Goal: Task Accomplishment & Management: Use online tool/utility

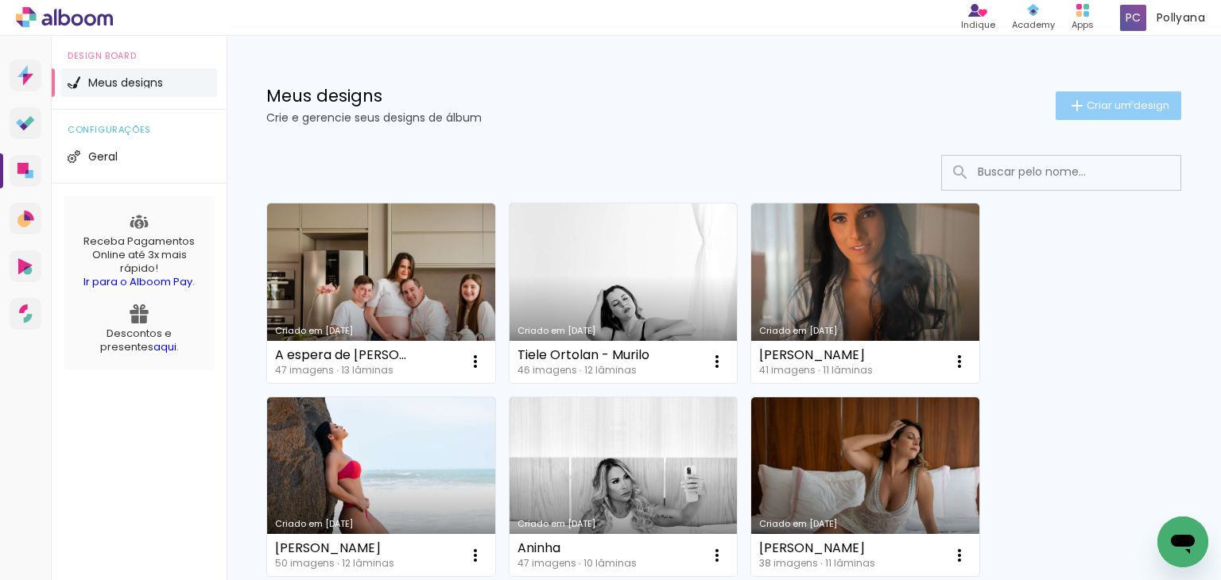
click at [1117, 103] on span "Criar um design" at bounding box center [1127, 105] width 83 height 10
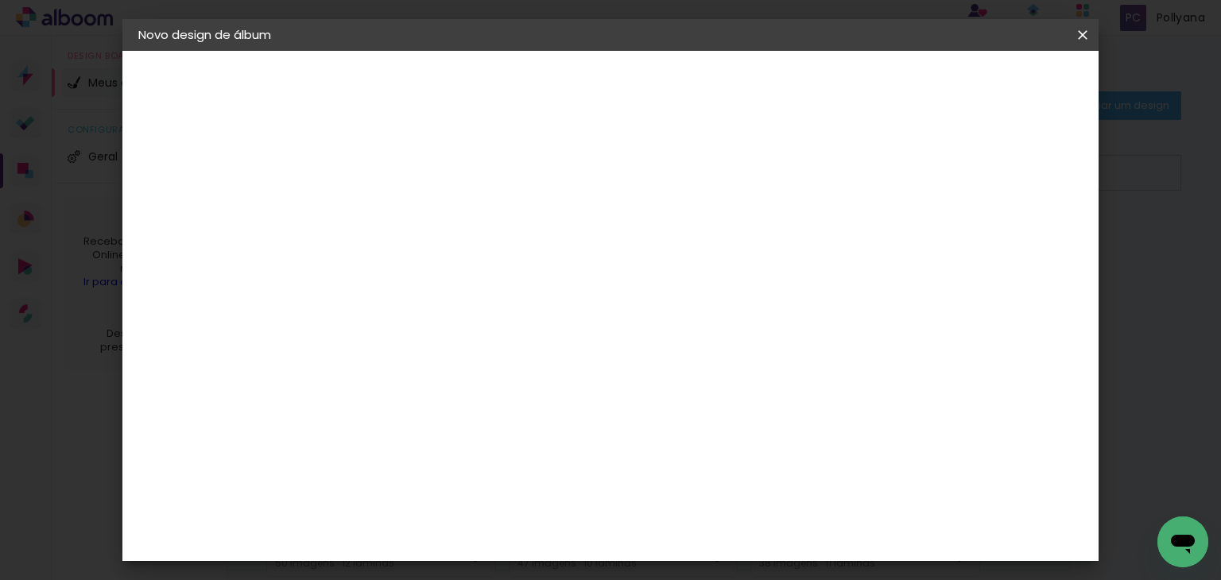
click at [398, 220] on input at bounding box center [398, 213] width 0 height 25
type input "[PERSON_NAME] - Algodão 2025"
type paper-input "[PERSON_NAME] - Algodão 2025"
click at [0, 0] on slot "Avançar" at bounding box center [0, 0] width 0 height 0
click at [0, 0] on slot "Tamanho Livre" at bounding box center [0, 0] width 0 height 0
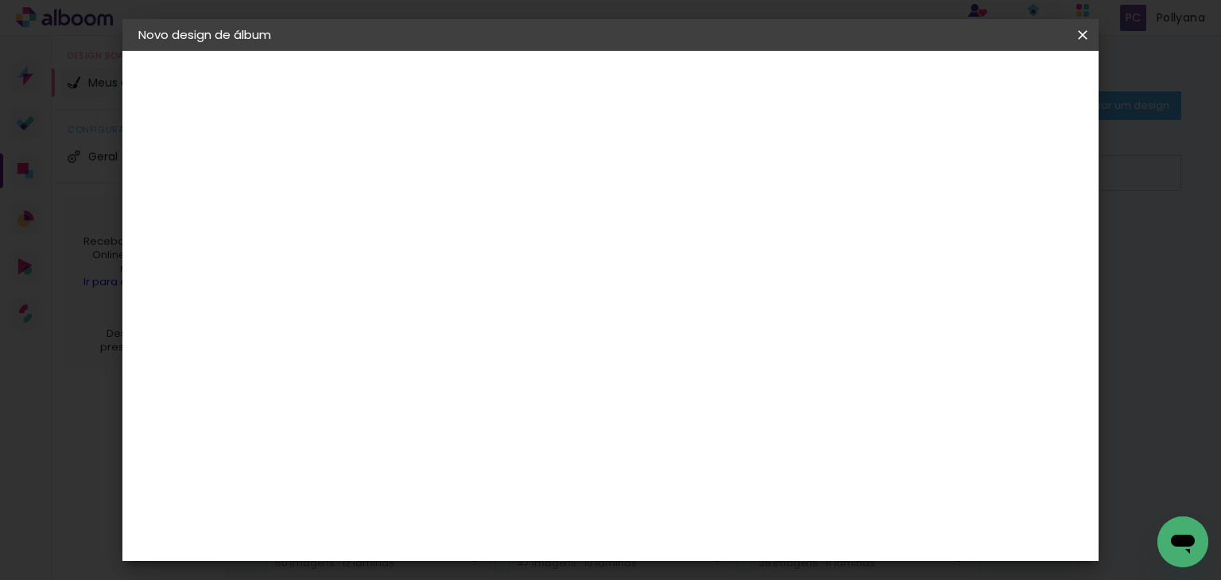
click at [0, 0] on slot "Tamanho Livre" at bounding box center [0, 0] width 0 height 0
click at [0, 0] on slot "Avançar" at bounding box center [0, 0] width 0 height 0
click at [556, 246] on span "30" at bounding box center [557, 249] width 26 height 24
click at [553, 250] on span "30" at bounding box center [557, 249] width 26 height 24
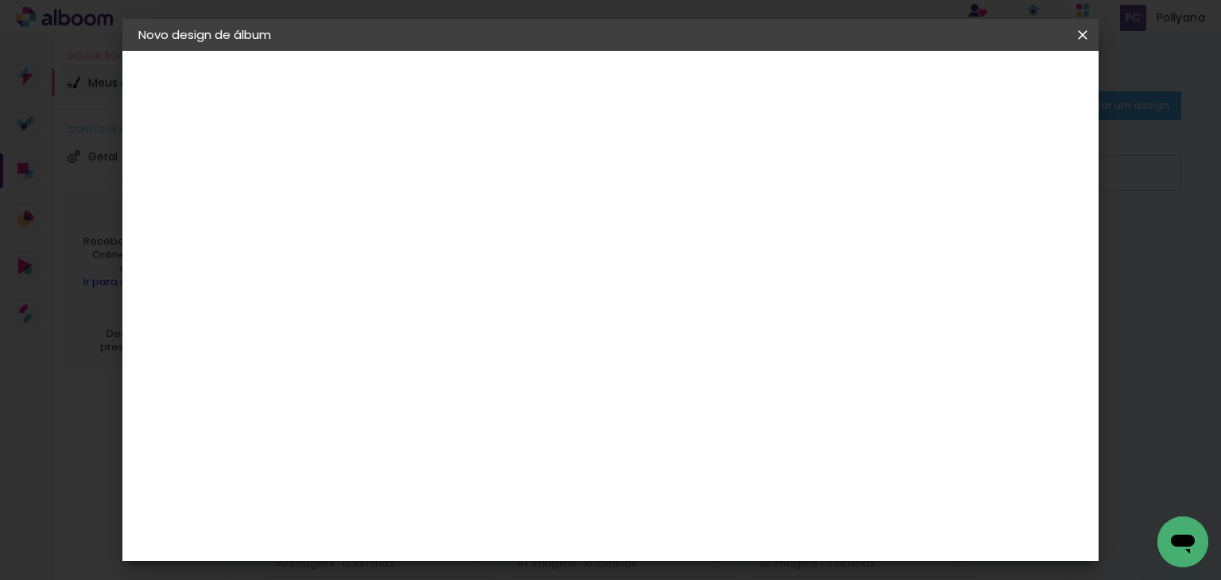
click at [553, 250] on span "30" at bounding box center [557, 249] width 26 height 24
click at [552, 243] on span "30" at bounding box center [557, 249] width 26 height 24
click at [551, 242] on span "30" at bounding box center [557, 249] width 26 height 24
drag, startPoint x: 534, startPoint y: 247, endPoint x: 544, endPoint y: 243, distance: 11.1
click at [544, 243] on div "30 cm" at bounding box center [565, 249] width 283 height 40
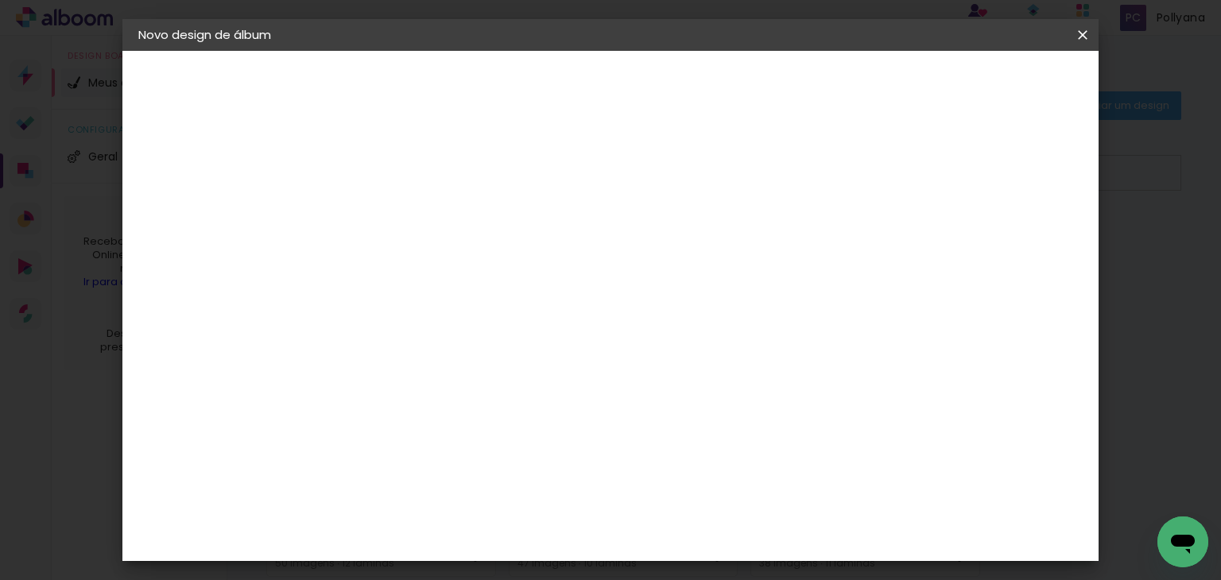
click at [553, 243] on span "30" at bounding box center [557, 249] width 26 height 24
click at [518, 229] on div "30 cm" at bounding box center [565, 249] width 283 height 40
click at [544, 247] on span "30" at bounding box center [557, 249] width 26 height 24
click at [359, 440] on input "30" at bounding box center [347, 437] width 41 height 24
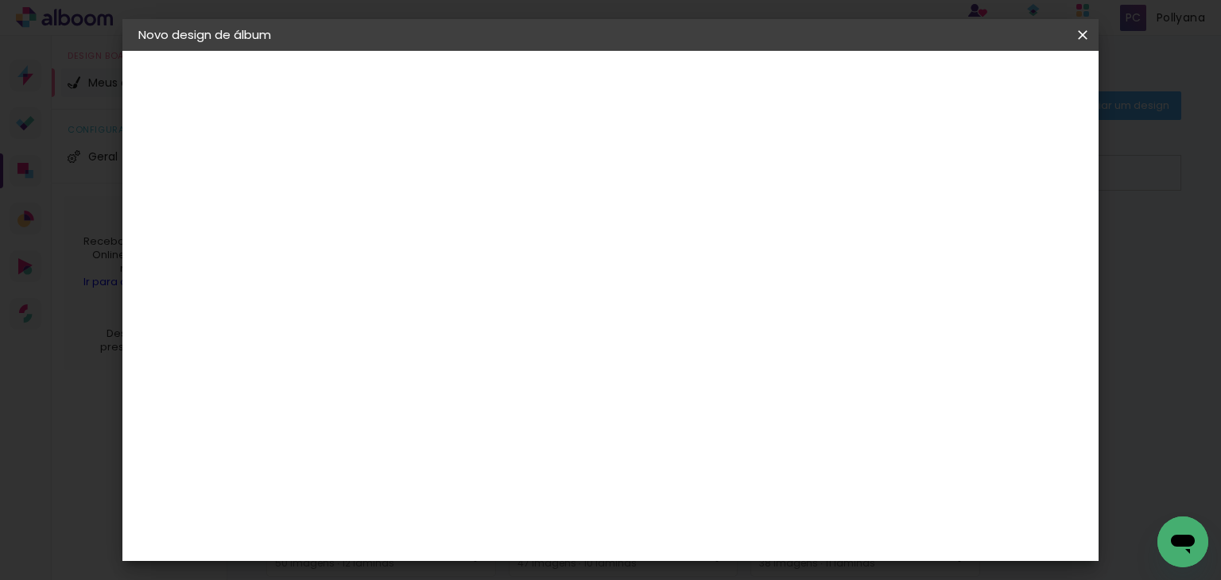
type input "20"
type paper-input "20"
click at [556, 246] on span "30" at bounding box center [557, 249] width 26 height 24
click at [707, 539] on input "60" at bounding box center [698, 540] width 41 height 24
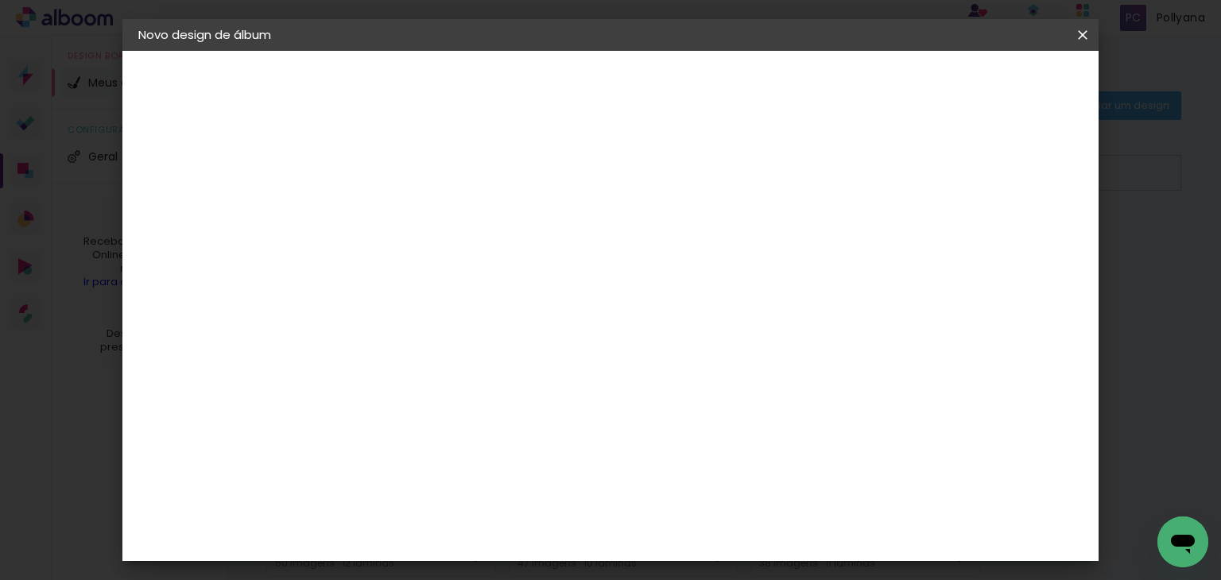
scroll to position [184, 0]
type input "40"
type paper-input "40"
click at [983, 81] on span "Iniciar design" at bounding box center [947, 84] width 72 height 11
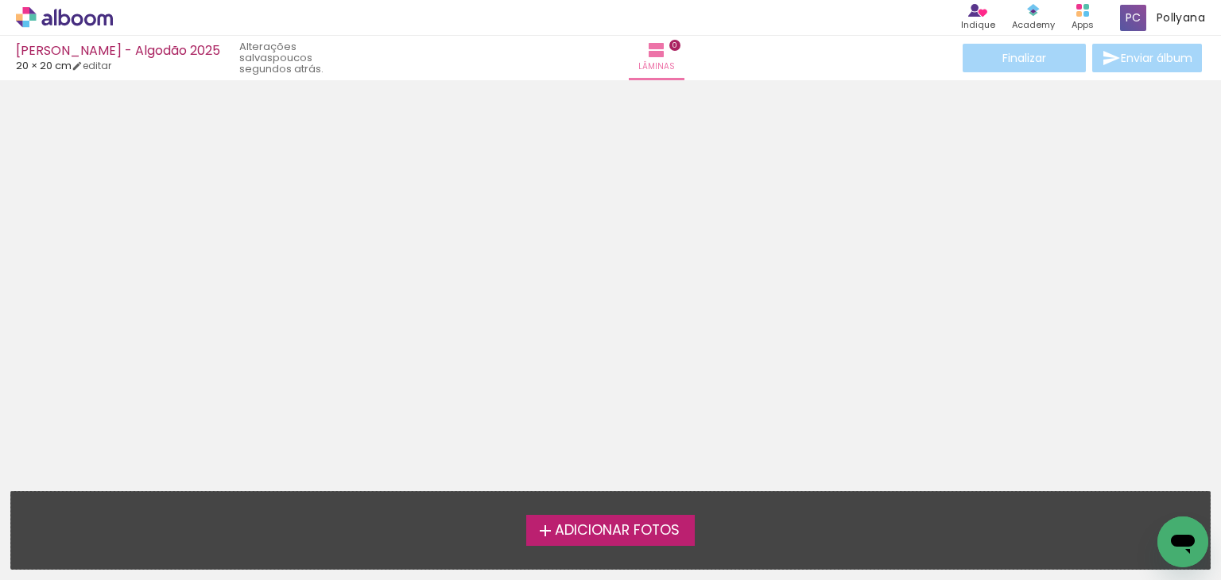
click at [622, 530] on span "Adicionar Fotos" at bounding box center [617, 531] width 125 height 14
click at [0, 0] on input "file" at bounding box center [0, 0] width 0 height 0
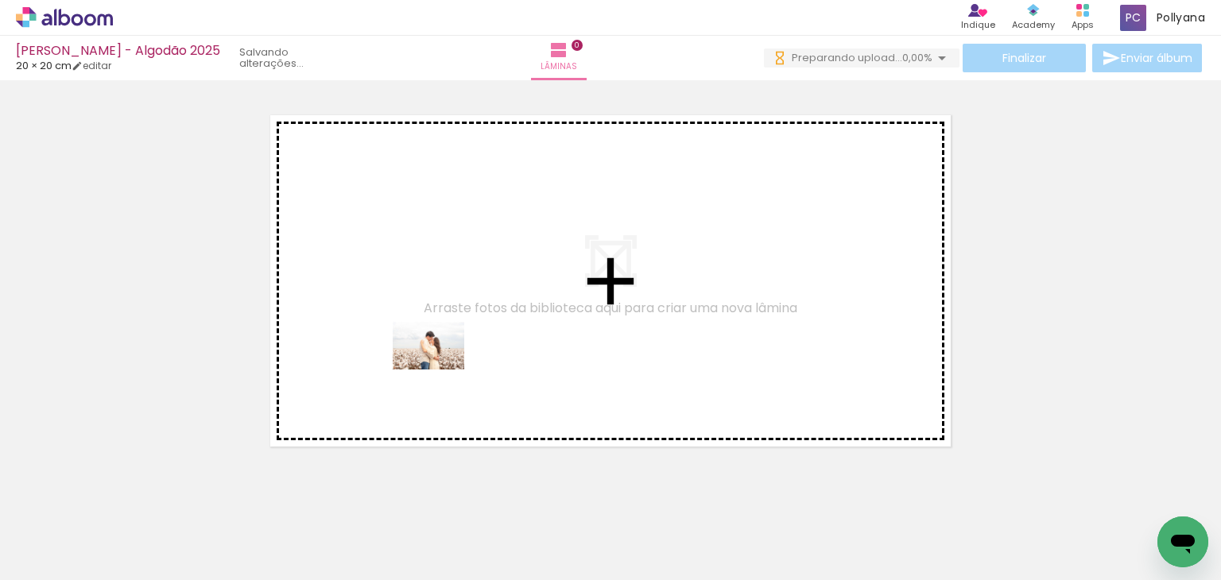
drag, startPoint x: 168, startPoint y: 532, endPoint x: 440, endPoint y: 370, distance: 317.6
click at [440, 370] on quentale-workspace at bounding box center [610, 290] width 1221 height 580
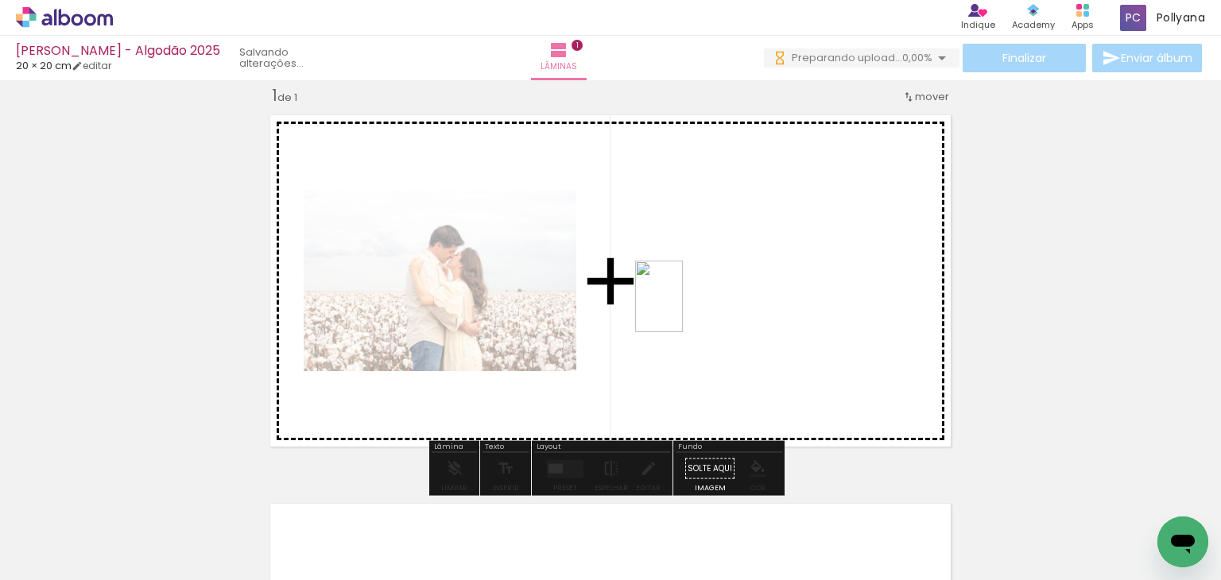
drag, startPoint x: 253, startPoint y: 532, endPoint x: 695, endPoint y: 288, distance: 505.5
click at [695, 288] on quentale-workspace at bounding box center [610, 290] width 1221 height 580
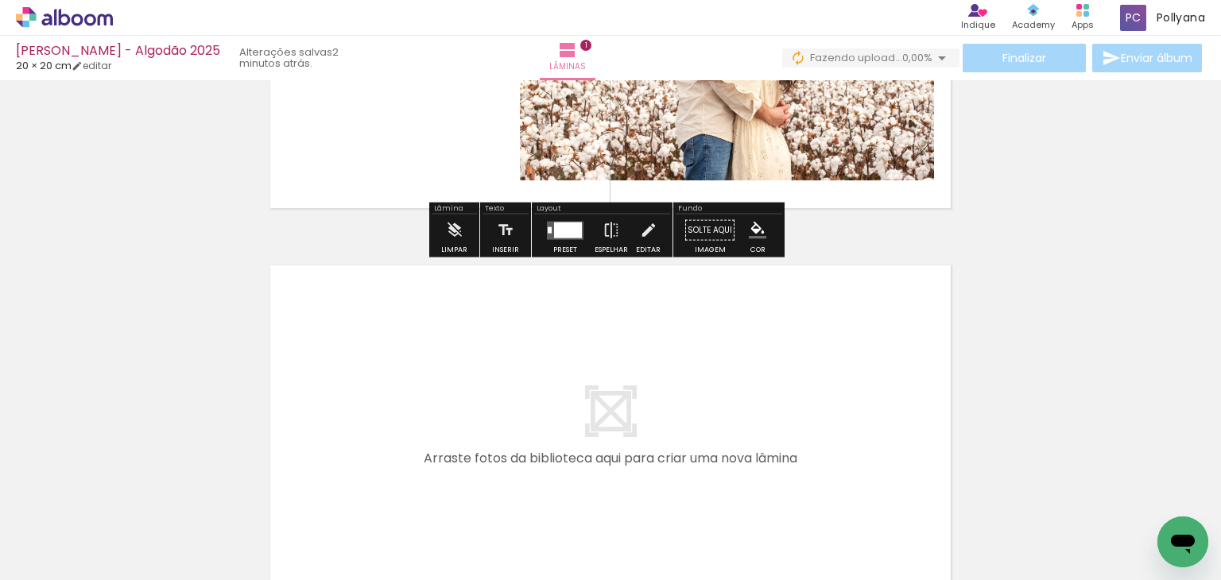
scroll to position [417, 0]
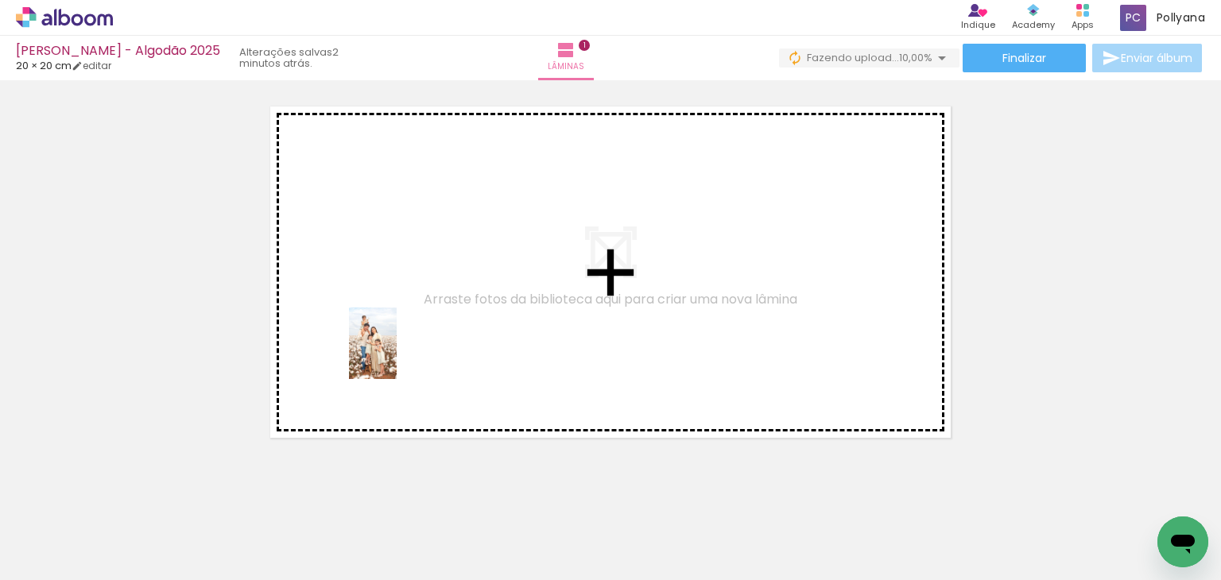
drag, startPoint x: 351, startPoint y: 535, endPoint x: 397, endPoint y: 355, distance: 185.2
click at [397, 355] on quentale-workspace at bounding box center [610, 290] width 1221 height 580
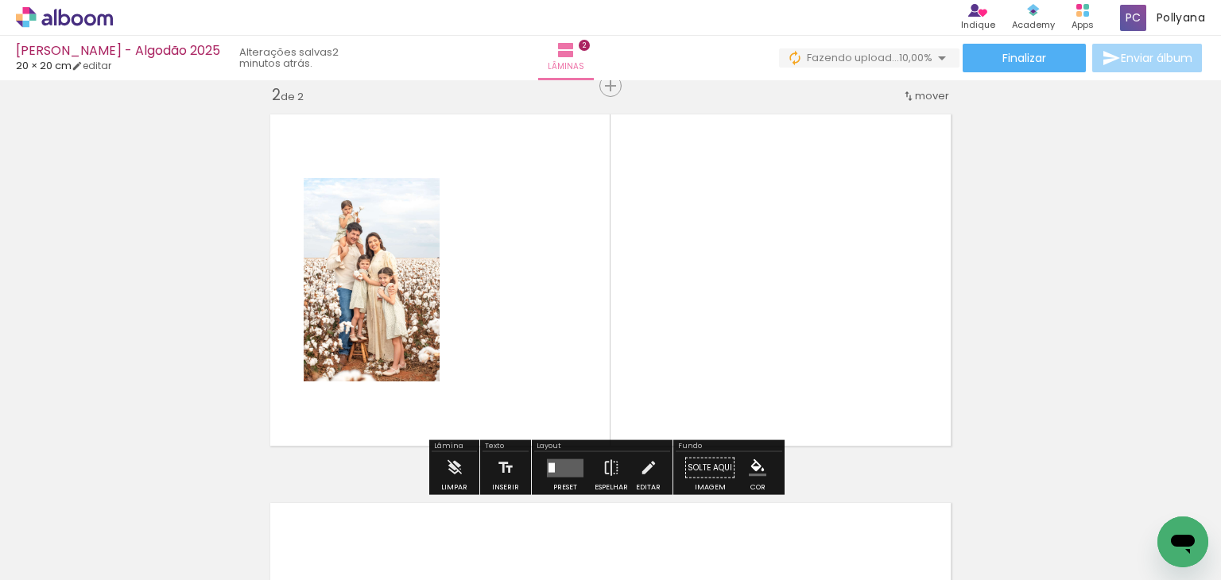
scroll to position [409, 0]
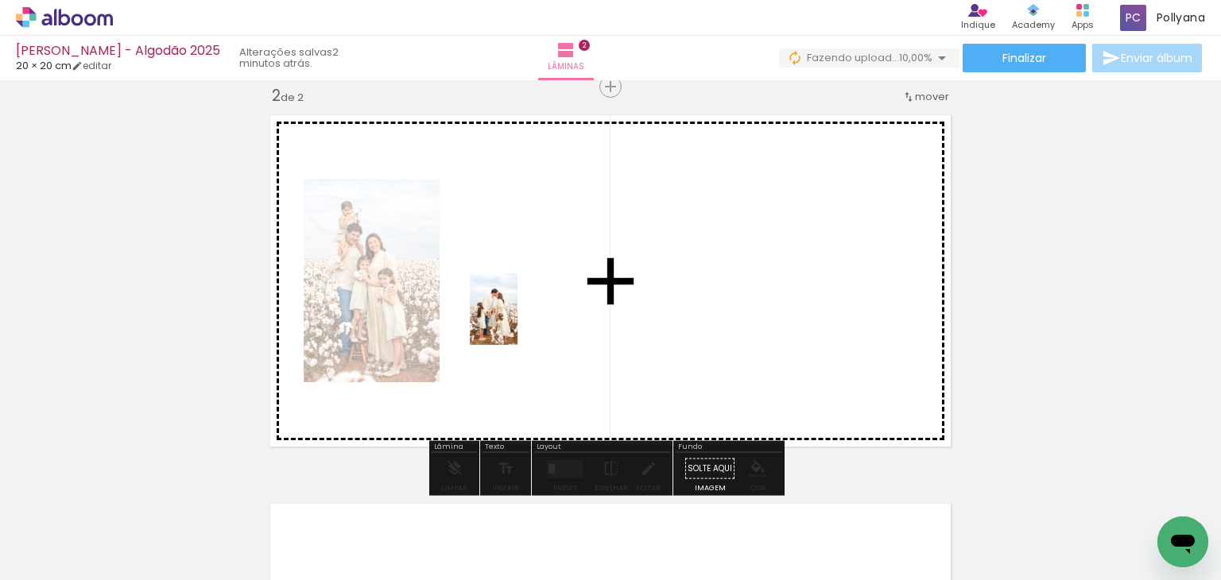
drag, startPoint x: 432, startPoint y: 534, endPoint x: 517, endPoint y: 321, distance: 229.3
click at [517, 321] on quentale-workspace at bounding box center [610, 290] width 1221 height 580
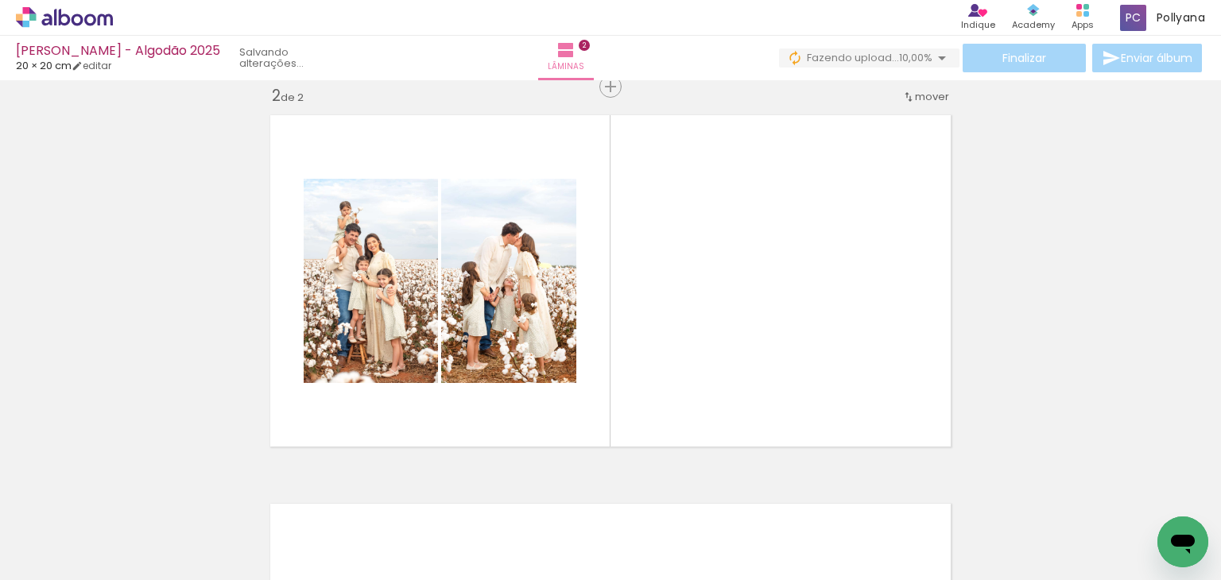
scroll to position [0, 322]
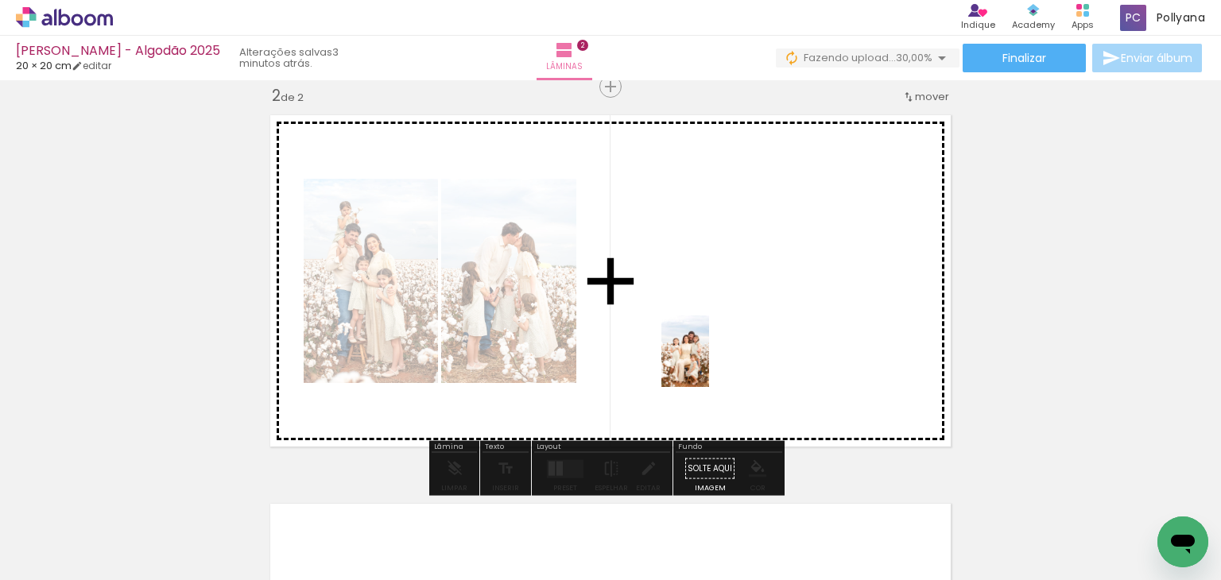
drag, startPoint x: 730, startPoint y: 539, endPoint x: 709, endPoint y: 363, distance: 176.9
click at [709, 363] on quentale-workspace at bounding box center [610, 290] width 1221 height 580
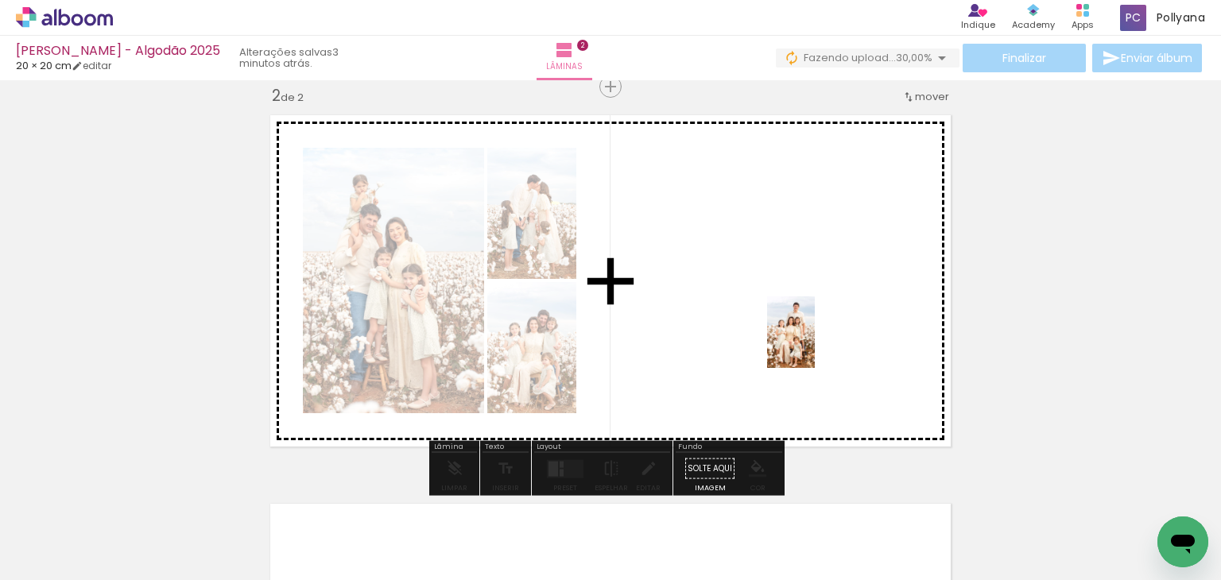
drag, startPoint x: 833, startPoint y: 532, endPoint x: 815, endPoint y: 344, distance: 189.2
click at [815, 344] on quentale-workspace at bounding box center [610, 290] width 1221 height 580
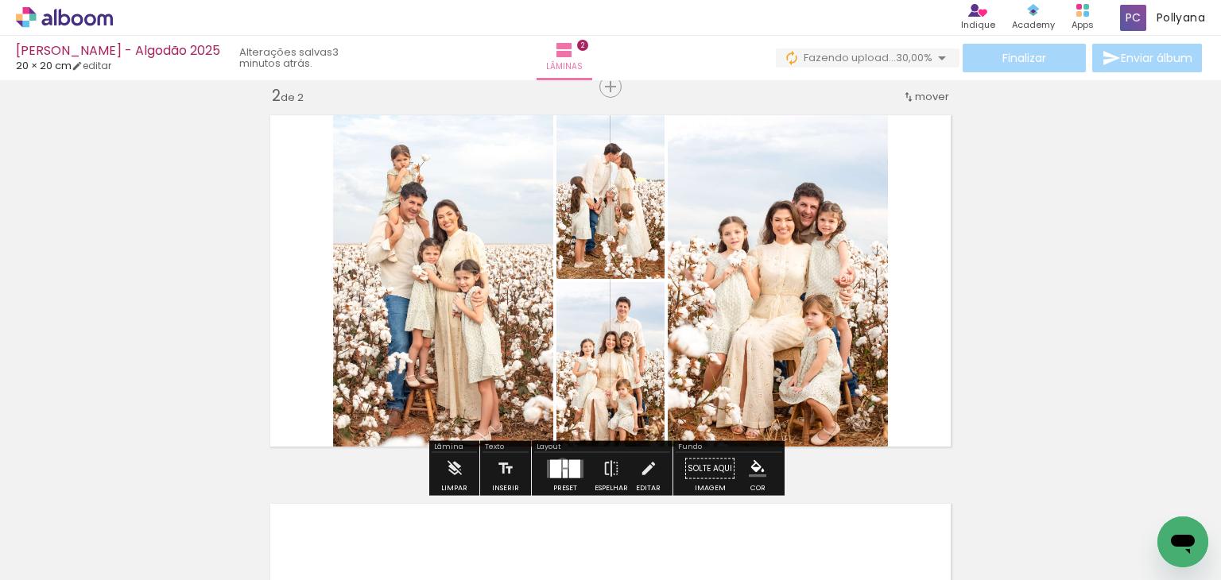
click at [563, 464] on div at bounding box center [565, 463] width 5 height 8
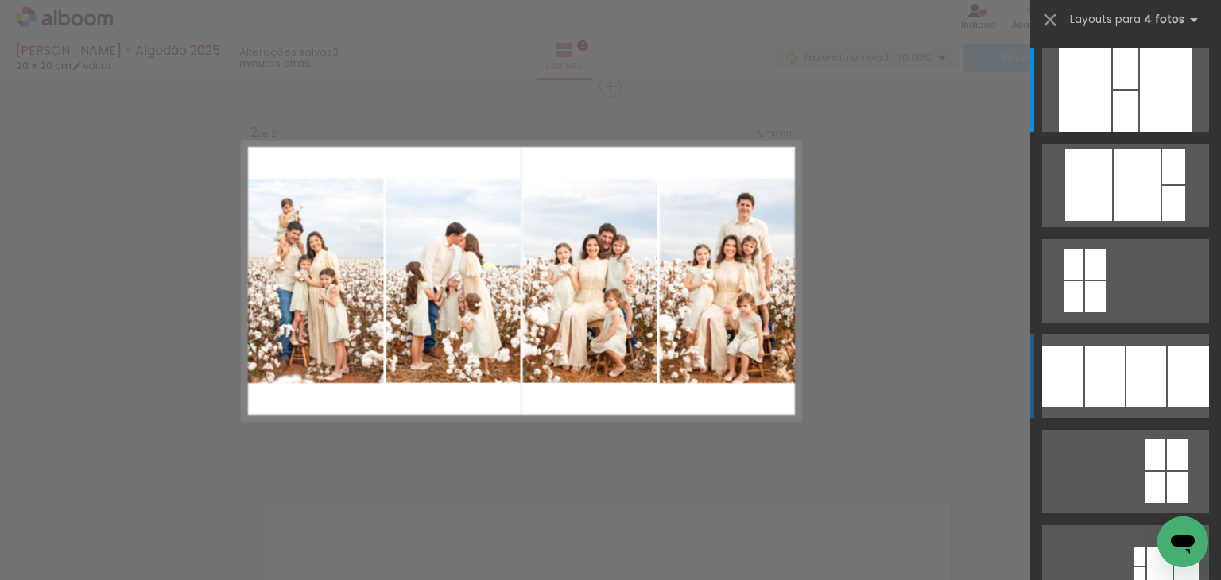
click at [1126, 390] on div at bounding box center [1146, 376] width 40 height 61
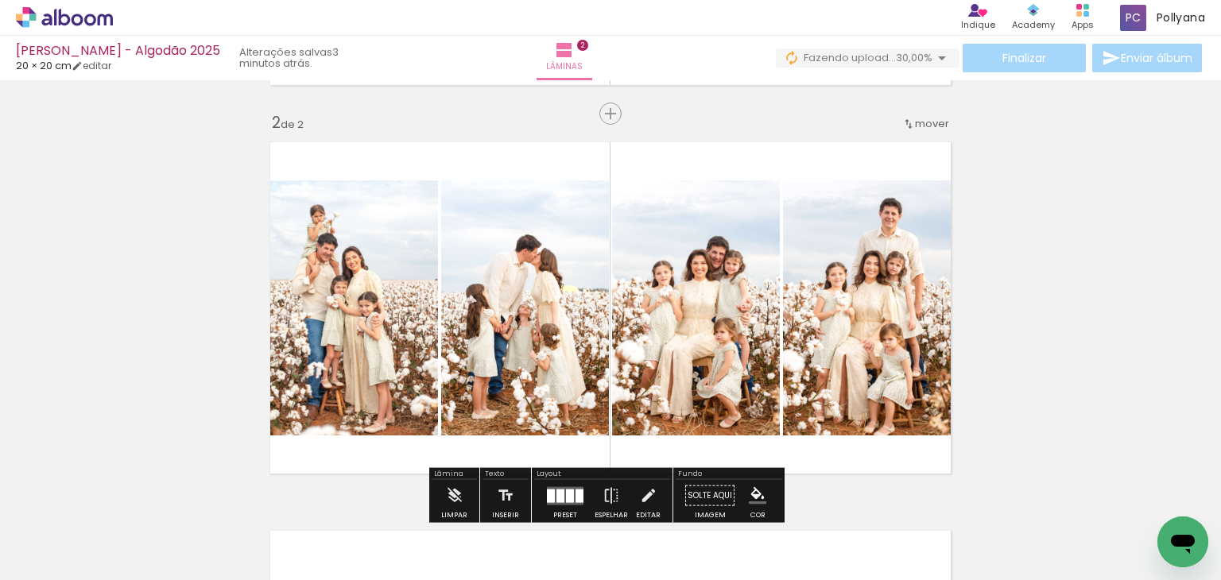
scroll to position [409, 0]
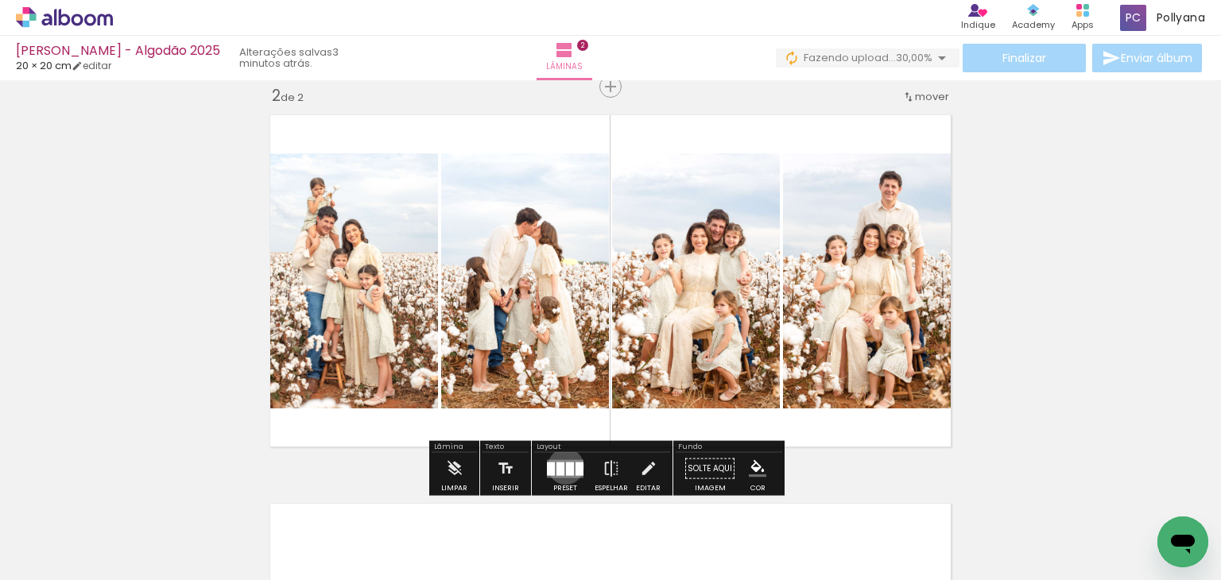
click at [566, 466] on div at bounding box center [570, 469] width 8 height 14
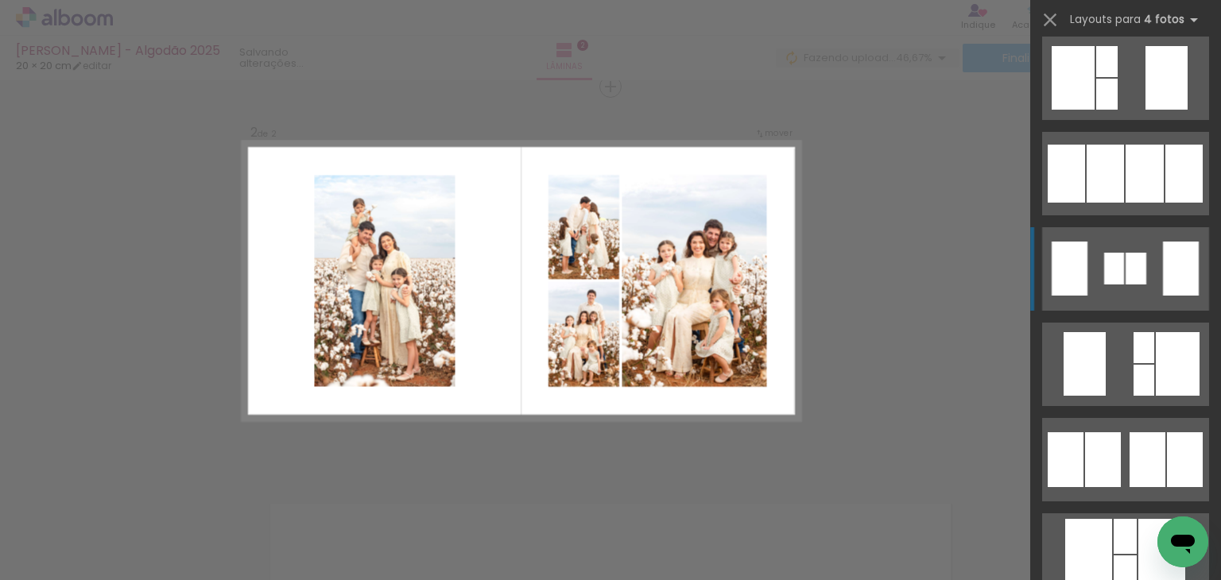
scroll to position [683, 0]
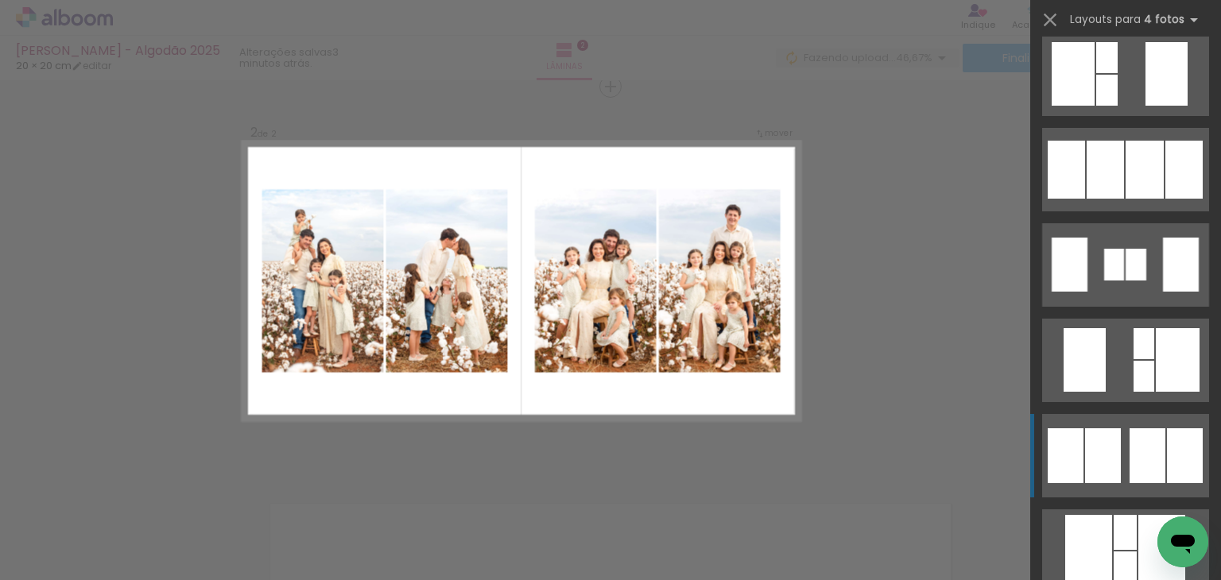
click at [1141, 457] on div at bounding box center [1147, 455] width 36 height 55
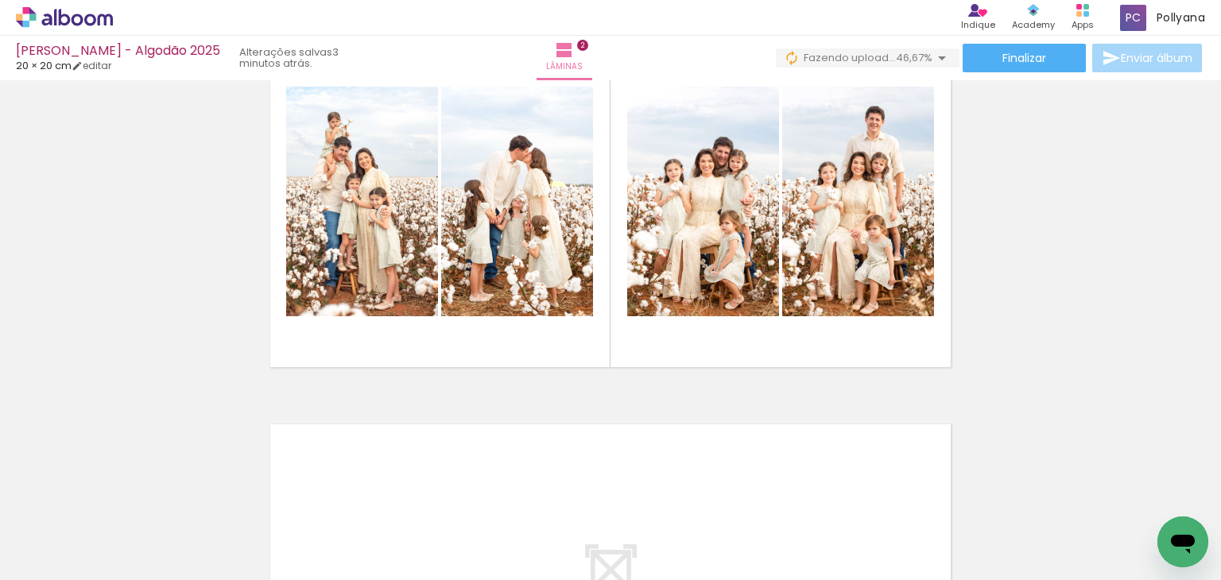
scroll to position [647, 0]
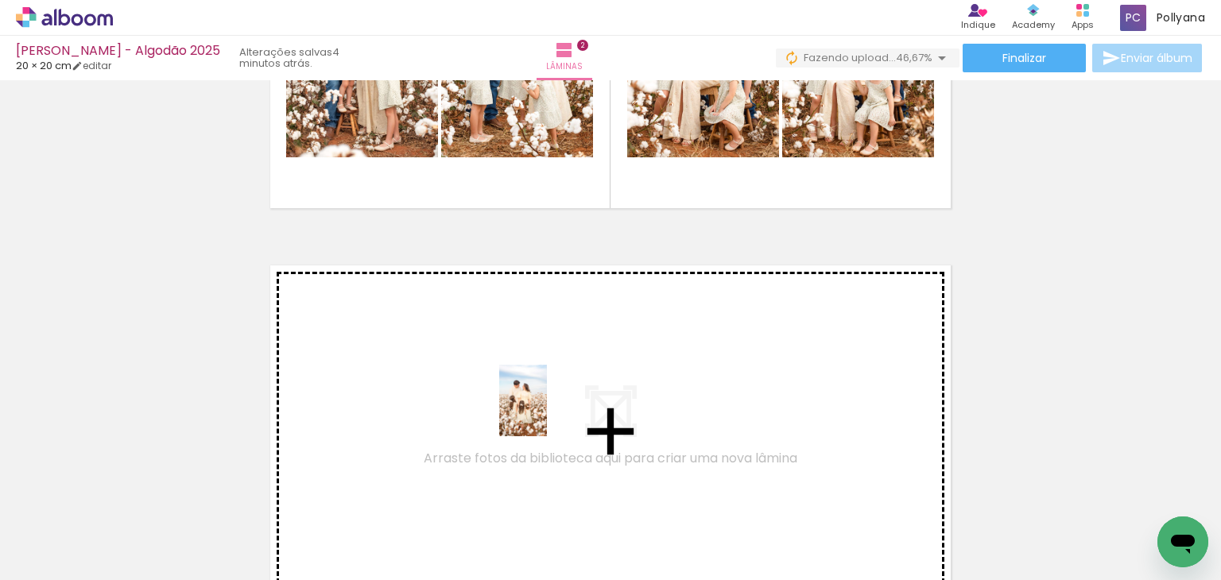
drag, startPoint x: 1094, startPoint y: 548, endPoint x: 547, endPoint y: 412, distance: 563.2
click at [547, 412] on quentale-workspace at bounding box center [610, 290] width 1221 height 580
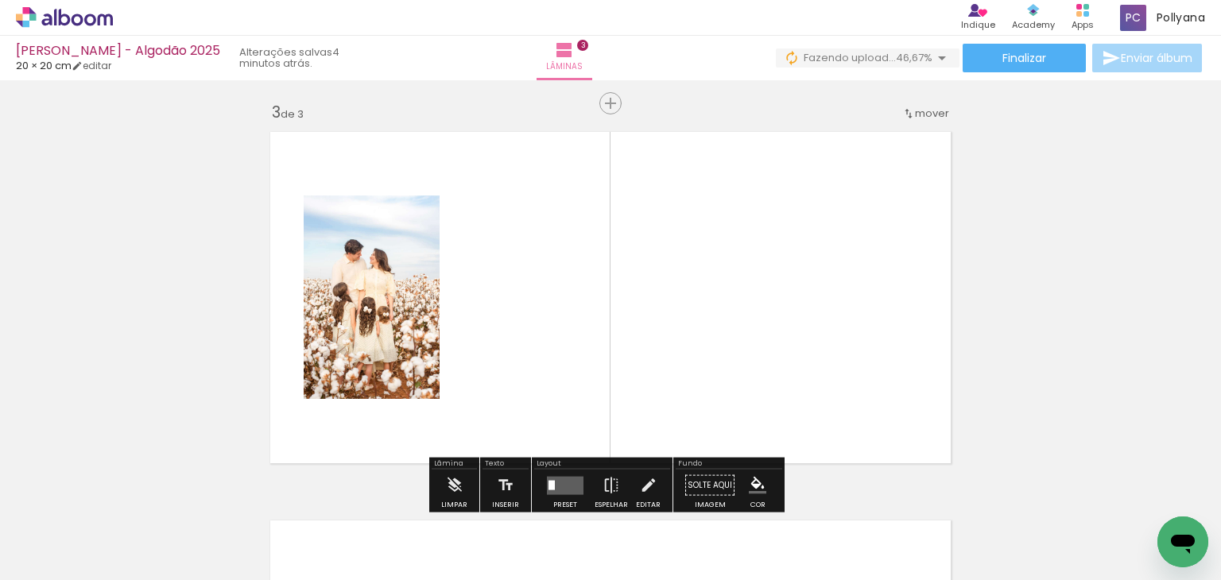
scroll to position [798, 0]
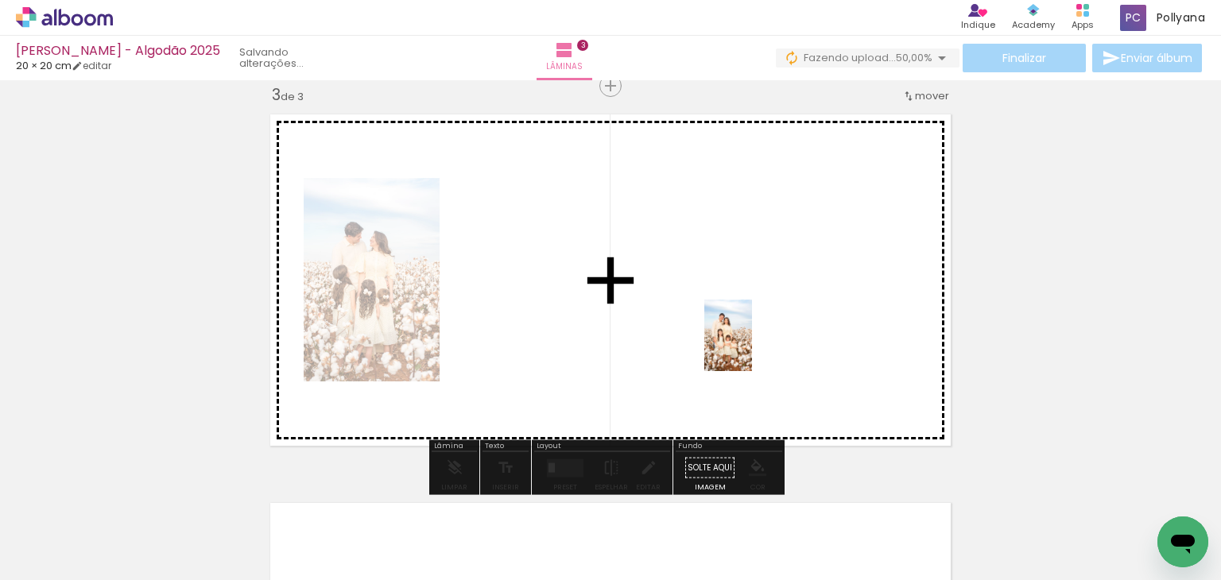
drag, startPoint x: 1005, startPoint y: 532, endPoint x: 752, endPoint y: 347, distance: 314.0
click at [752, 347] on quentale-workspace at bounding box center [610, 290] width 1221 height 580
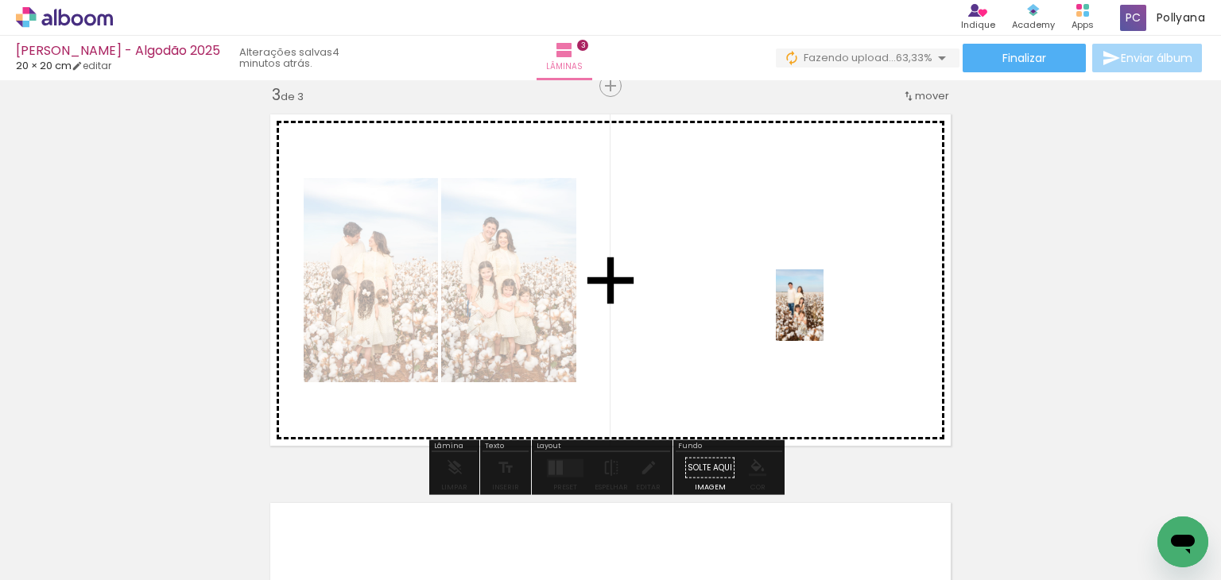
drag, startPoint x: 920, startPoint y: 531, endPoint x: 823, endPoint y: 317, distance: 234.4
click at [823, 317] on quentale-workspace at bounding box center [610, 290] width 1221 height 580
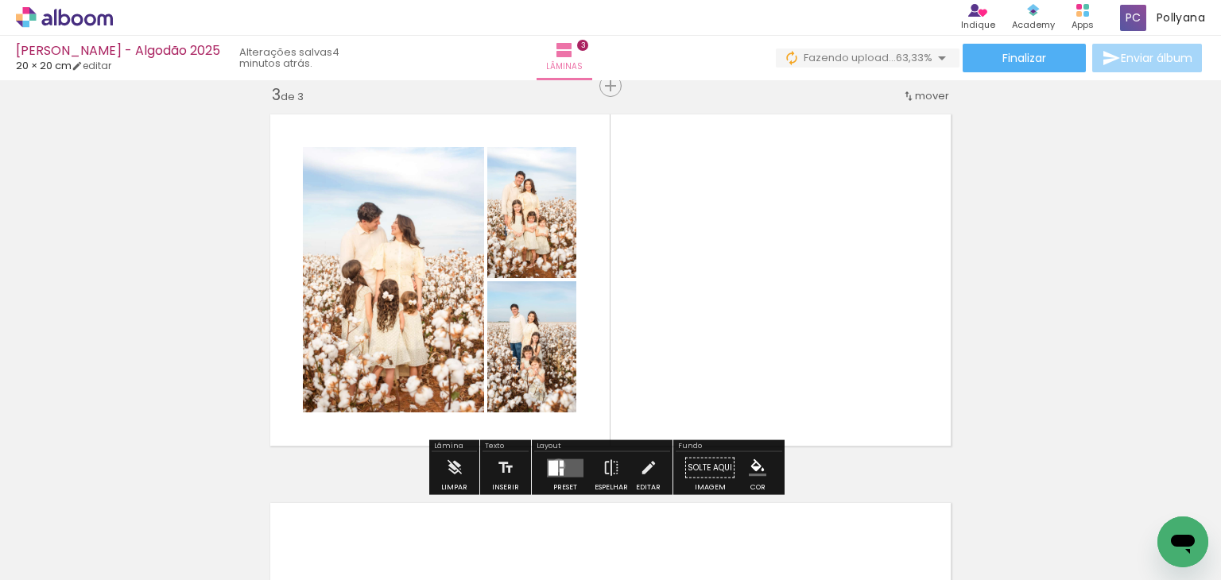
click at [555, 465] on quentale-layouter at bounding box center [565, 468] width 37 height 18
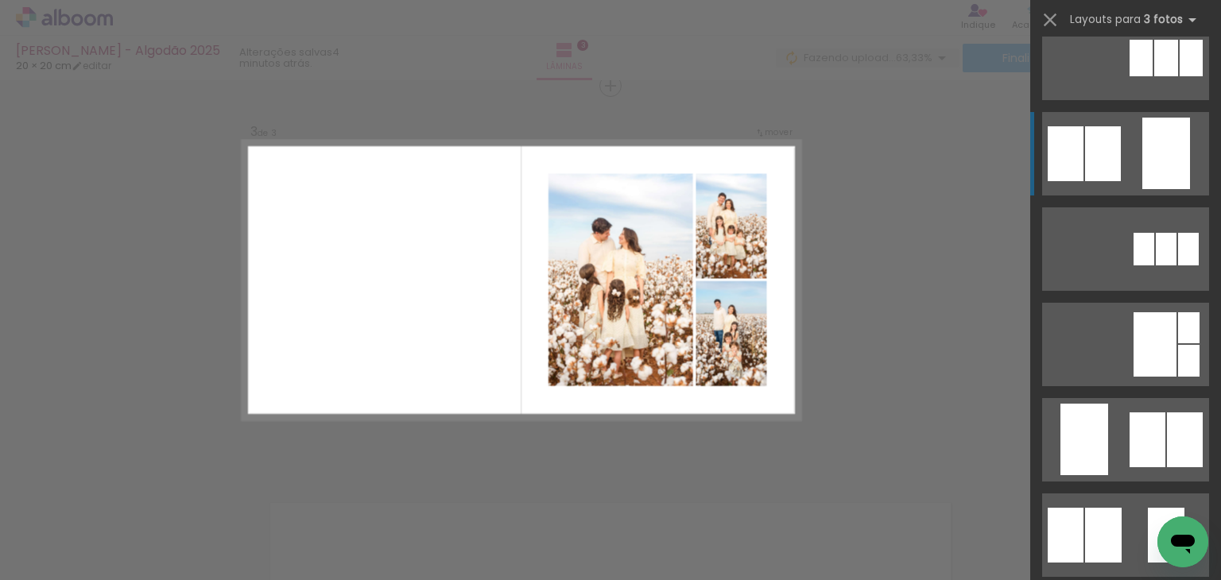
scroll to position [238, 0]
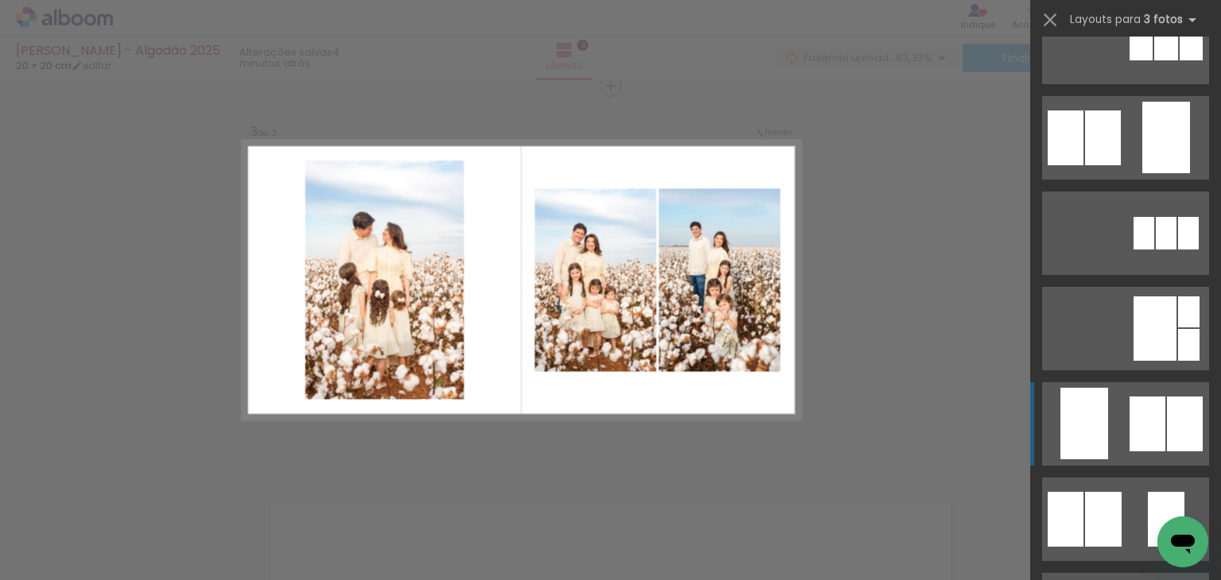
click at [1088, 405] on div at bounding box center [1084, 424] width 48 height 72
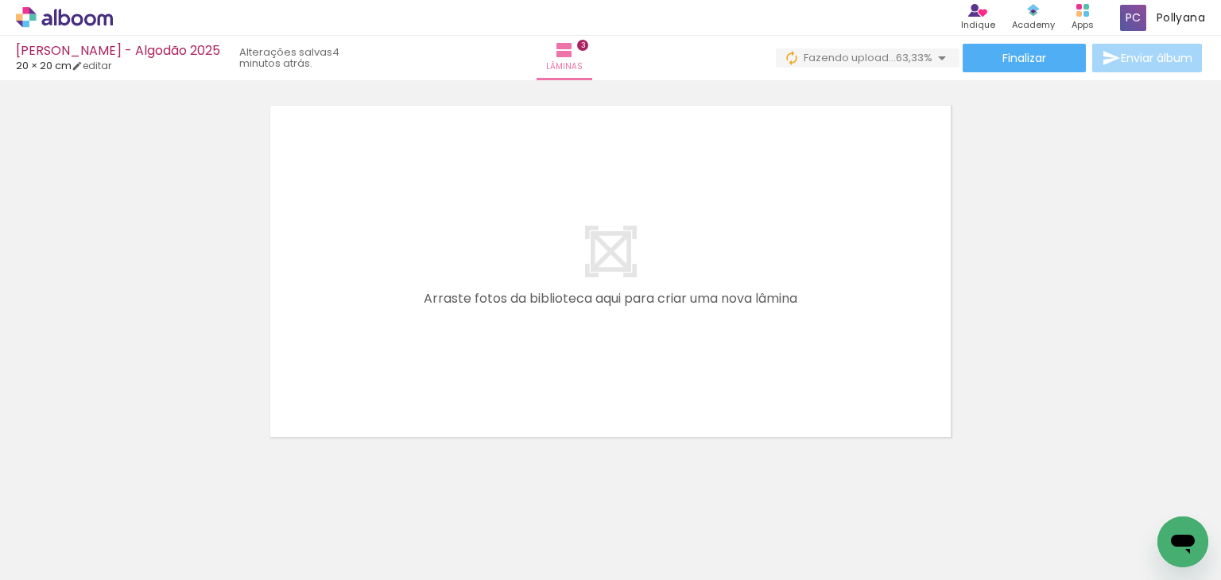
scroll to position [0, 162]
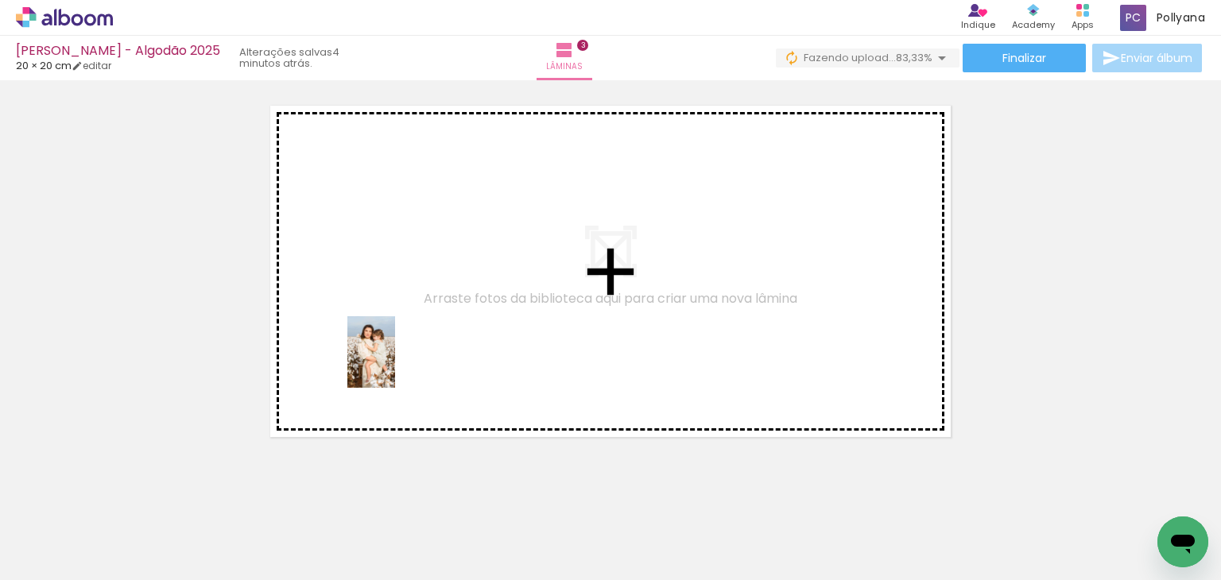
drag, startPoint x: 365, startPoint y: 544, endPoint x: 391, endPoint y: 357, distance: 189.4
click at [391, 357] on quentale-workspace at bounding box center [610, 290] width 1221 height 580
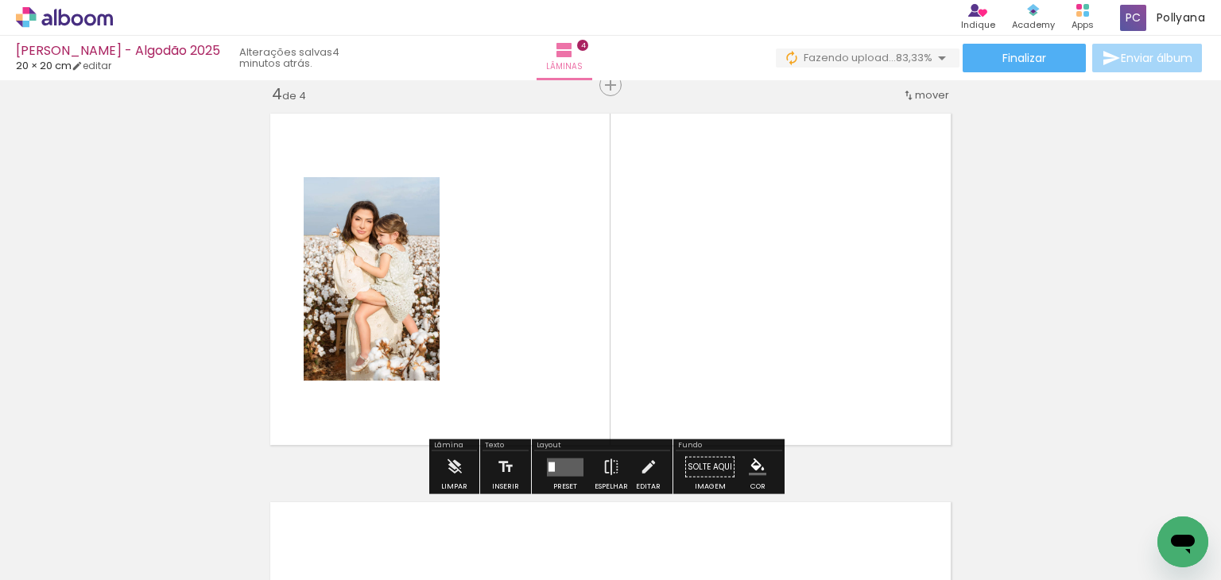
scroll to position [1186, 0]
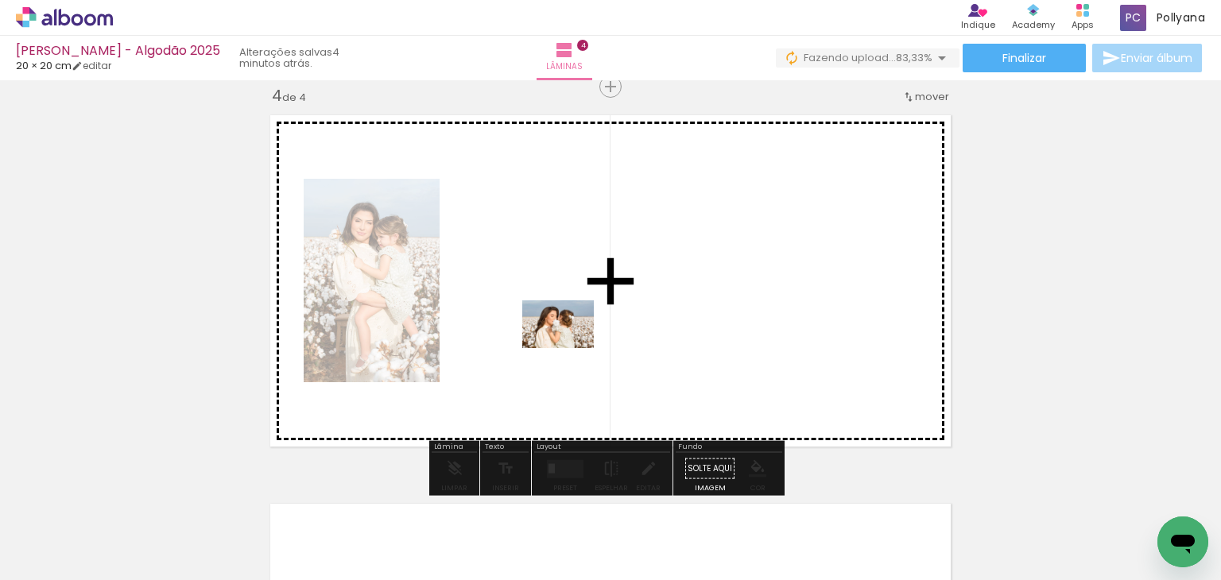
drag, startPoint x: 463, startPoint y: 539, endPoint x: 570, endPoint y: 348, distance: 218.5
click at [570, 348] on quentale-workspace at bounding box center [610, 290] width 1221 height 580
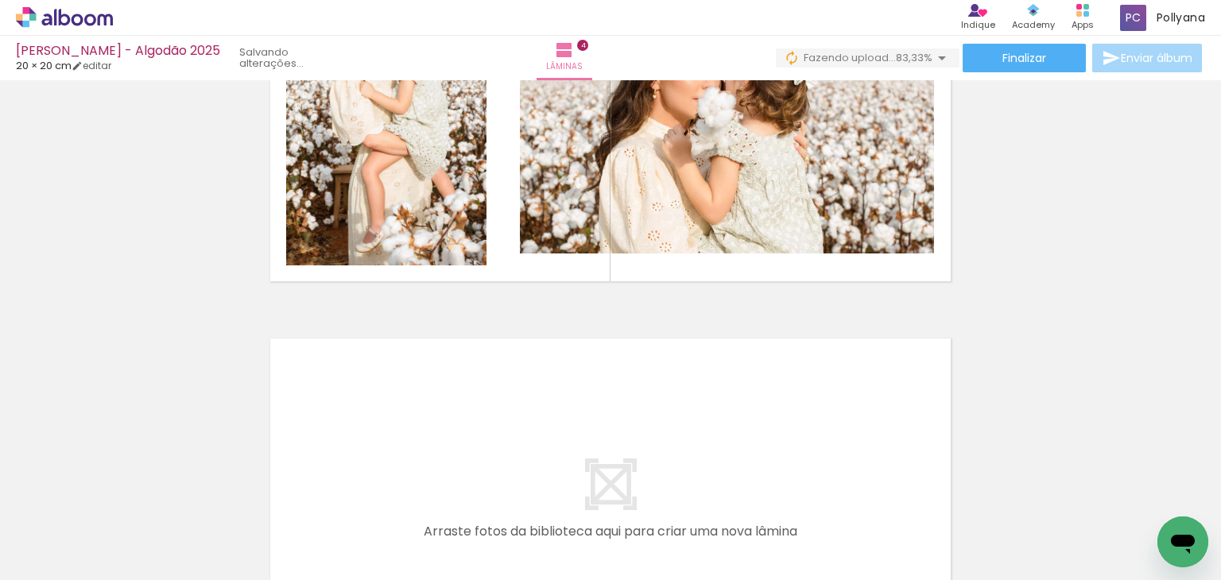
scroll to position [1265, 0]
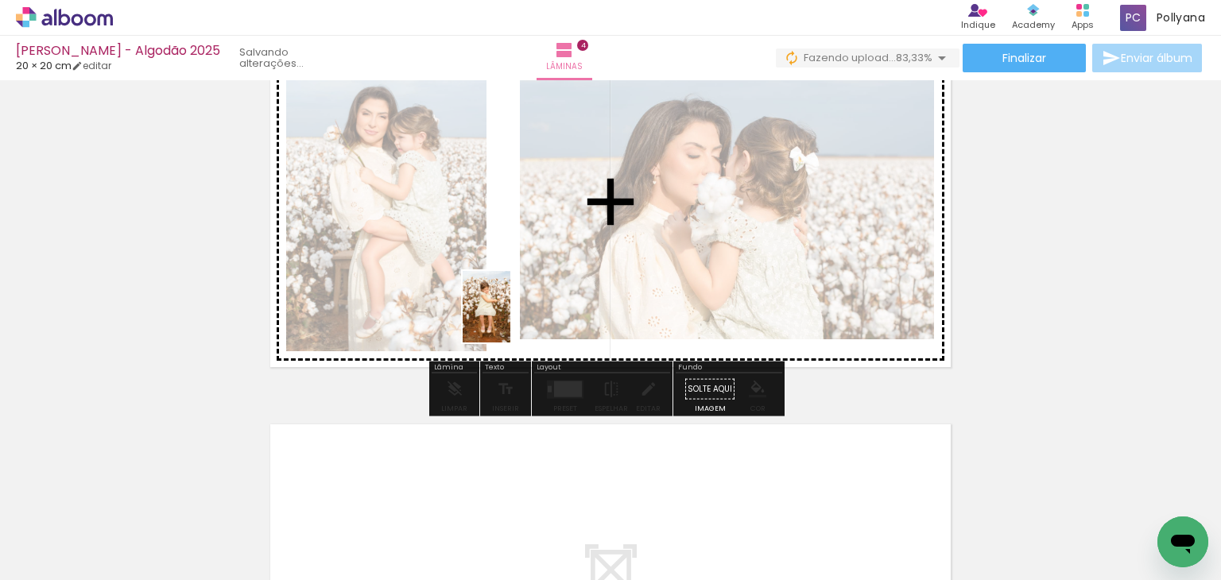
drag, startPoint x: 280, startPoint y: 529, endPoint x: 510, endPoint y: 319, distance: 311.7
click at [510, 319] on quentale-workspace at bounding box center [610, 290] width 1221 height 580
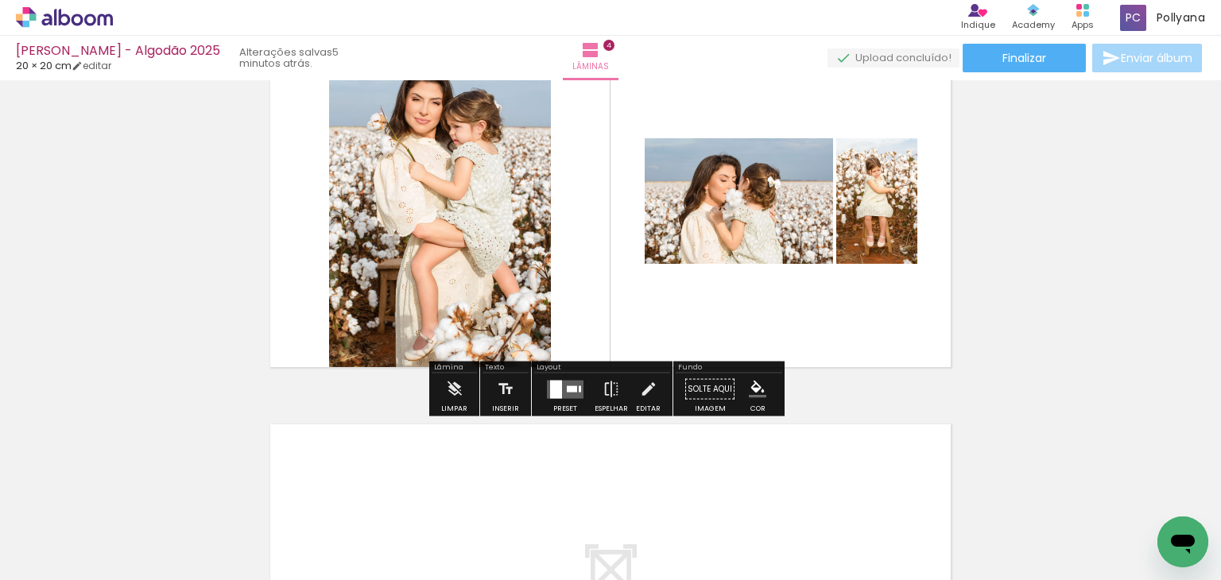
click at [563, 391] on quentale-layouter at bounding box center [565, 389] width 37 height 18
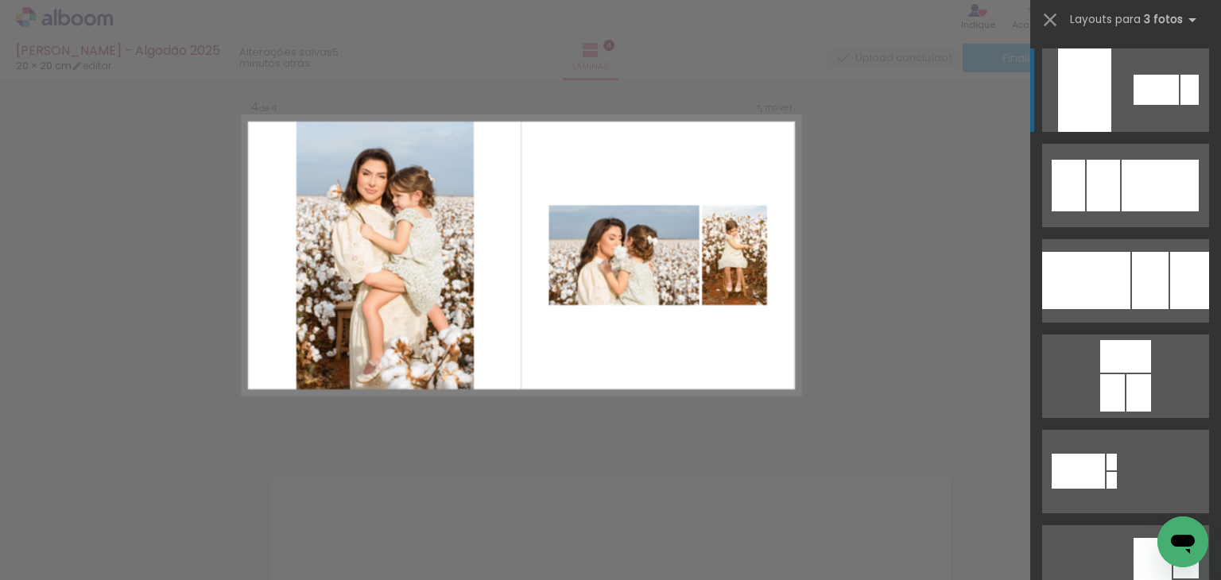
scroll to position [1186, 0]
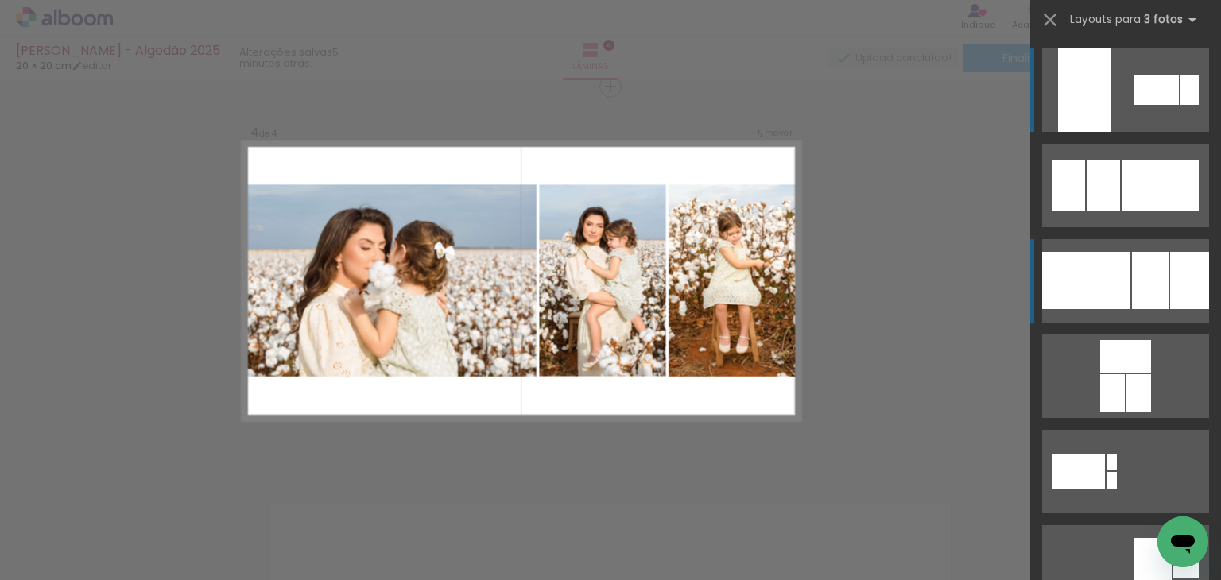
click at [1117, 297] on div at bounding box center [1086, 280] width 88 height 57
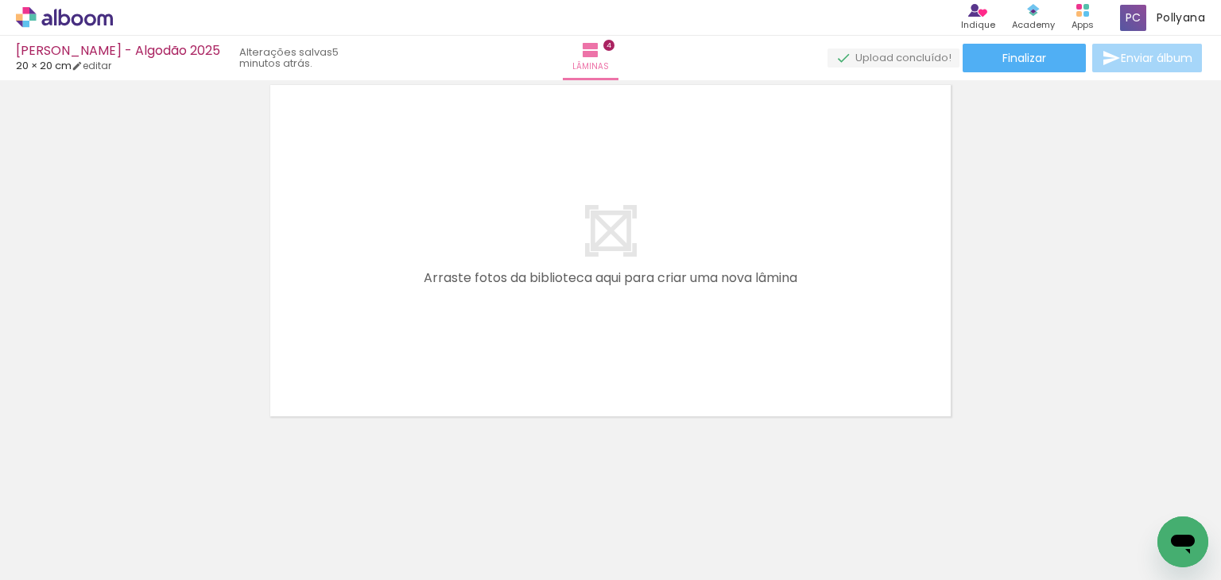
scroll to position [0, 416]
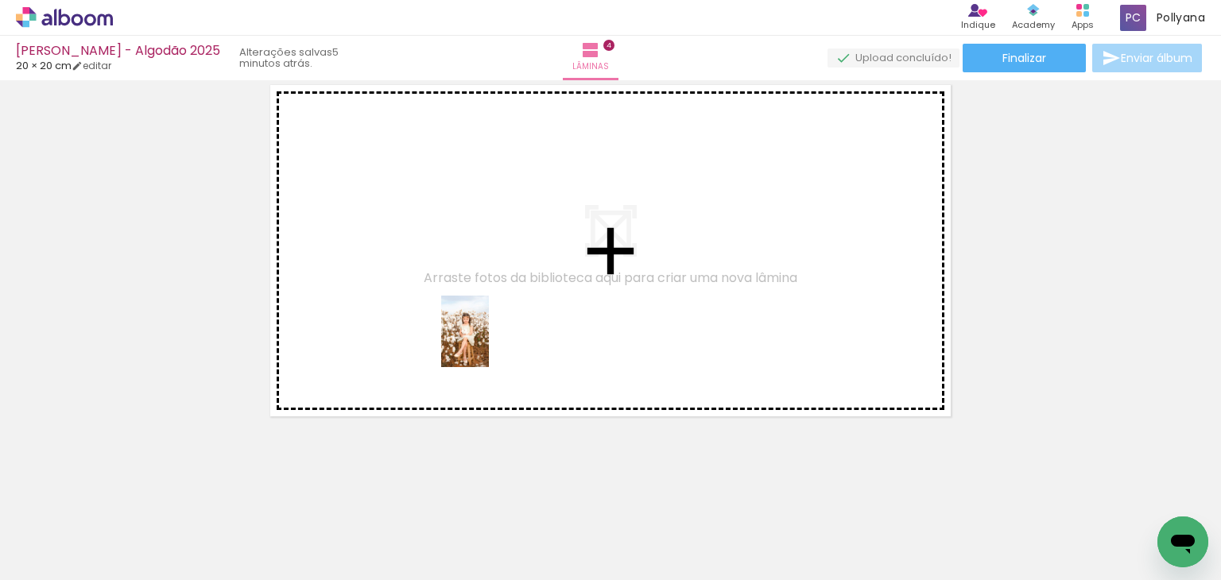
drag, startPoint x: 287, startPoint y: 541, endPoint x: 489, endPoint y: 343, distance: 282.7
click at [489, 343] on quentale-workspace at bounding box center [610, 290] width 1221 height 580
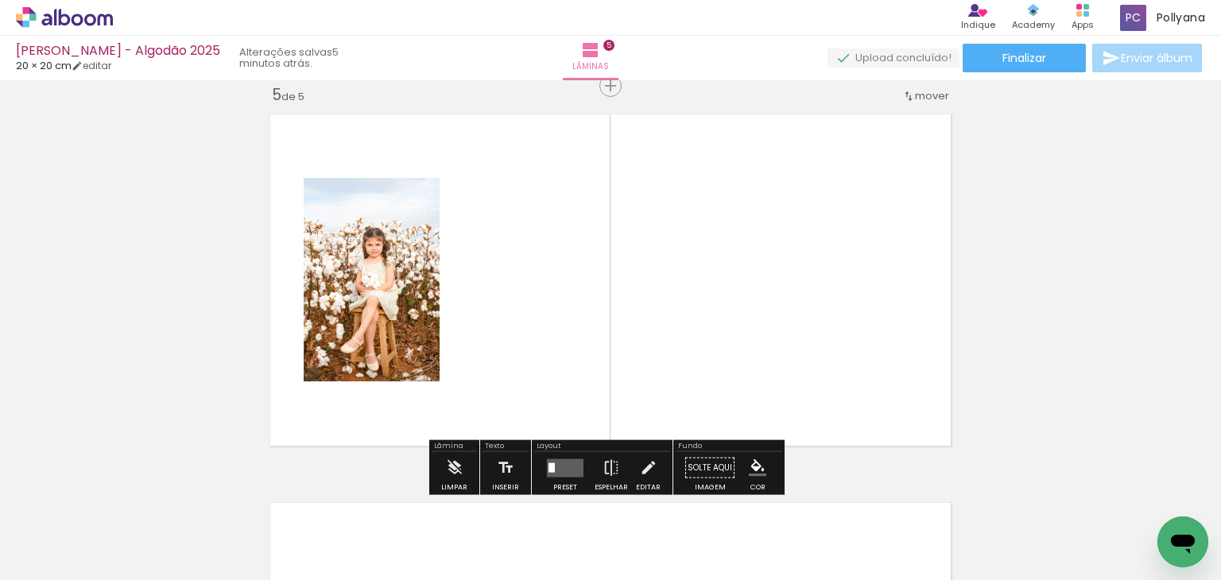
scroll to position [1574, 0]
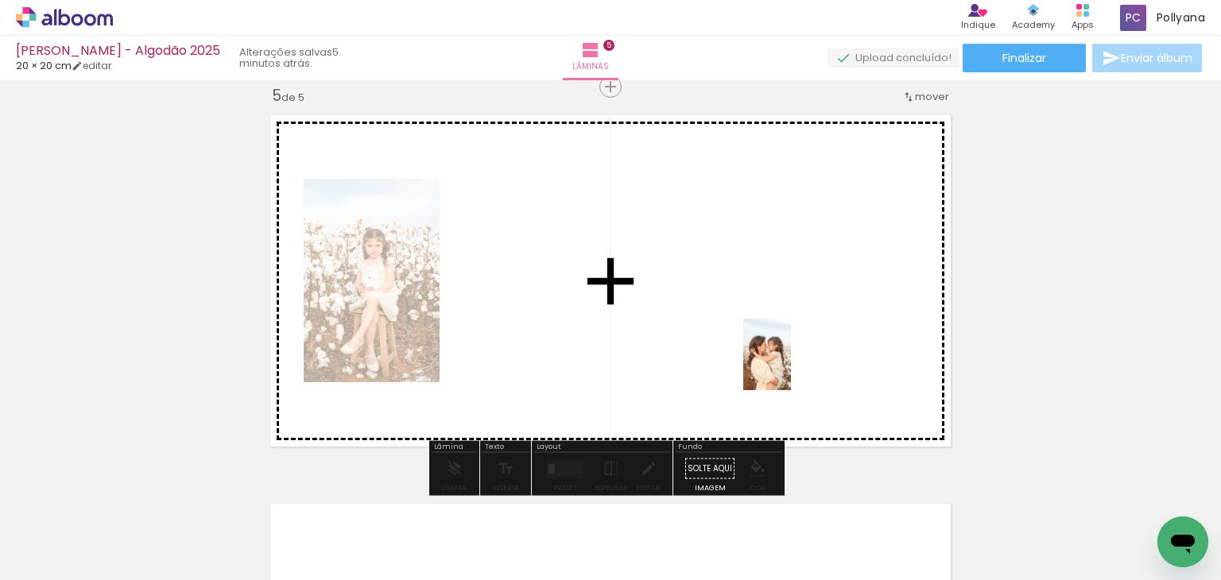
drag, startPoint x: 1082, startPoint y: 538, endPoint x: 791, endPoint y: 366, distance: 337.8
click at [791, 366] on quentale-workspace at bounding box center [610, 290] width 1221 height 580
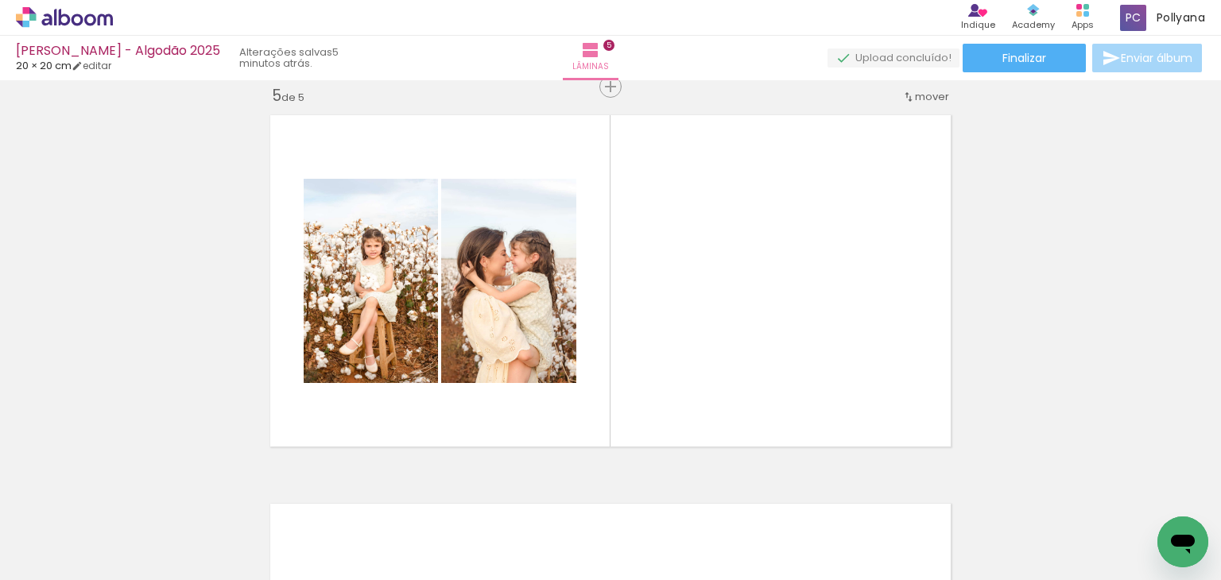
scroll to position [0, 683]
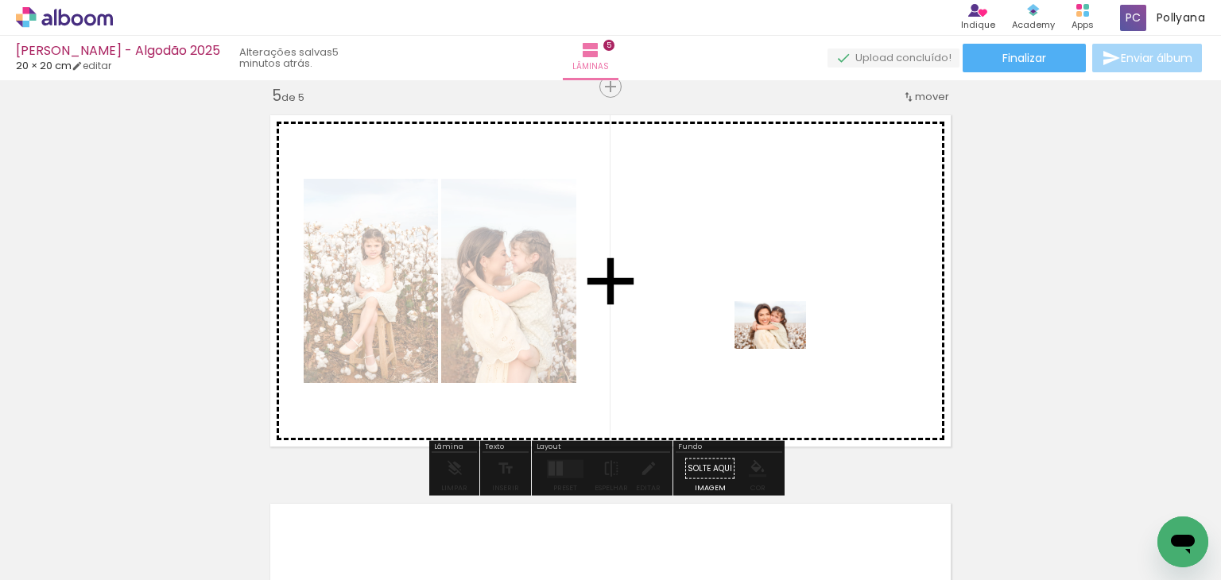
drag, startPoint x: 910, startPoint y: 529, endPoint x: 782, endPoint y: 348, distance: 221.8
click at [782, 348] on quentale-workspace at bounding box center [610, 290] width 1221 height 580
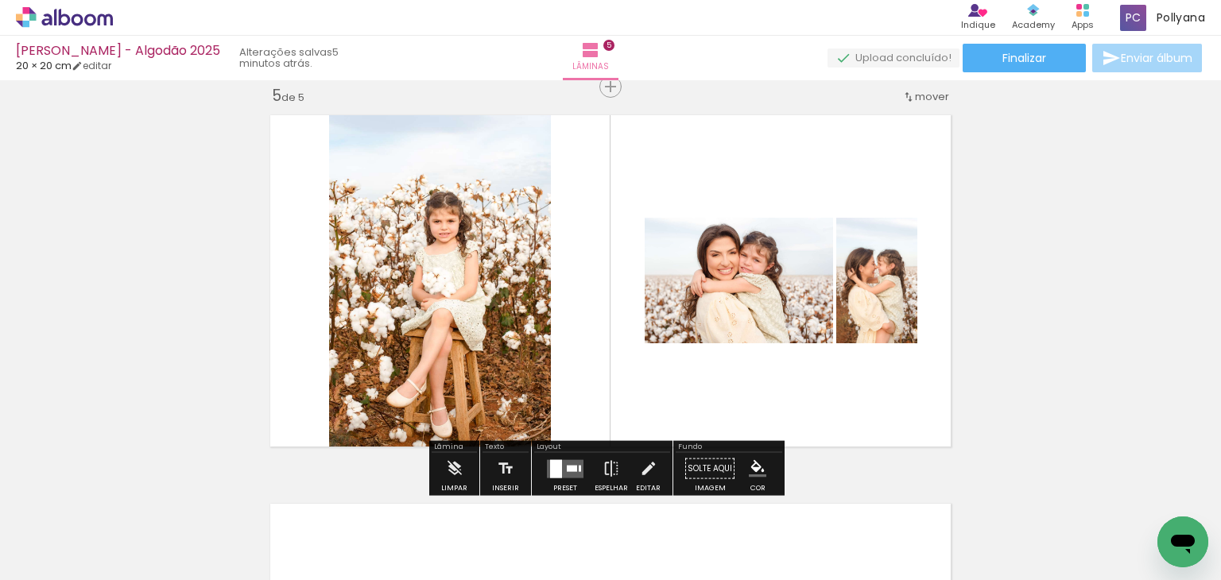
click at [561, 463] on quentale-layouter at bounding box center [565, 468] width 37 height 18
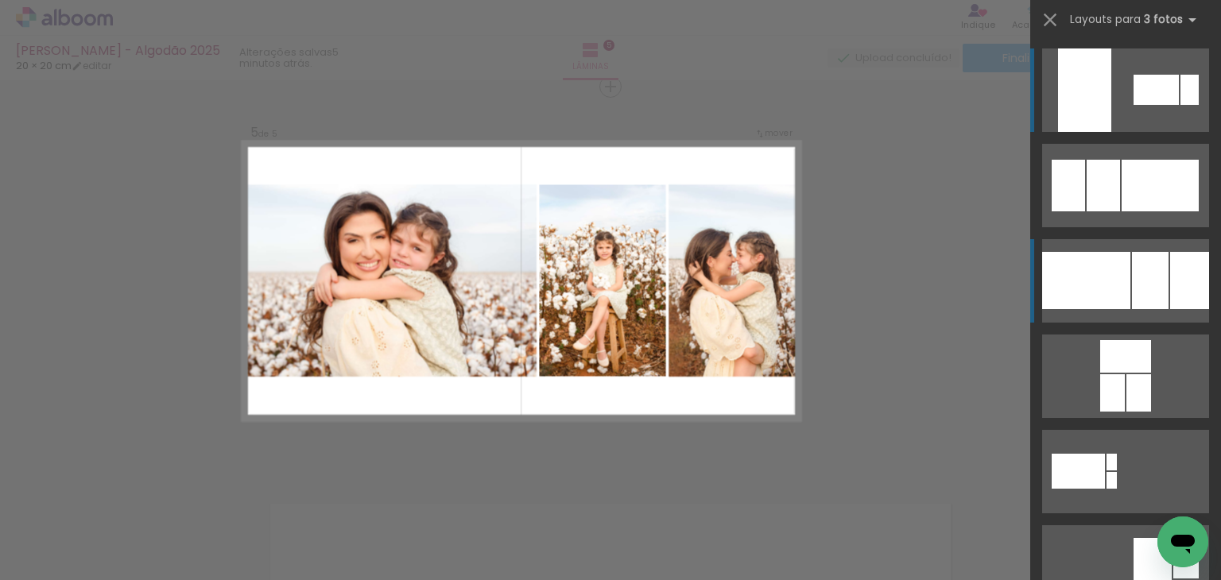
click at [1116, 288] on div at bounding box center [1086, 280] width 88 height 57
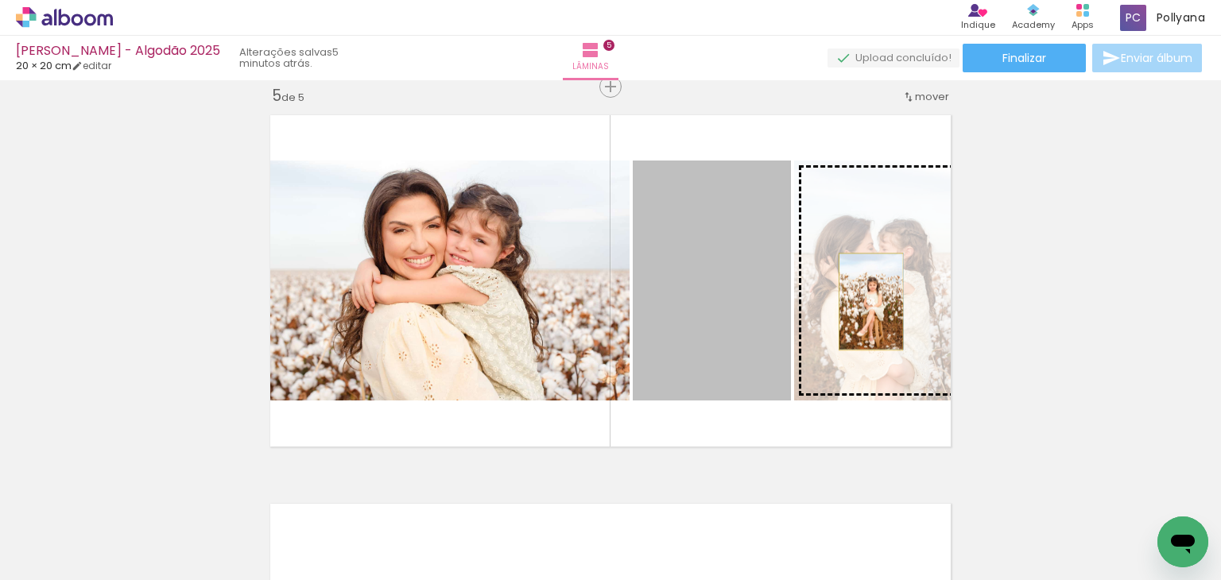
drag, startPoint x: 741, startPoint y: 335, endPoint x: 865, endPoint y: 301, distance: 128.4
click at [0, 0] on slot at bounding box center [0, 0] width 0 height 0
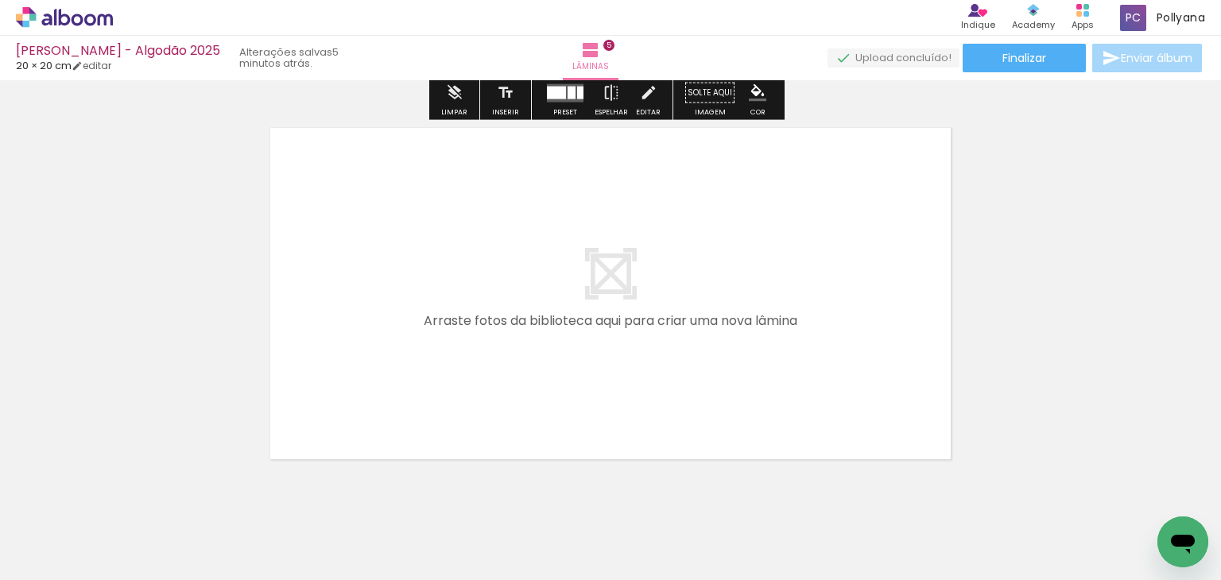
scroll to position [1993, 0]
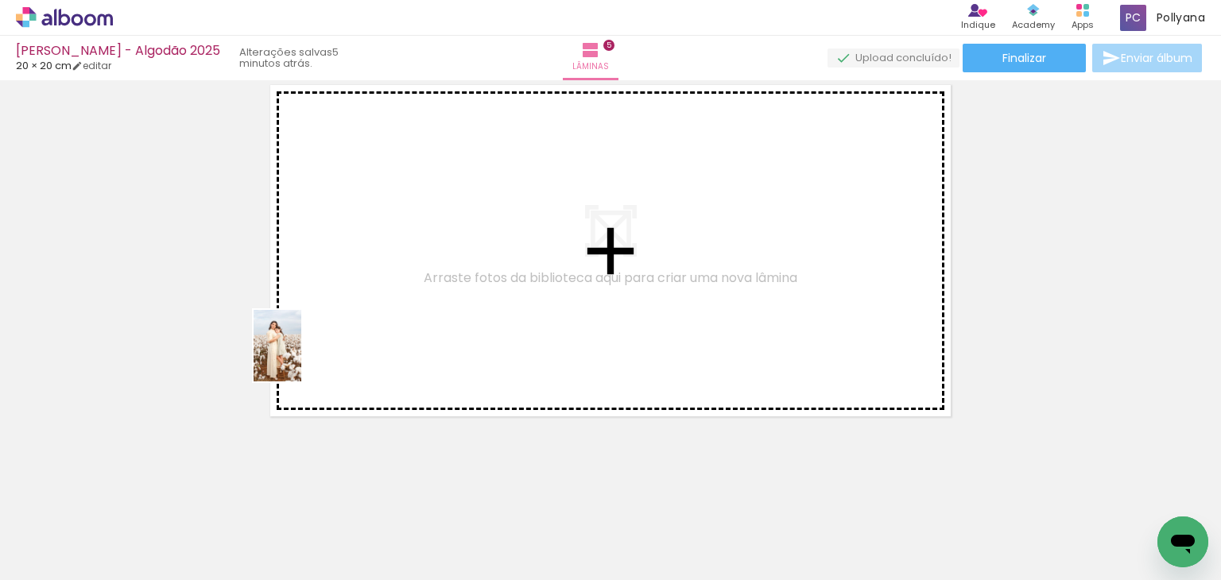
drag, startPoint x: 203, startPoint y: 551, endPoint x: 302, endPoint y: 357, distance: 217.9
click at [302, 357] on quentale-workspace at bounding box center [610, 290] width 1221 height 580
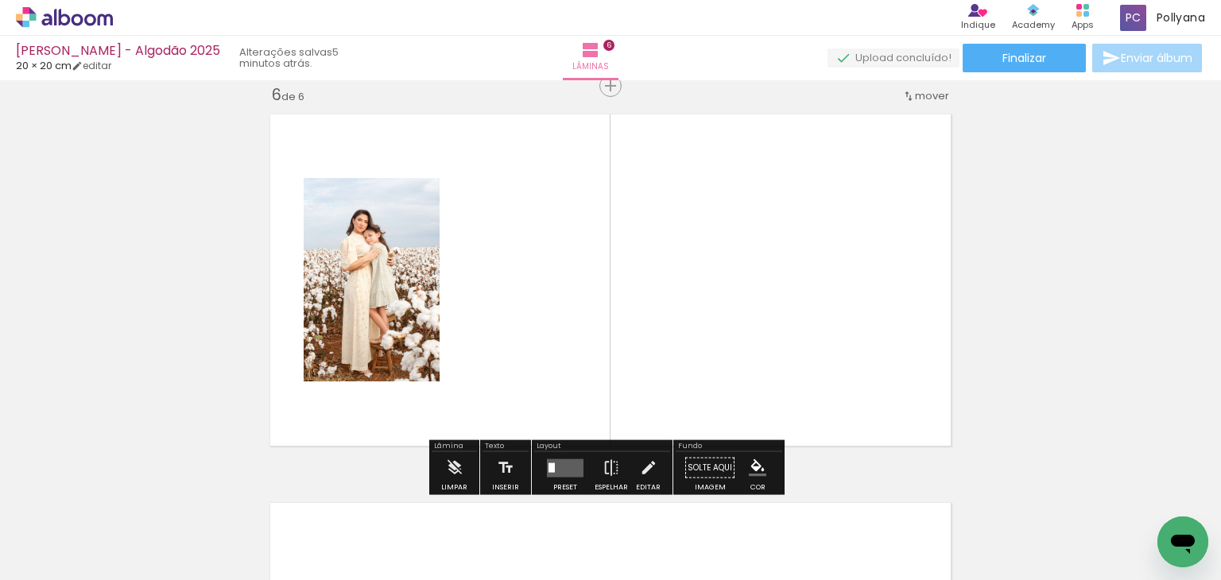
scroll to position [1963, 0]
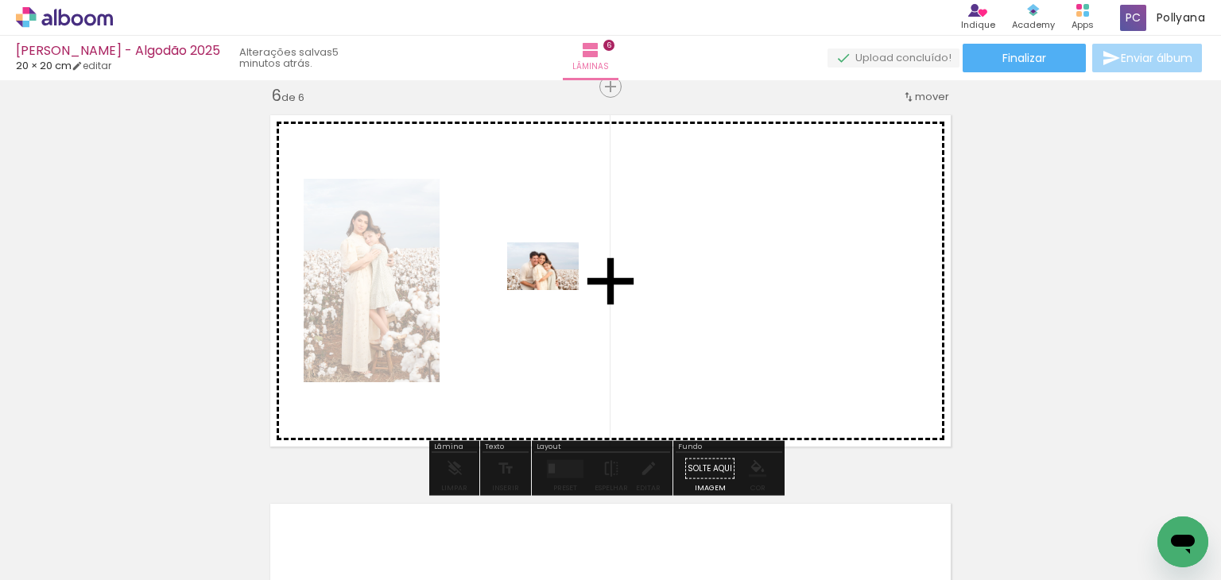
drag, startPoint x: 288, startPoint y: 532, endPoint x: 555, endPoint y: 290, distance: 360.1
click at [555, 290] on quentale-workspace at bounding box center [610, 290] width 1221 height 580
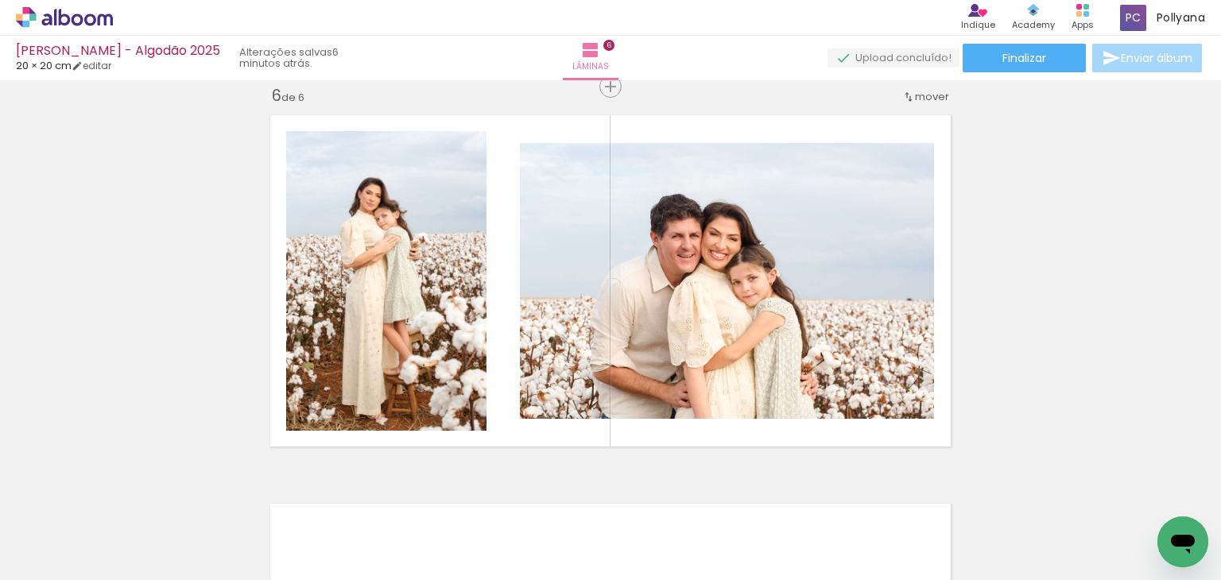
scroll to position [0, 916]
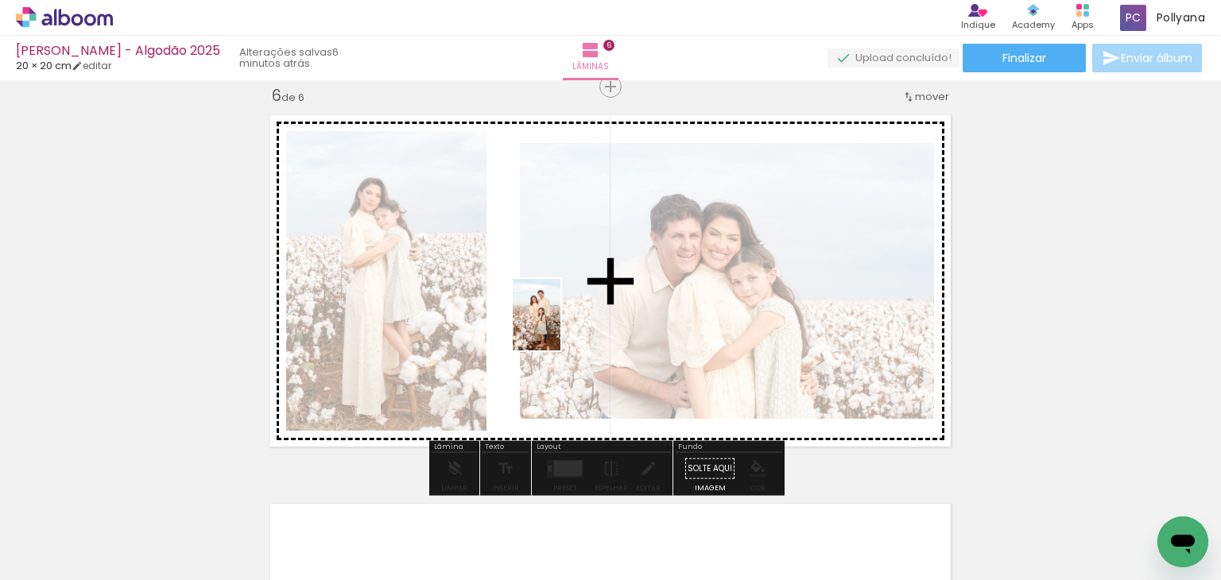
drag, startPoint x: 769, startPoint y: 532, endPoint x: 560, endPoint y: 327, distance: 292.8
click at [560, 327] on quentale-workspace at bounding box center [610, 290] width 1221 height 580
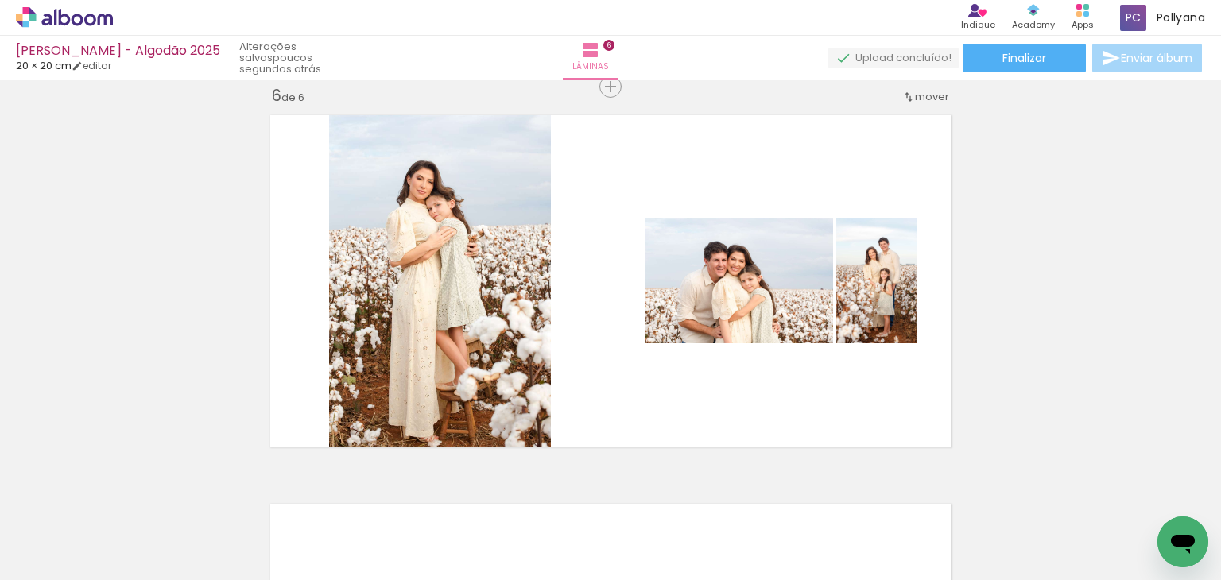
scroll to position [0, 934]
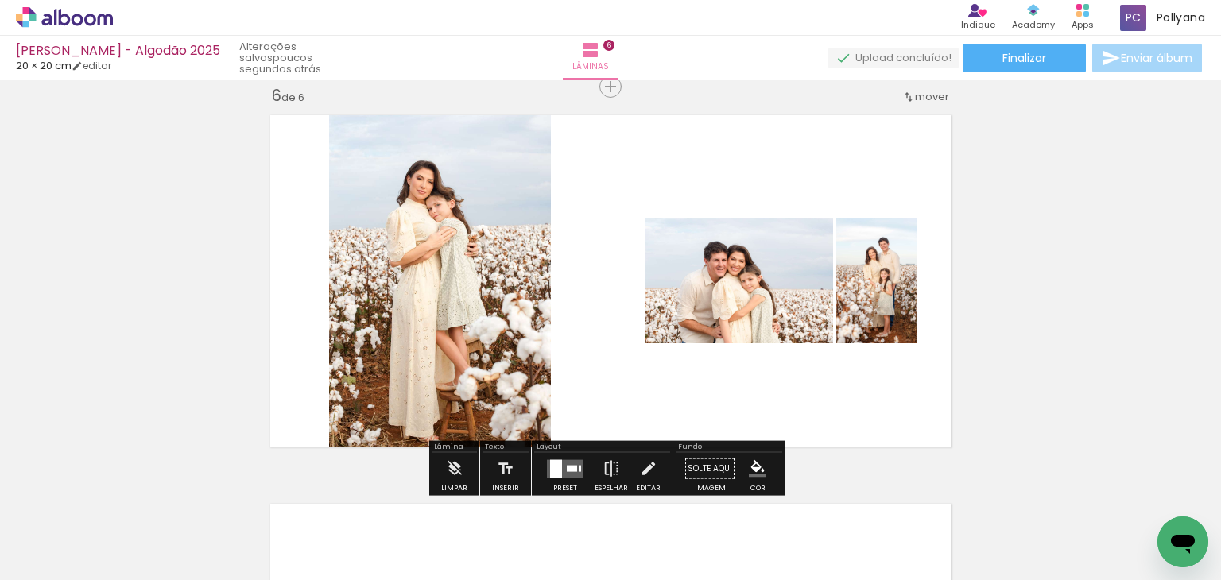
click at [555, 469] on div at bounding box center [556, 468] width 12 height 18
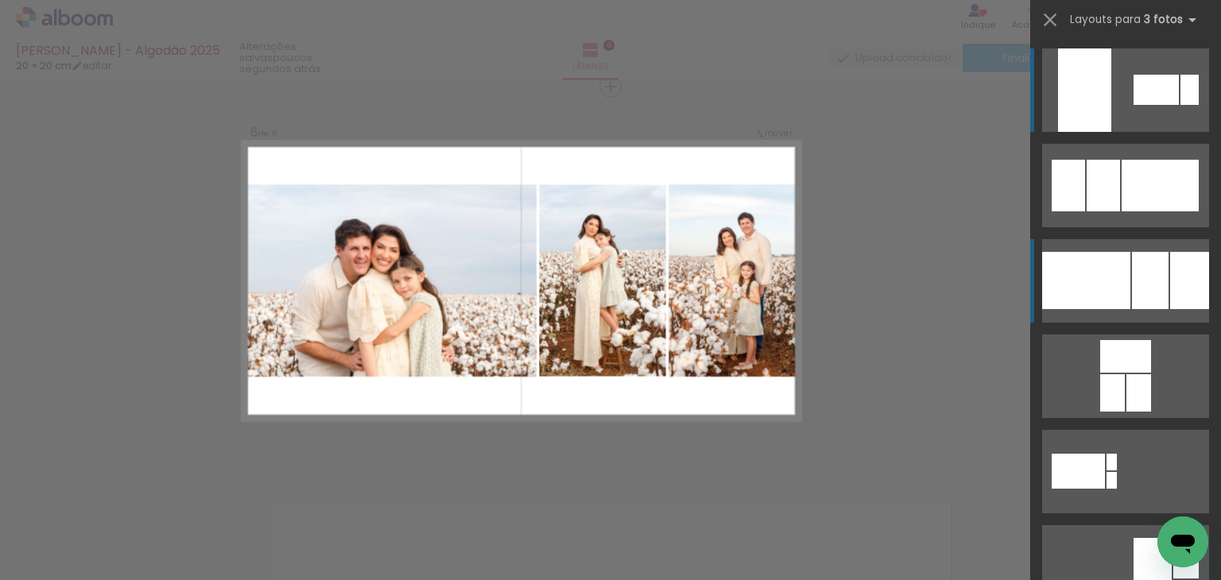
click at [1046, 290] on div at bounding box center [1086, 280] width 88 height 57
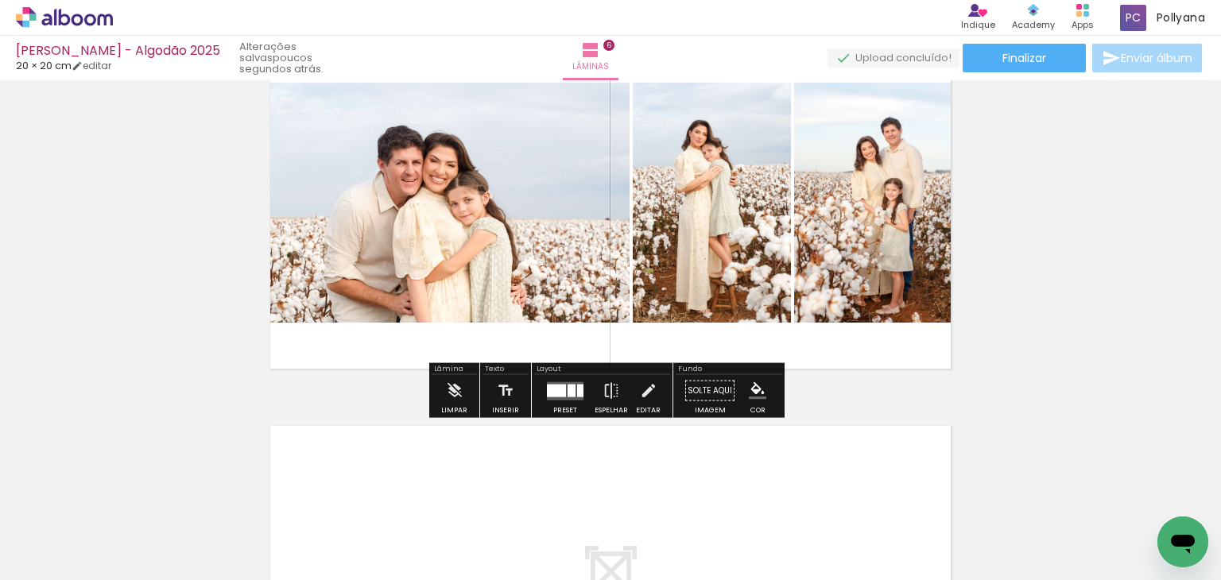
scroll to position [2201, 0]
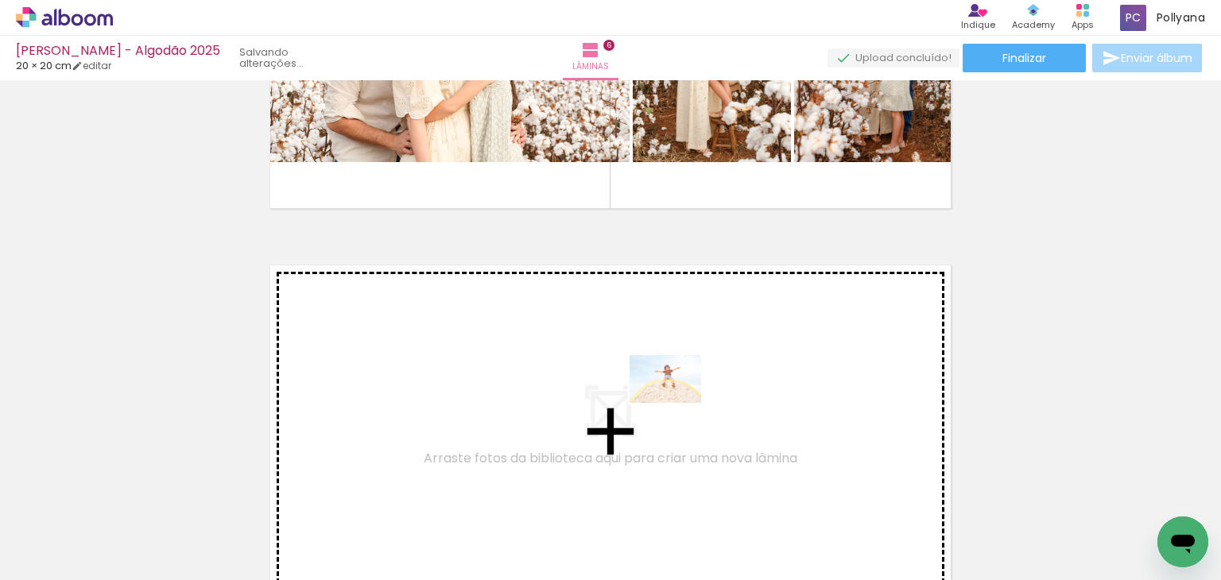
drag, startPoint x: 842, startPoint y: 536, endPoint x: 677, endPoint y: 403, distance: 212.0
click at [677, 403] on quentale-workspace at bounding box center [610, 290] width 1221 height 580
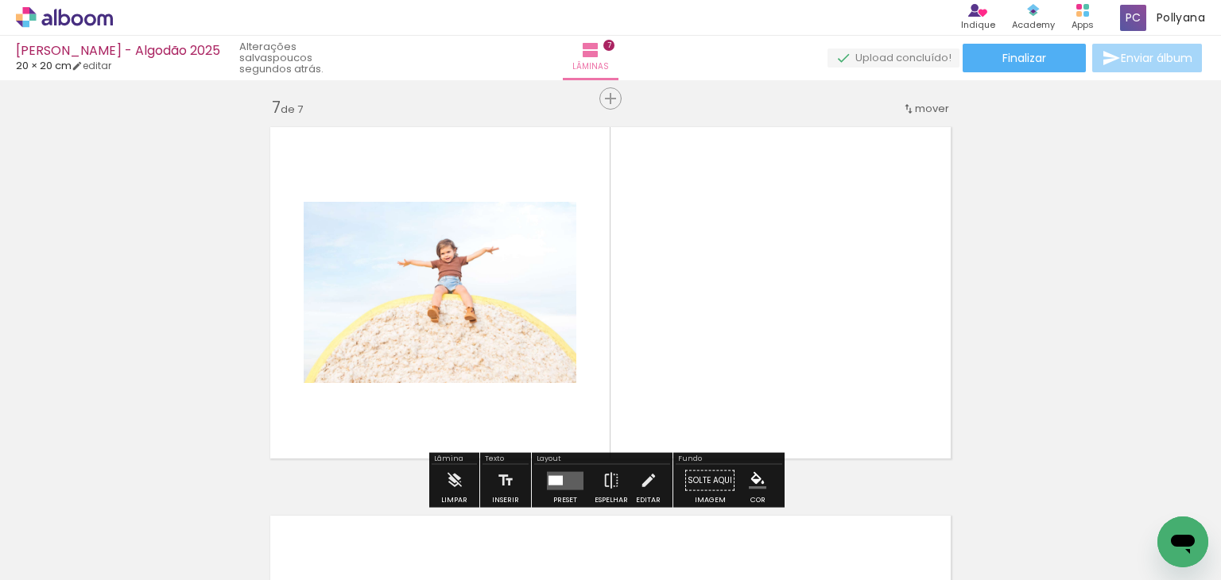
scroll to position [2352, 0]
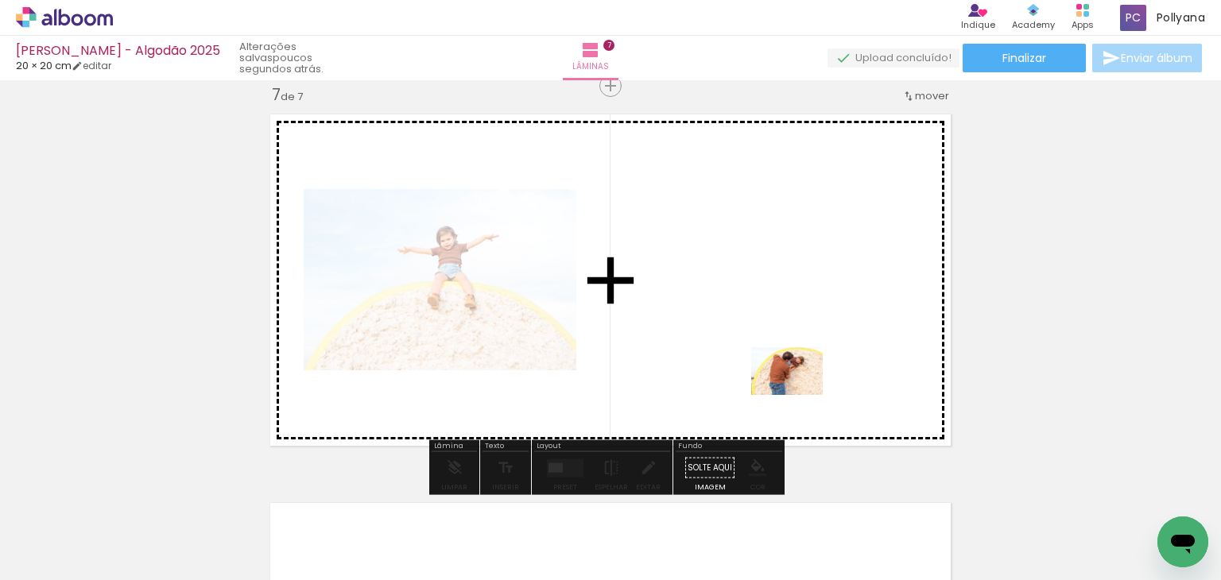
drag, startPoint x: 938, startPoint y: 544, endPoint x: 799, endPoint y: 395, distance: 204.1
click at [799, 395] on quentale-workspace at bounding box center [610, 290] width 1221 height 580
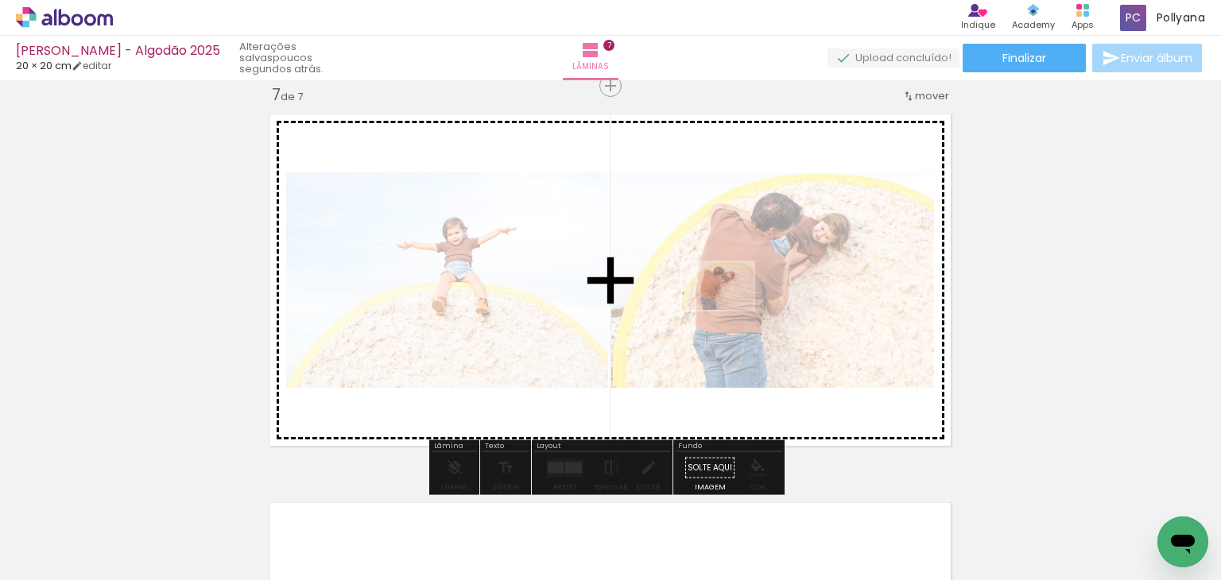
drag, startPoint x: 921, startPoint y: 532, endPoint x: 730, endPoint y: 310, distance: 293.6
click at [730, 310] on quentale-workspace at bounding box center [610, 290] width 1221 height 580
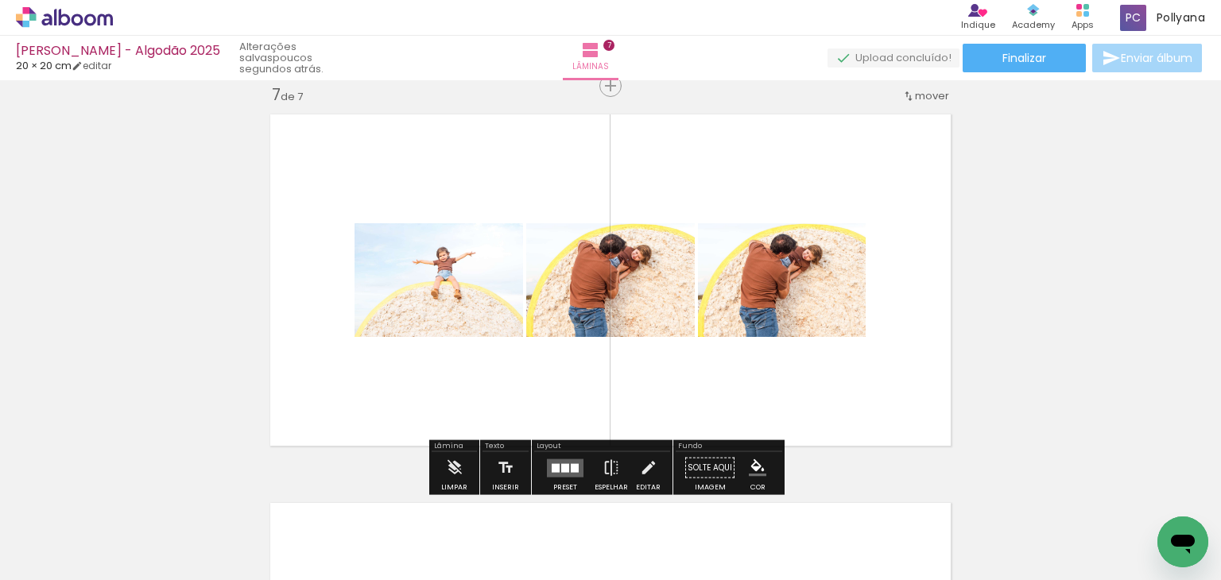
click at [858, 341] on quentale-layouter at bounding box center [610, 280] width 698 height 349
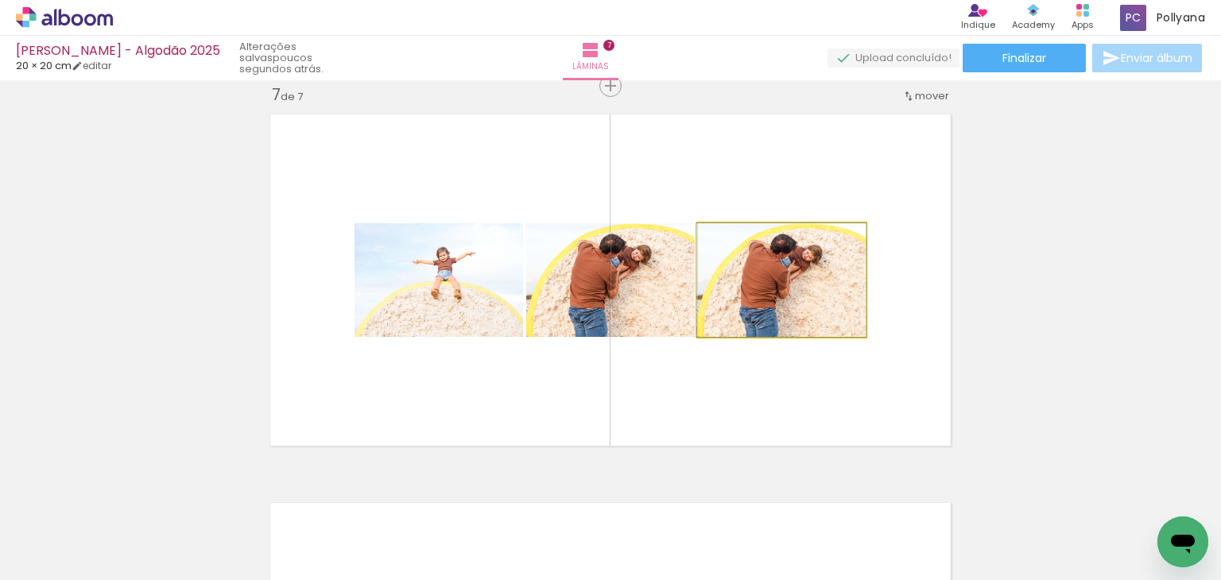
click at [804, 300] on quentale-photo at bounding box center [782, 280] width 168 height 114
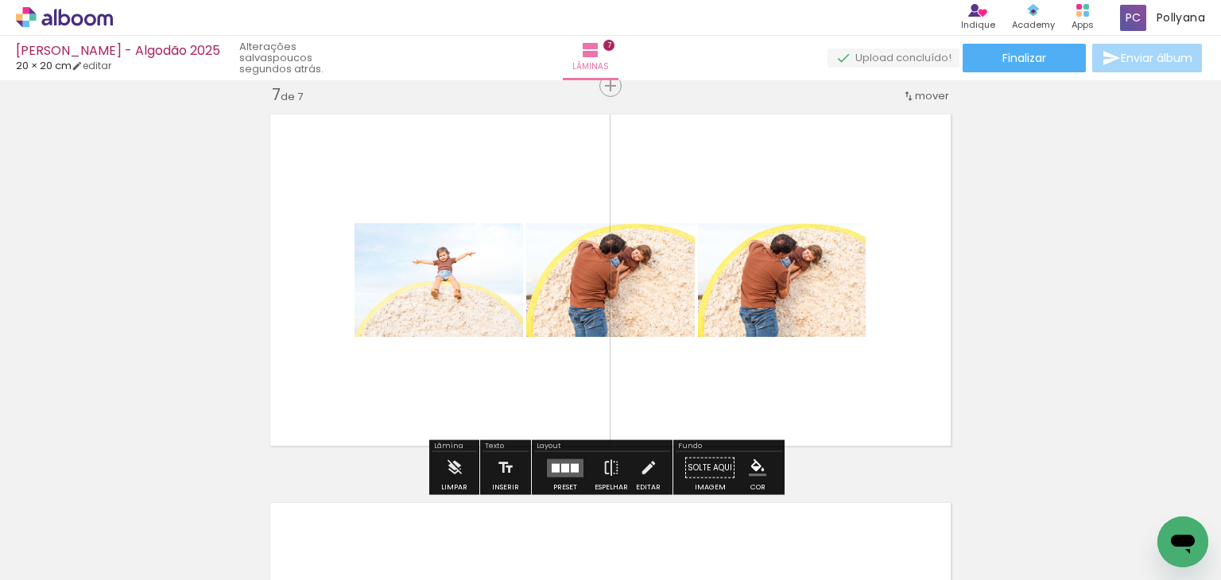
click at [816, 303] on quentale-photo at bounding box center [782, 280] width 168 height 114
click at [765, 280] on quentale-photo at bounding box center [782, 280] width 168 height 114
click at [620, 494] on iron-icon at bounding box center [614, 494] width 17 height 17
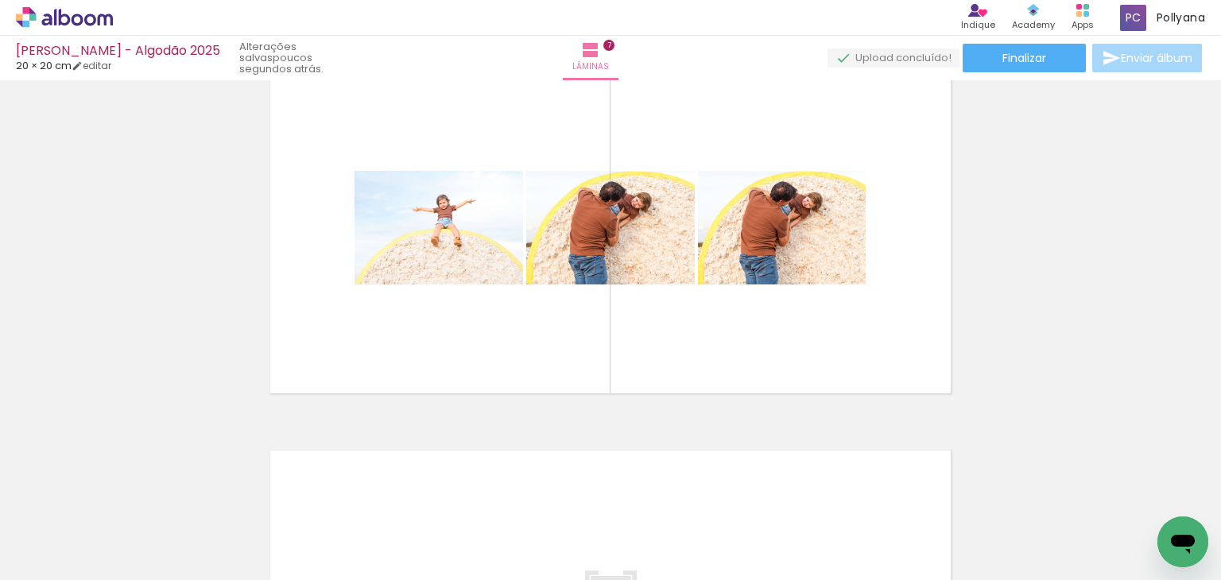
scroll to position [2369, 0]
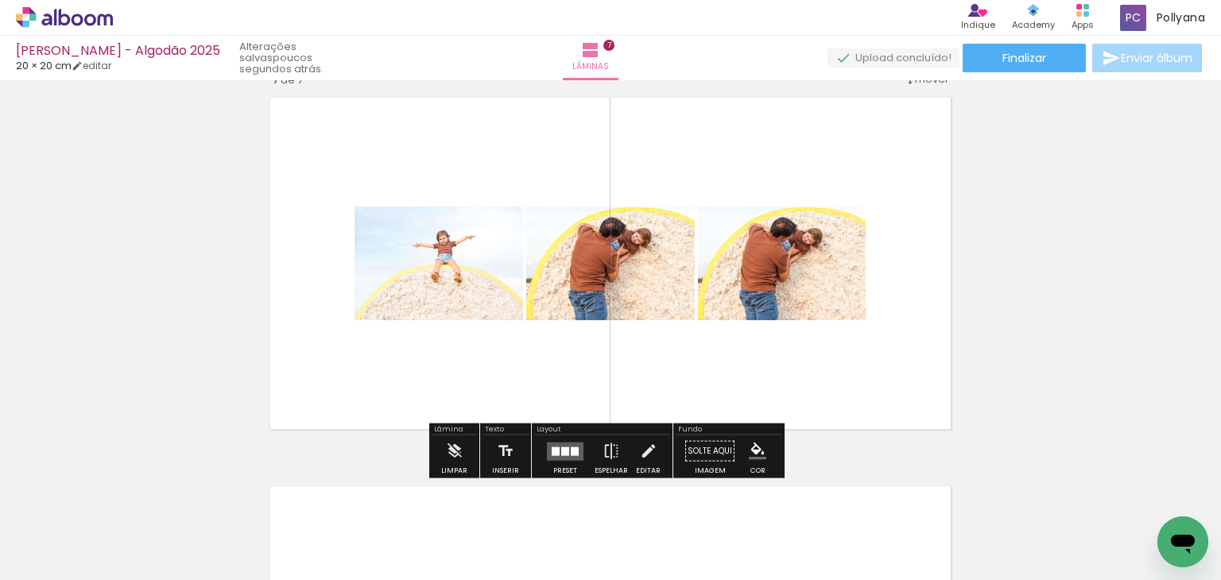
drag, startPoint x: 797, startPoint y: 267, endPoint x: 1078, endPoint y: 197, distance: 289.1
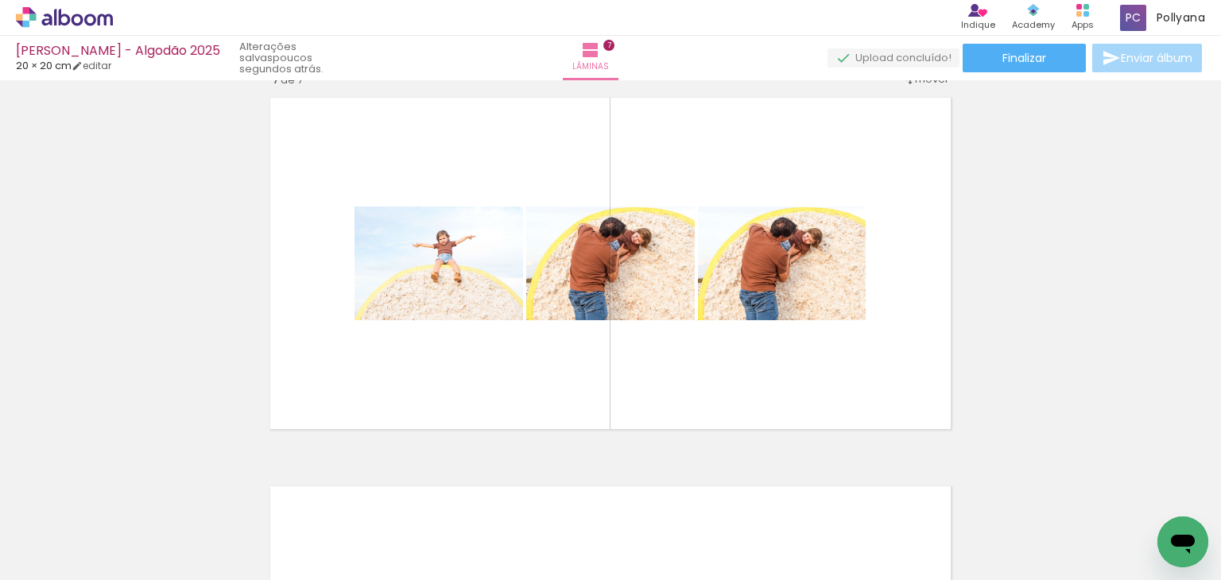
click at [887, 505] on div at bounding box center [916, 526] width 79 height 52
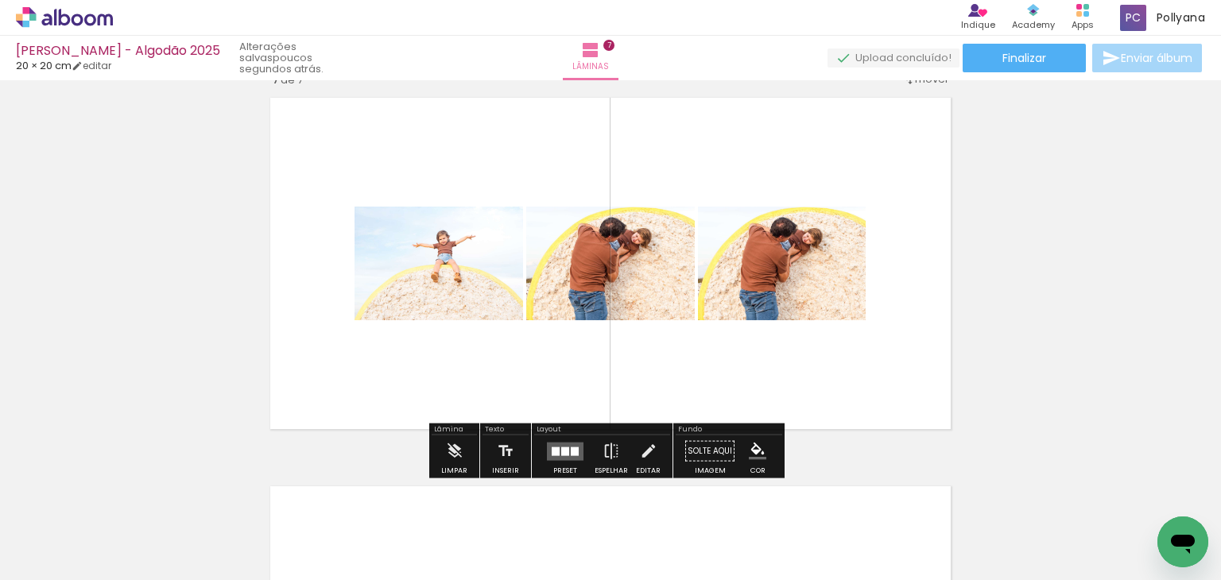
click at [922, 532] on div at bounding box center [917, 526] width 72 height 48
click at [645, 451] on iron-icon at bounding box center [648, 452] width 17 height 32
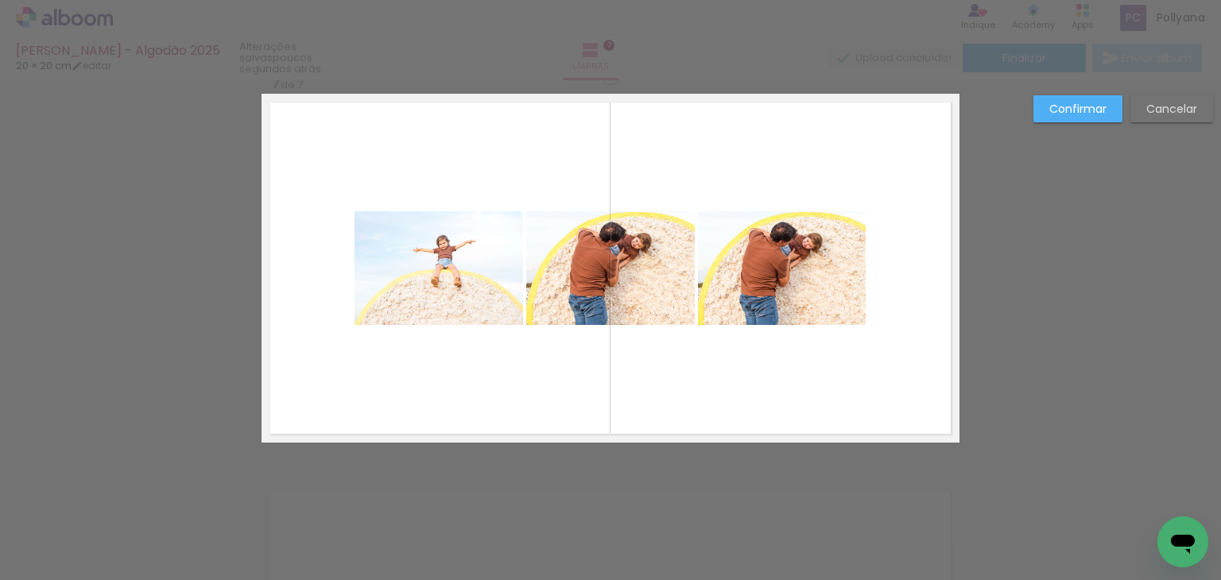
scroll to position [2352, 0]
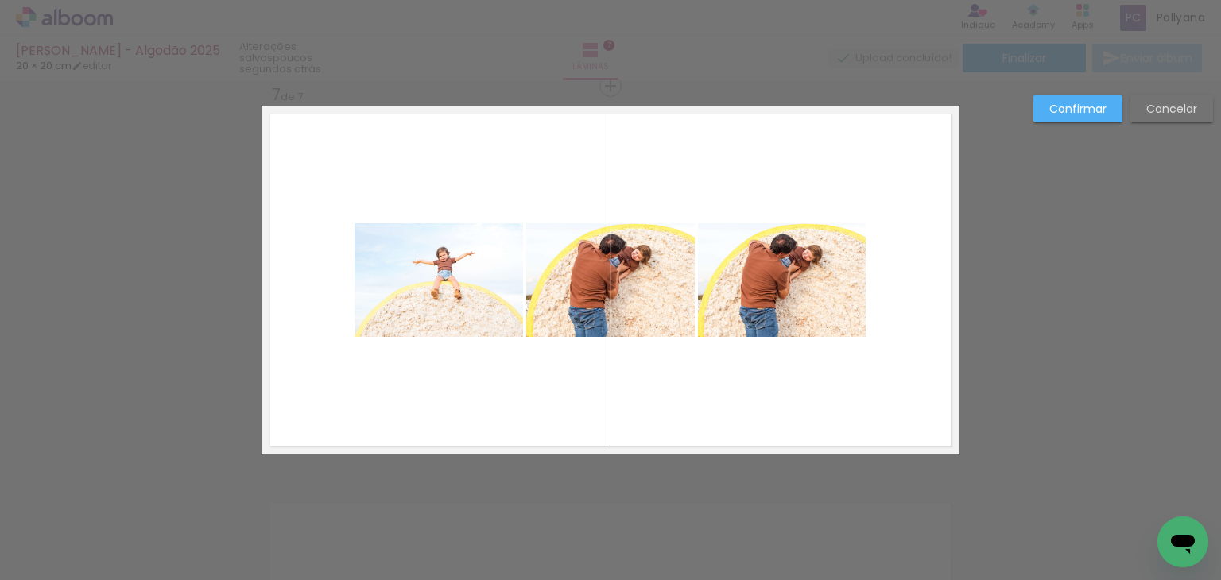
click at [810, 279] on quentale-photo at bounding box center [782, 280] width 168 height 114
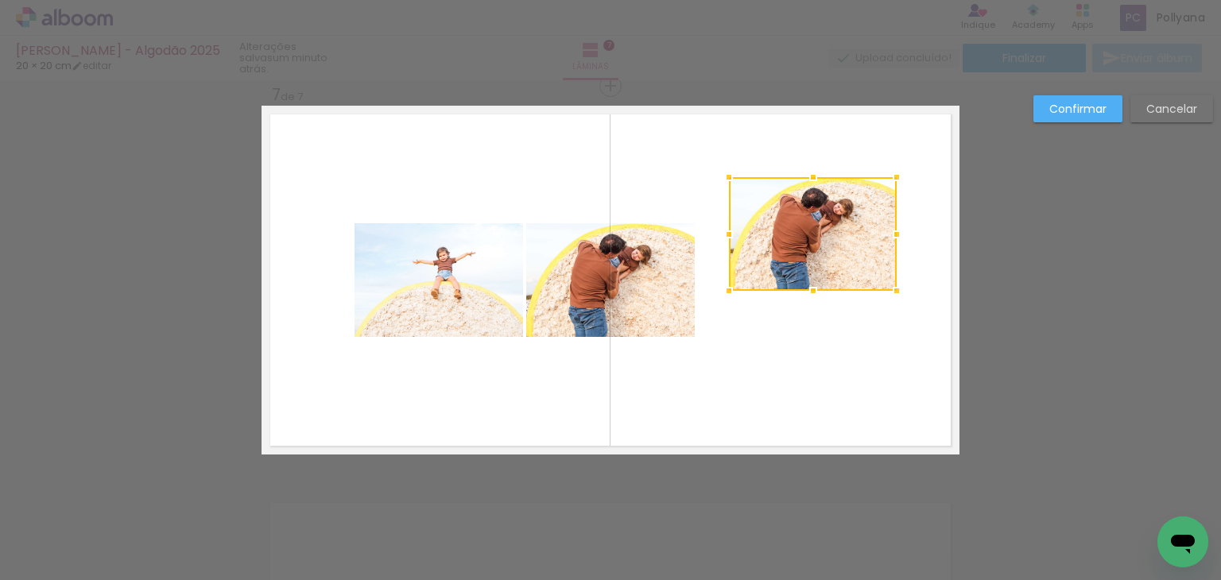
drag, startPoint x: 793, startPoint y: 290, endPoint x: 824, endPoint y: 244, distance: 55.5
click at [824, 244] on div at bounding box center [813, 234] width 168 height 114
click at [0, 0] on slot "Cancelar" at bounding box center [0, 0] width 0 height 0
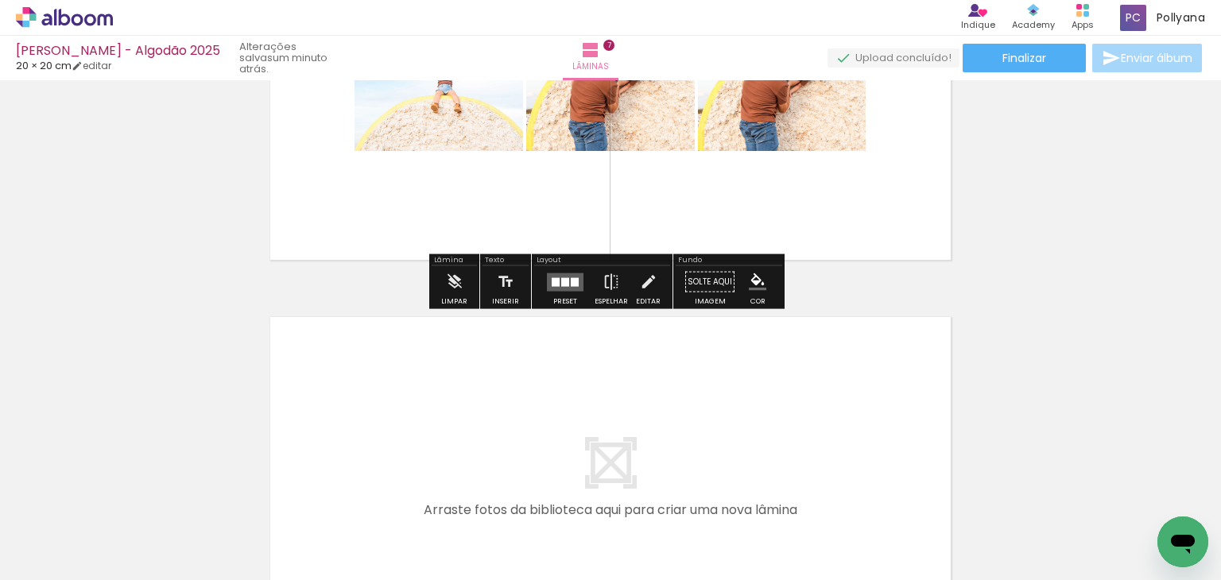
scroll to position [2511, 0]
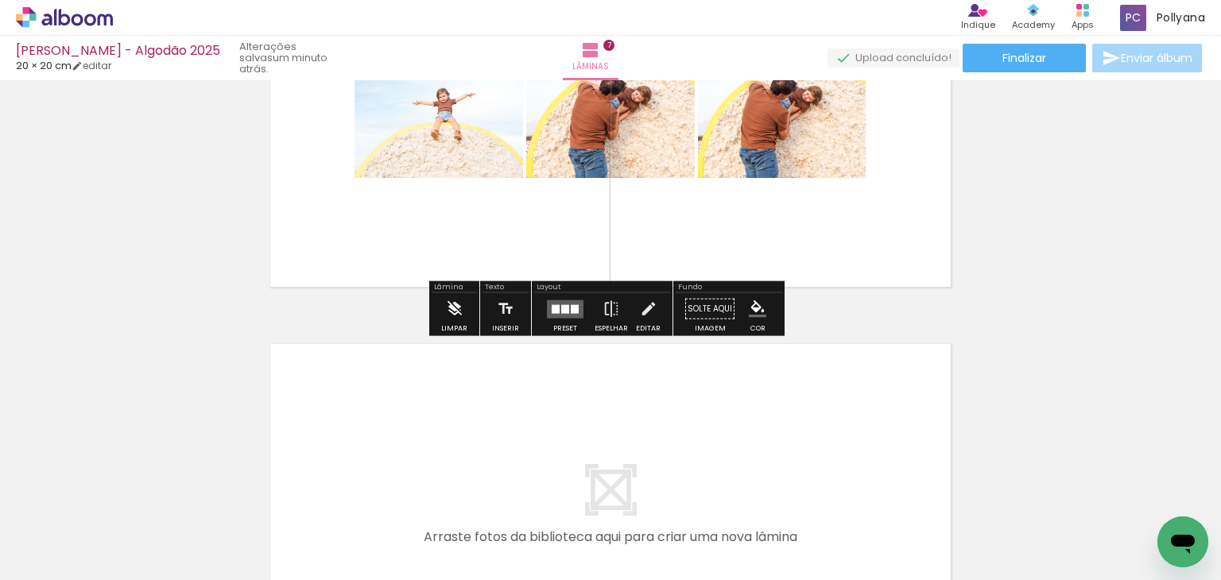
click at [451, 313] on iron-icon at bounding box center [454, 309] width 17 height 32
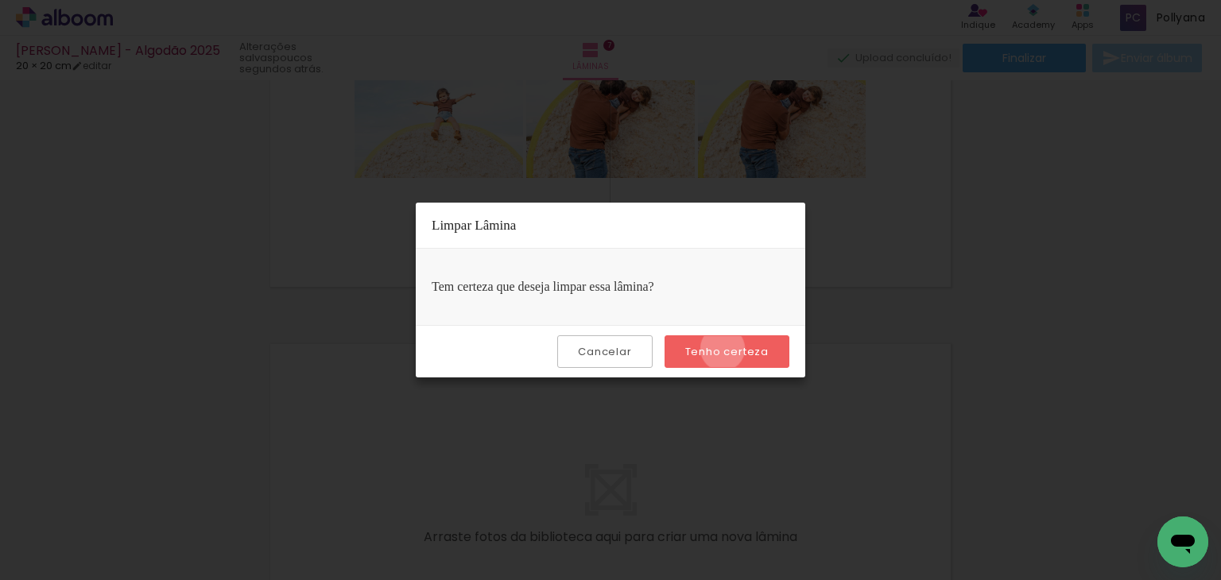
click at [0, 0] on slot "Tenho certeza" at bounding box center [0, 0] width 0 height 0
click at [996, 302] on iron-overlay-backdrop at bounding box center [610, 290] width 1221 height 580
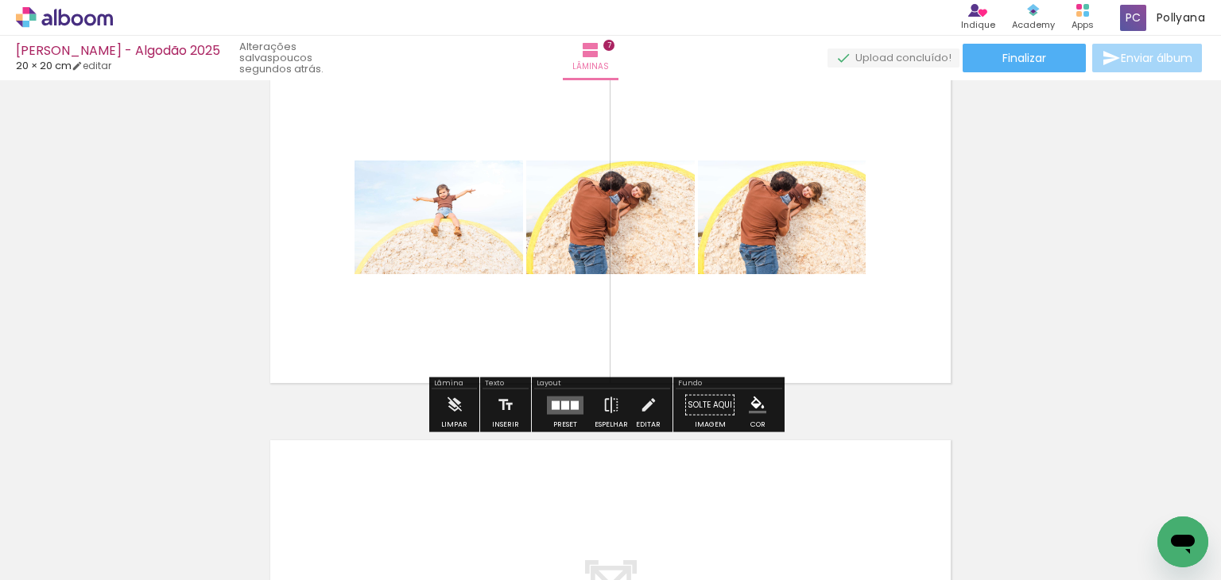
scroll to position [2273, 0]
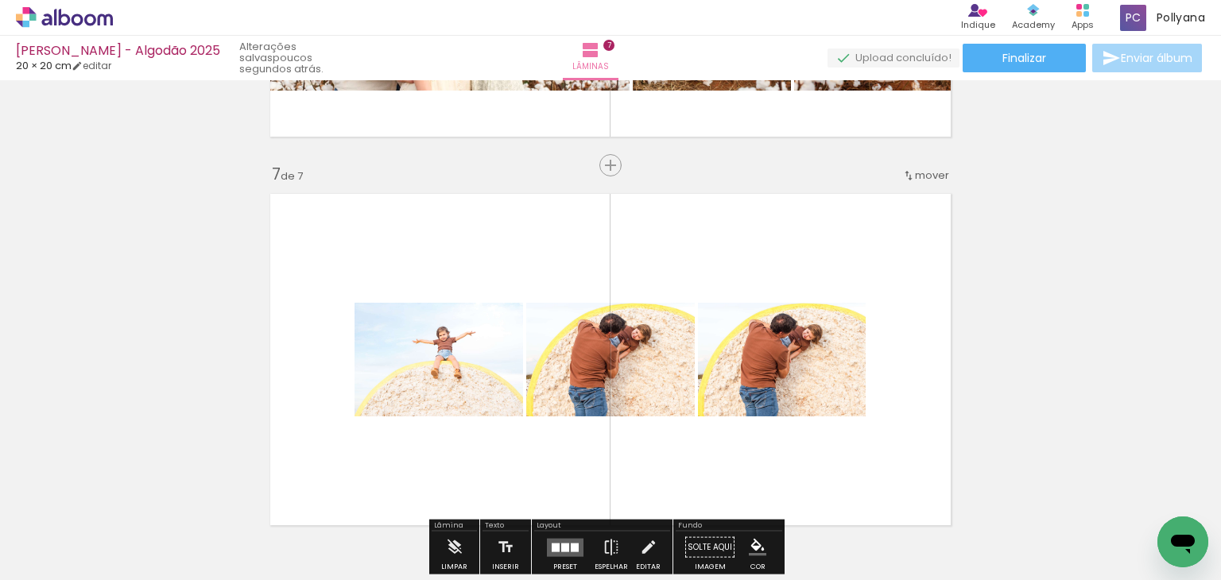
click at [810, 300] on quentale-layouter at bounding box center [610, 359] width 698 height 349
click at [815, 246] on quentale-layouter at bounding box center [610, 359] width 698 height 349
click at [807, 268] on quentale-layouter at bounding box center [610, 359] width 698 height 349
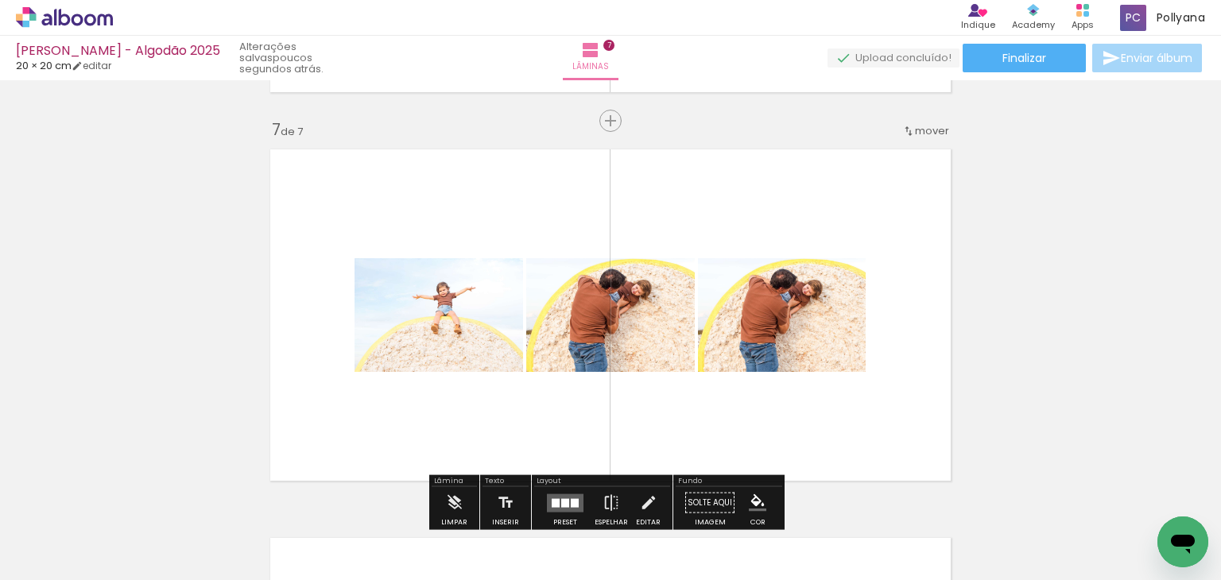
scroll to position [2352, 0]
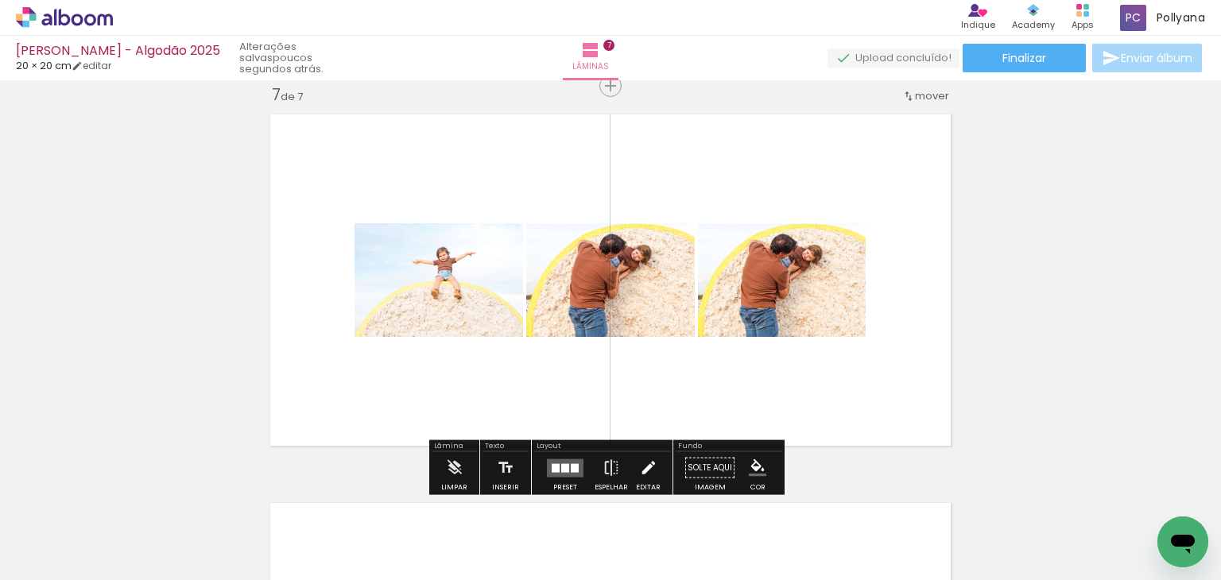
click at [643, 467] on iron-icon at bounding box center [648, 468] width 17 height 32
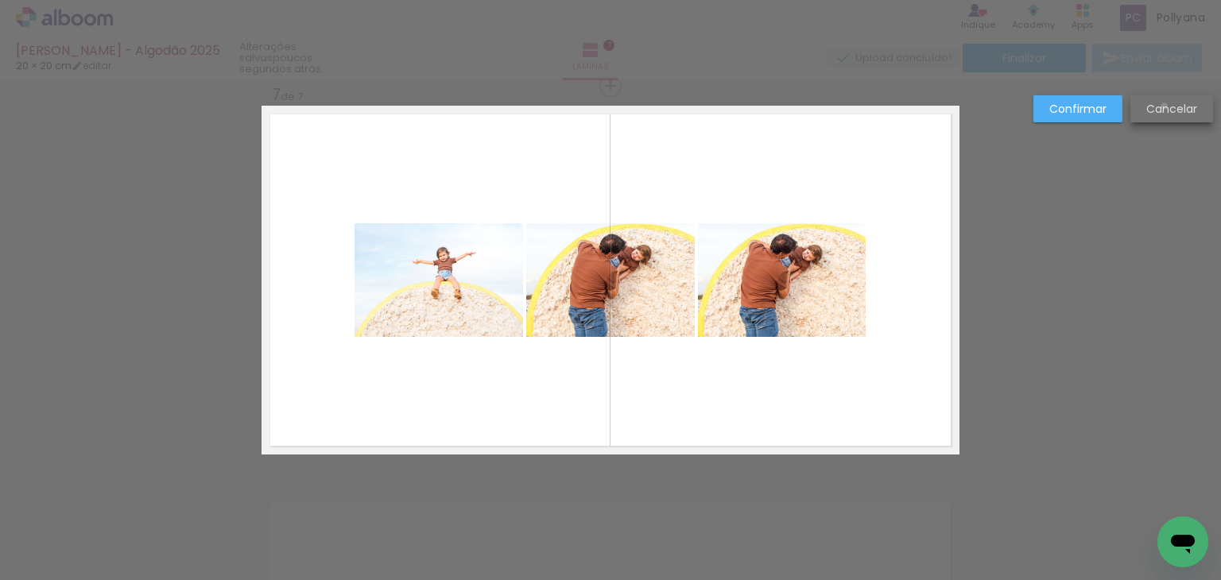
click at [0, 0] on slot "Cancelar" at bounding box center [0, 0] width 0 height 0
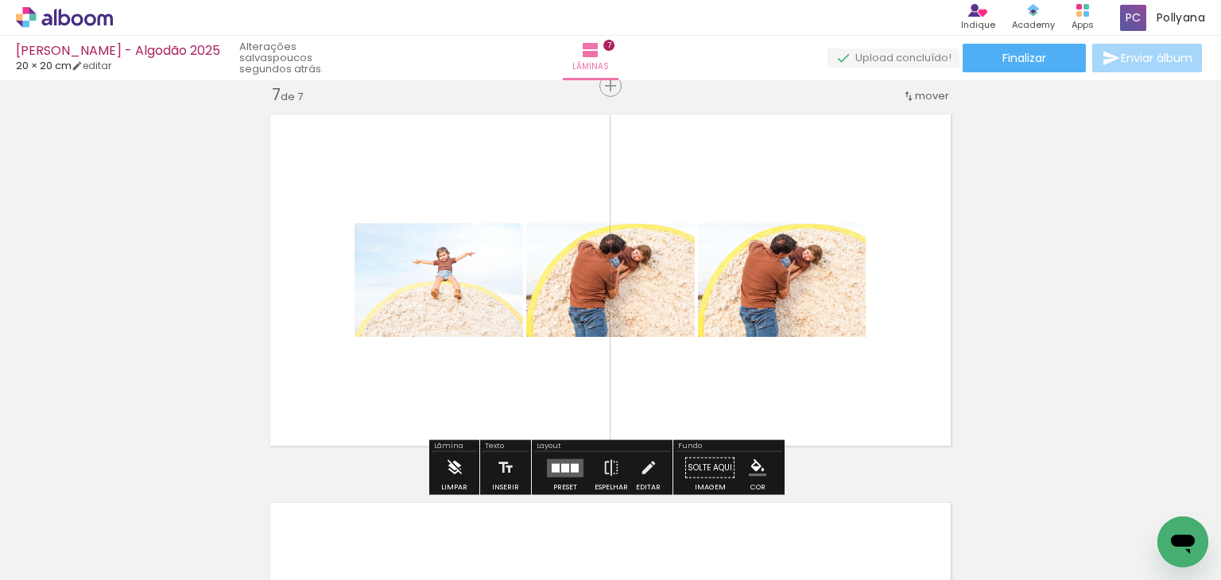
click at [461, 465] on iron-icon at bounding box center [454, 468] width 17 height 32
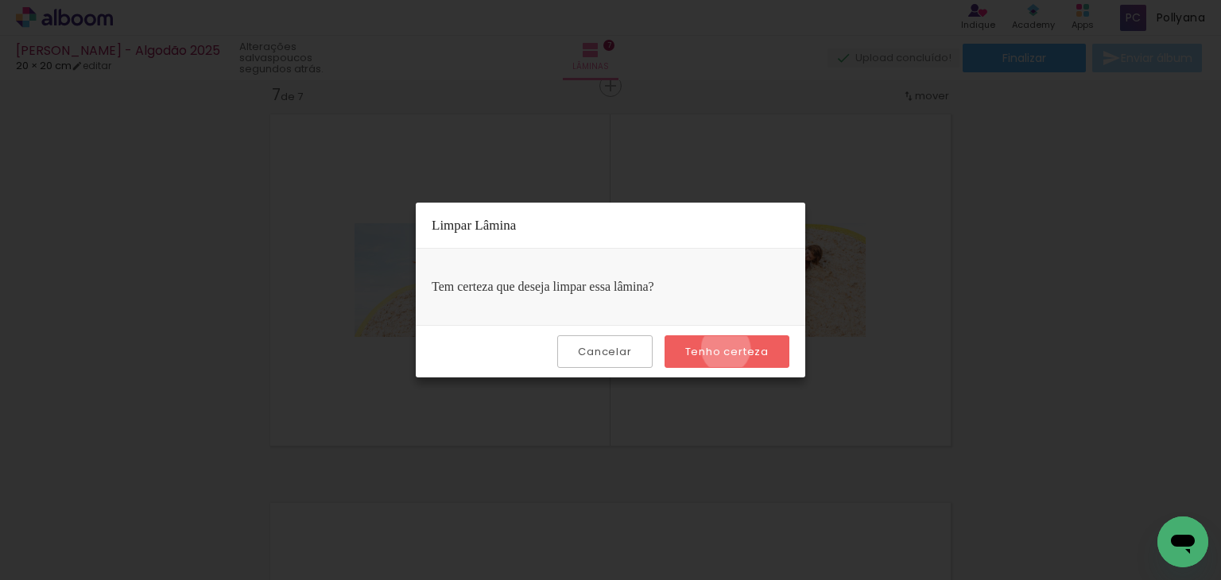
click at [0, 0] on slot "Tenho certeza" at bounding box center [0, 0] width 0 height 0
click at [621, 292] on div "Tem certeza que deseja limpar essa lâmina?" at bounding box center [610, 287] width 389 height 76
click at [0, 0] on slot "Cancelar" at bounding box center [0, 0] width 0 height 0
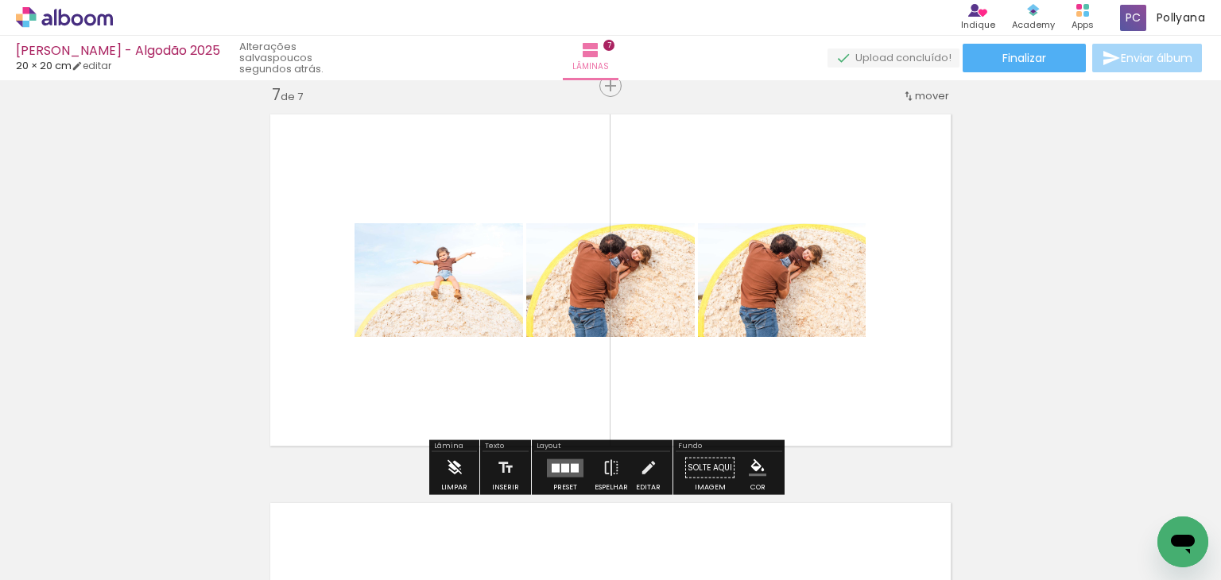
click at [451, 468] on iron-icon at bounding box center [454, 468] width 17 height 32
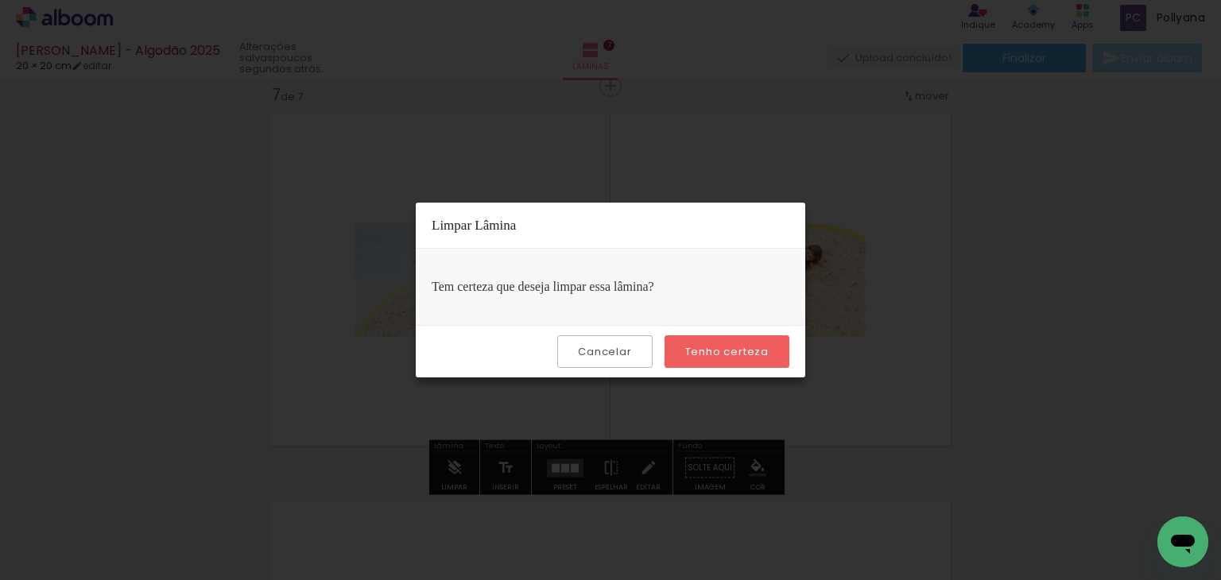
click at [0, 0] on slot "Tenho certeza" at bounding box center [0, 0] width 0 height 0
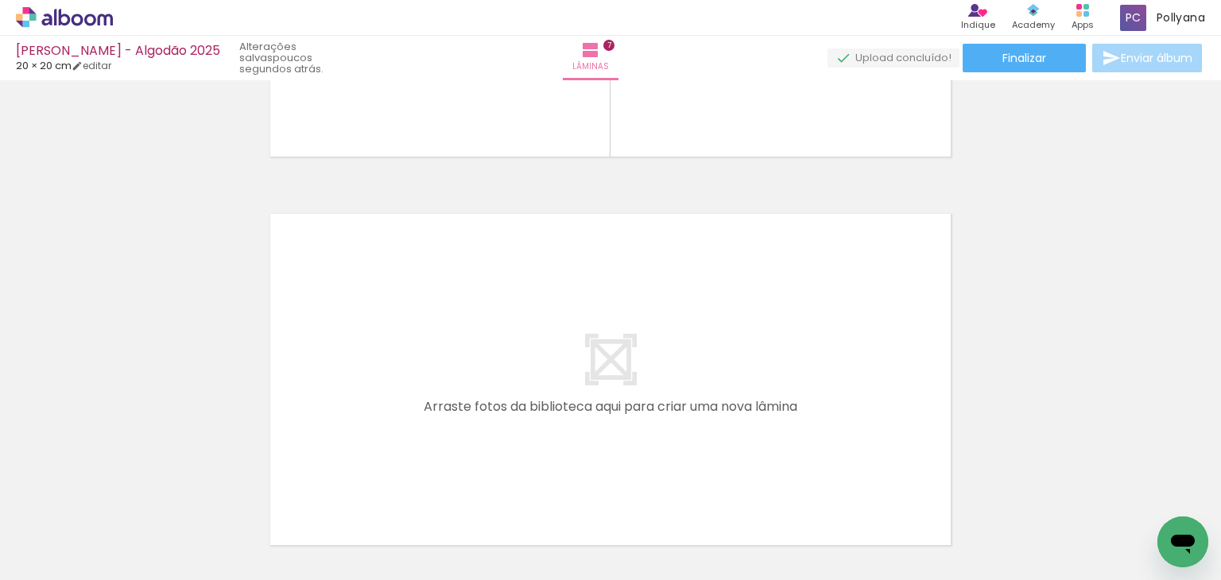
scroll to position [2670, 0]
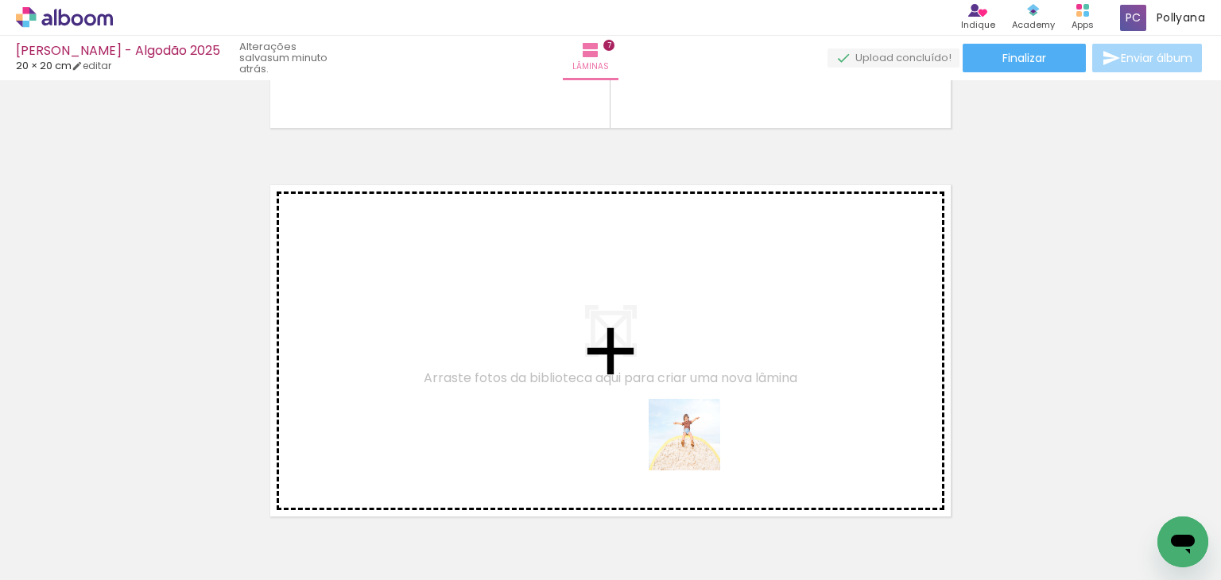
drag, startPoint x: 834, startPoint y: 542, endPoint x: 620, endPoint y: 408, distance: 252.5
click at [620, 408] on quentale-workspace at bounding box center [610, 290] width 1221 height 580
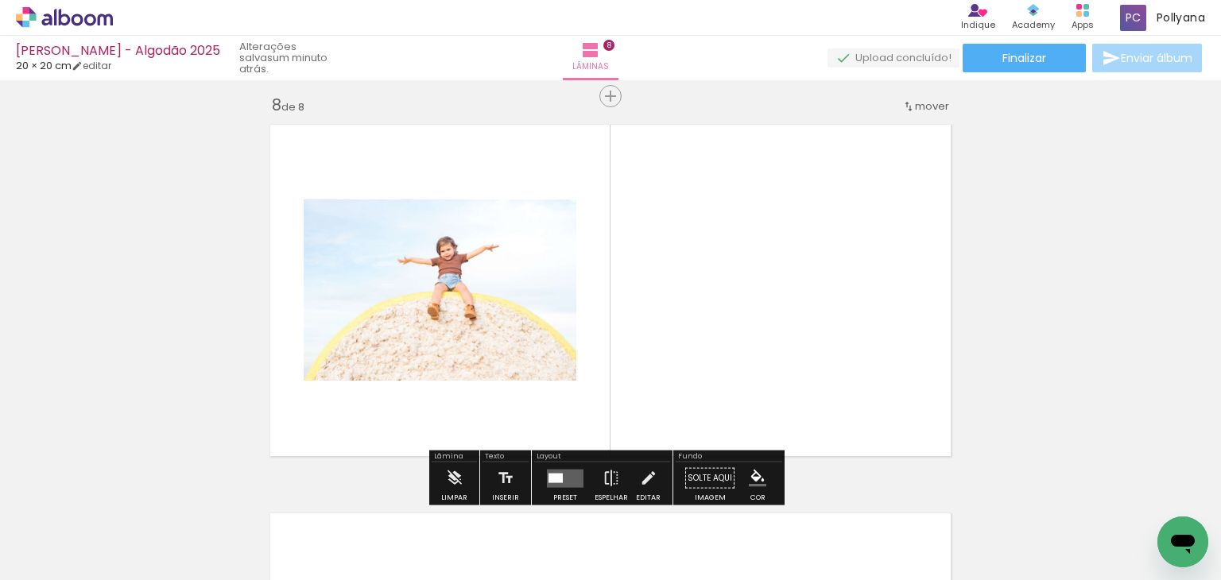
scroll to position [2740, 0]
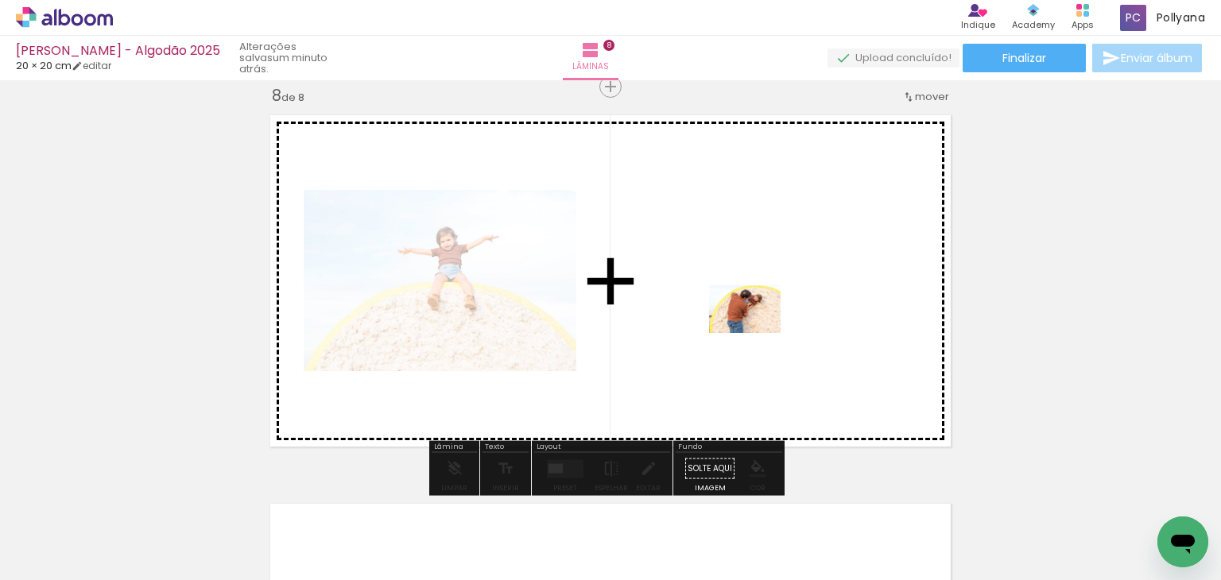
drag, startPoint x: 920, startPoint y: 536, endPoint x: 757, endPoint y: 333, distance: 260.5
click at [757, 333] on quentale-workspace at bounding box center [610, 290] width 1221 height 580
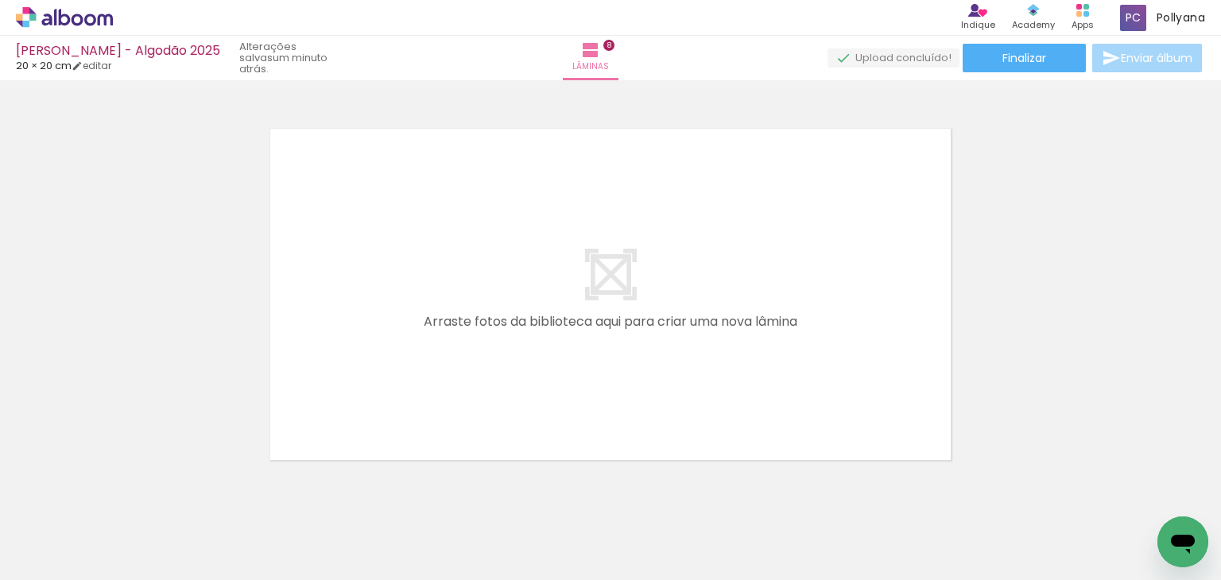
scroll to position [3159, 0]
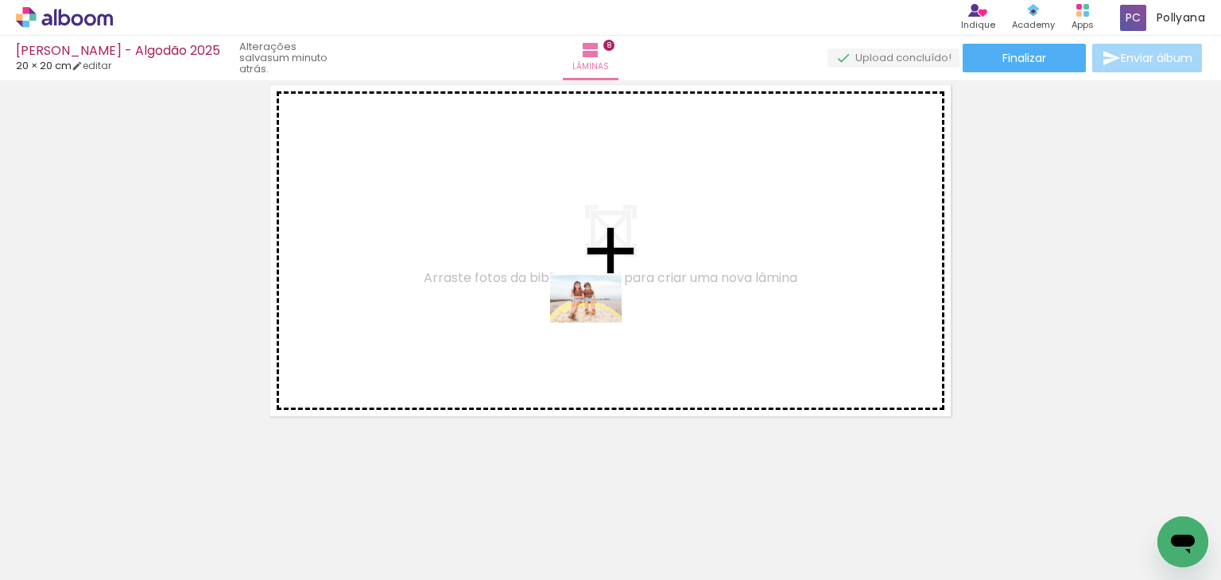
drag, startPoint x: 763, startPoint y: 548, endPoint x: 598, endPoint y: 323, distance: 279.1
click at [598, 323] on quentale-workspace at bounding box center [610, 290] width 1221 height 580
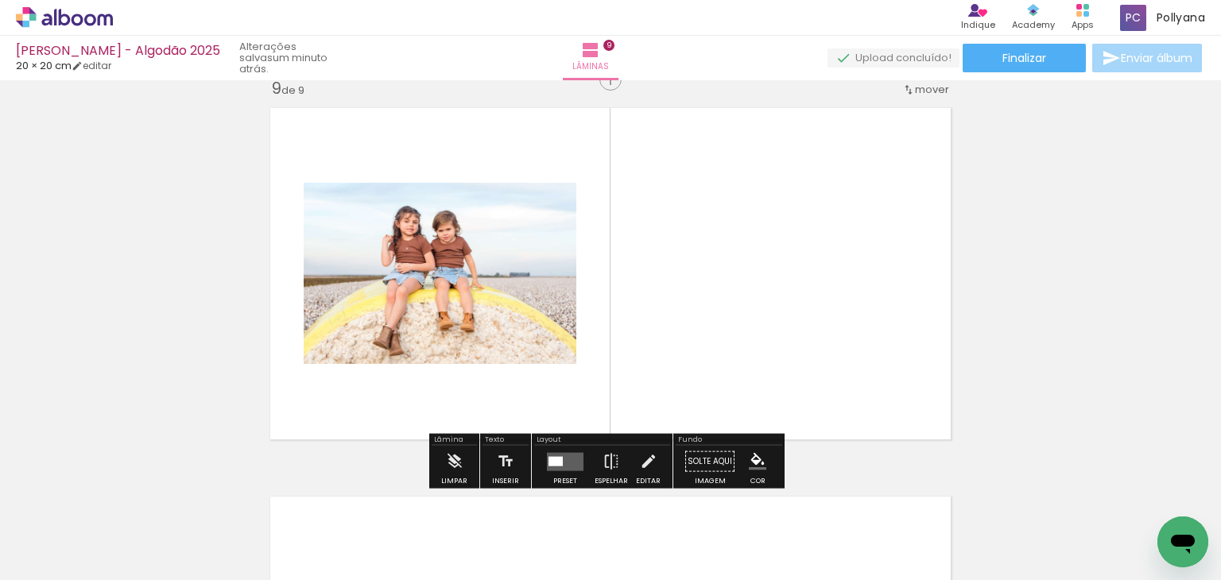
scroll to position [3129, 0]
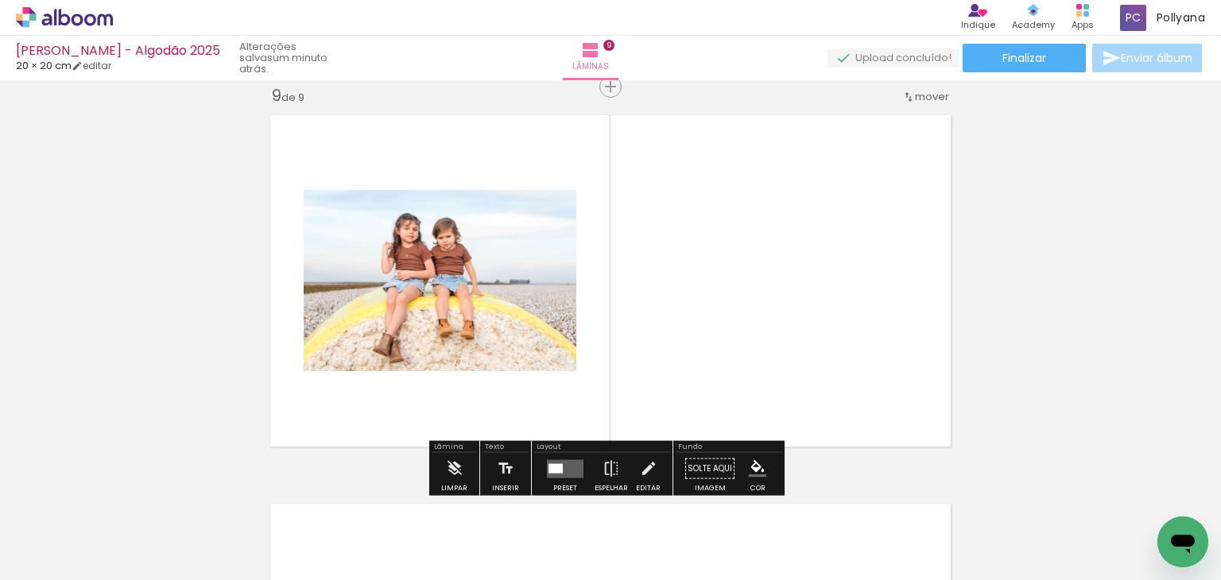
scroll to position [0, 1183]
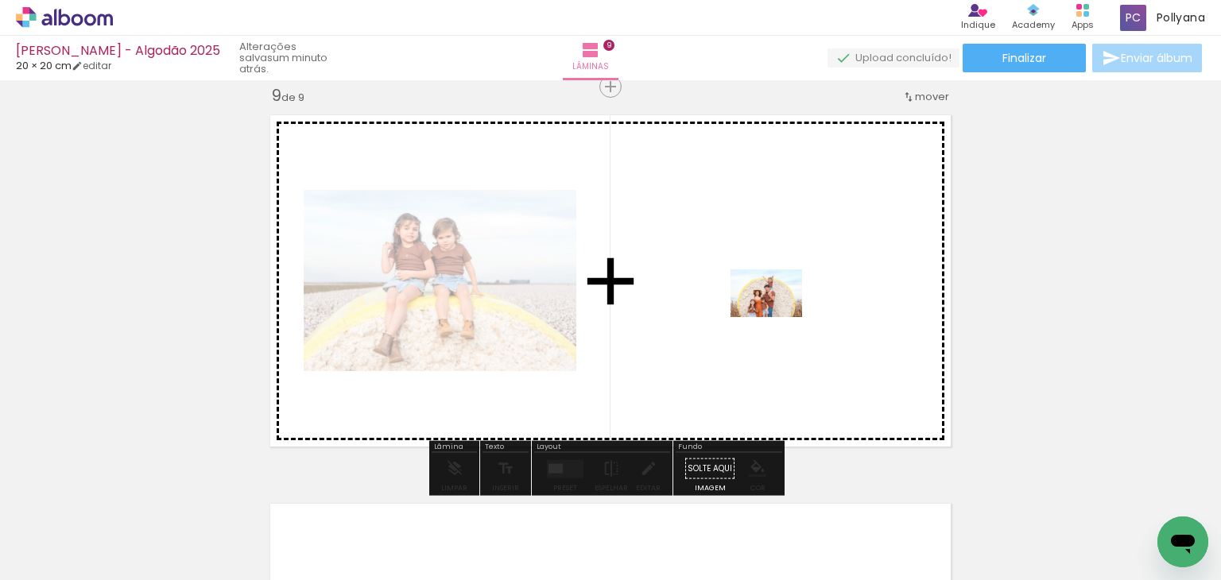
drag, startPoint x: 847, startPoint y: 536, endPoint x: 776, endPoint y: 315, distance: 232.2
click at [776, 315] on quentale-workspace at bounding box center [610, 290] width 1221 height 580
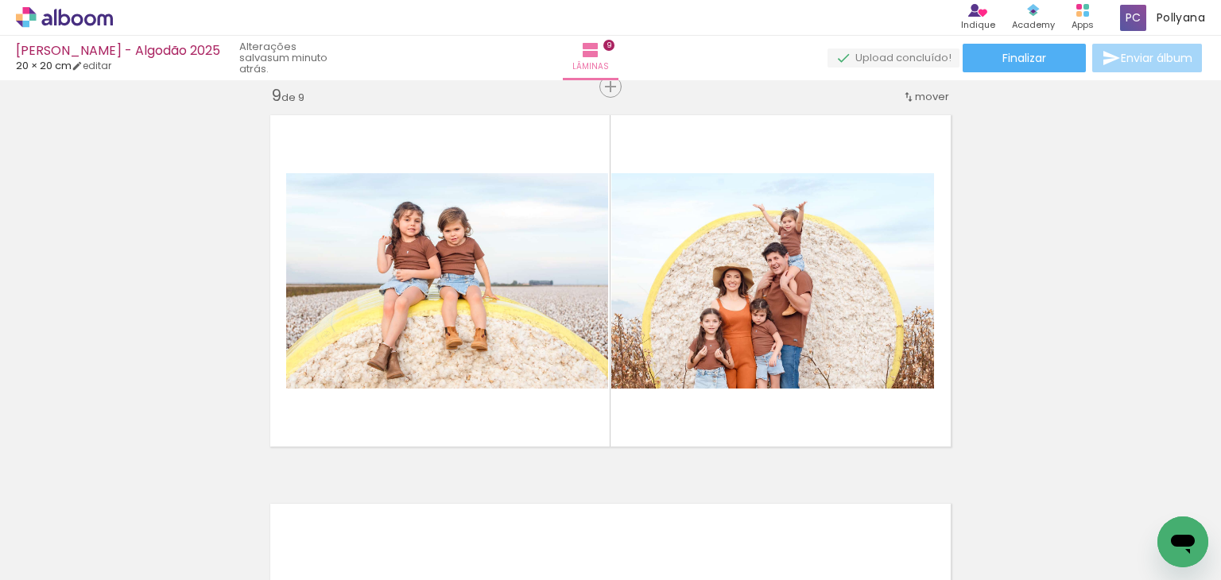
scroll to position [0, 1270]
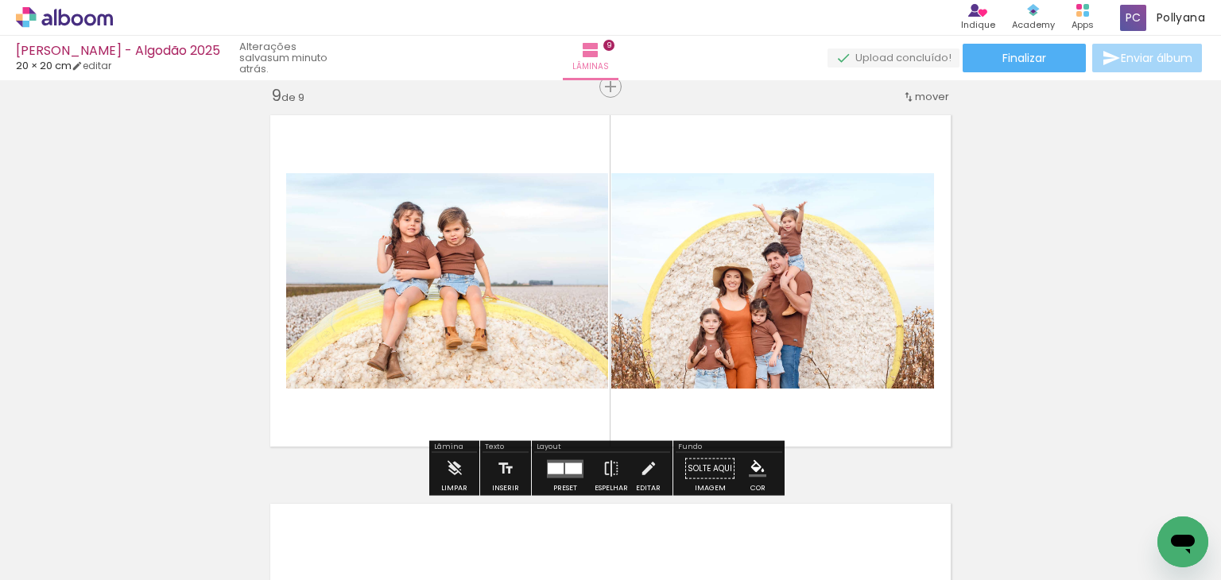
click at [844, 246] on quentale-photo at bounding box center [772, 280] width 323 height 215
click at [746, 308] on quentale-photo at bounding box center [772, 280] width 323 height 215
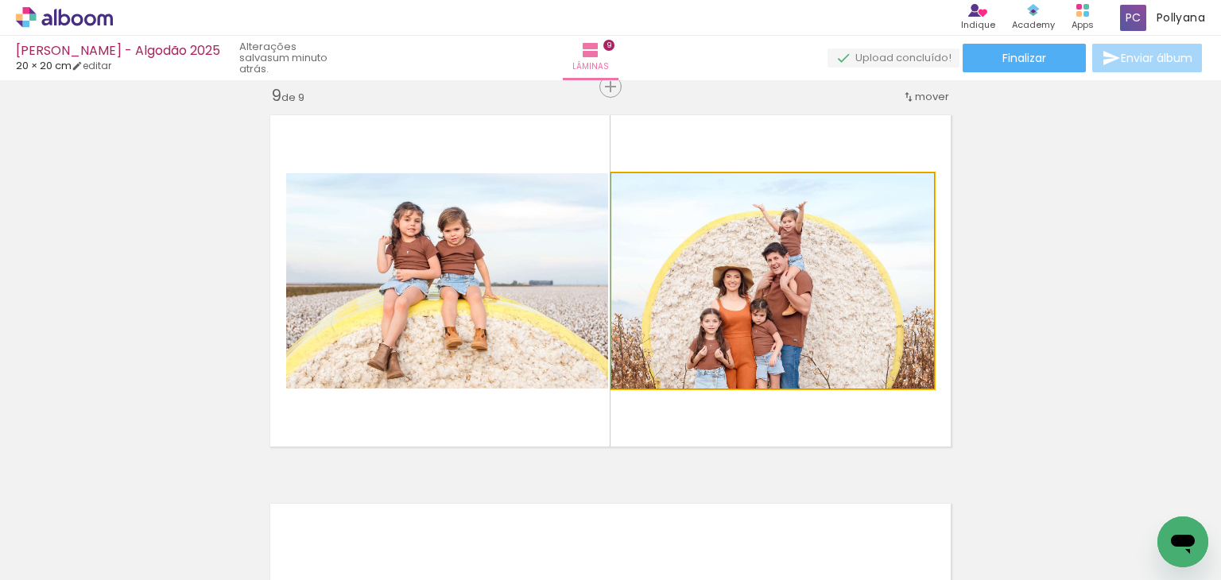
click at [746, 308] on quentale-photo at bounding box center [772, 280] width 323 height 215
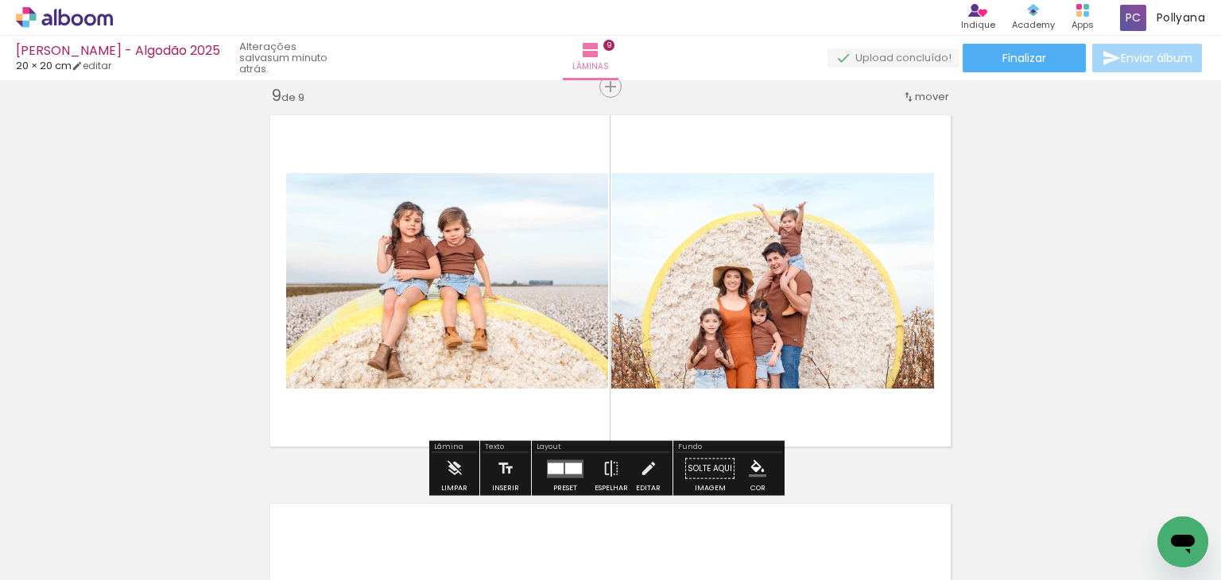
click at [746, 308] on quentale-photo at bounding box center [772, 280] width 323 height 215
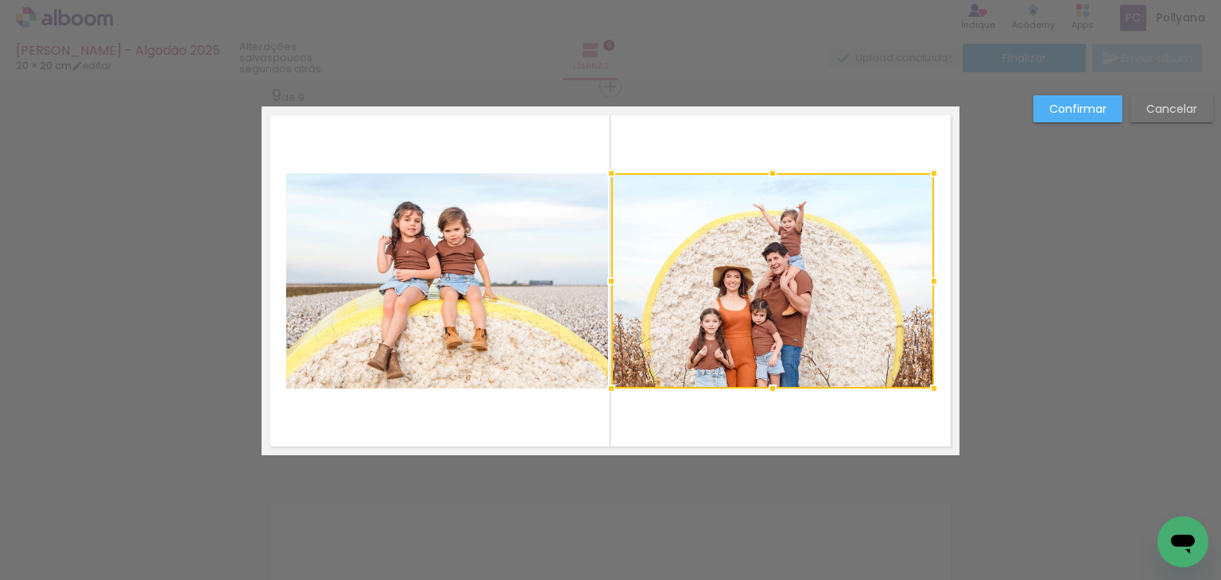
click at [0, 0] on slot "Cancelar" at bounding box center [0, 0] width 0 height 0
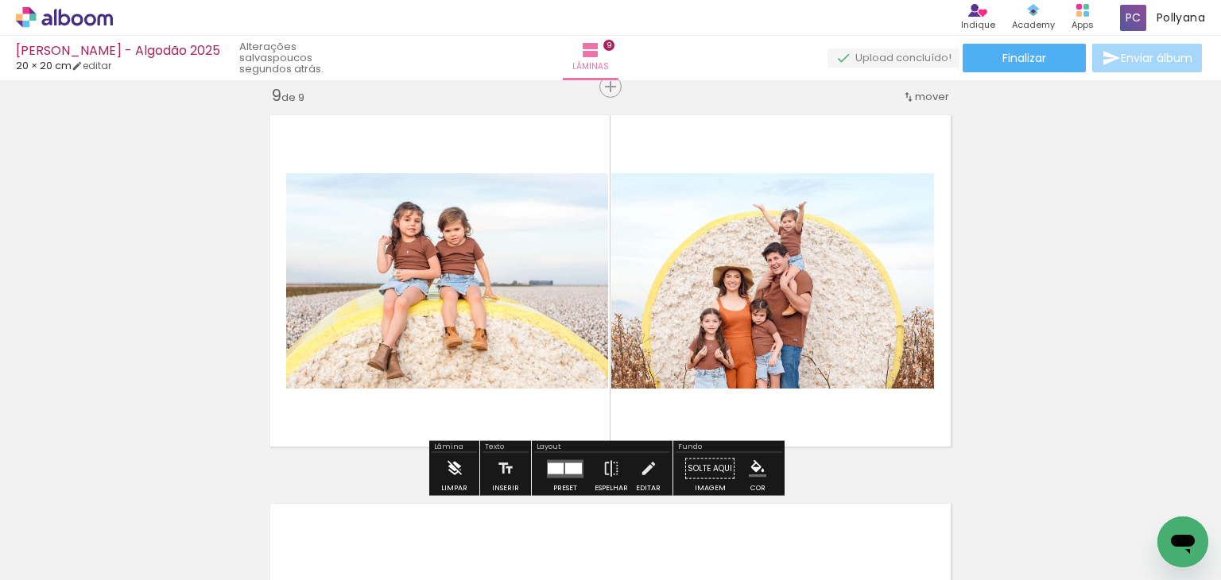
click at [448, 473] on iron-icon at bounding box center [454, 469] width 17 height 32
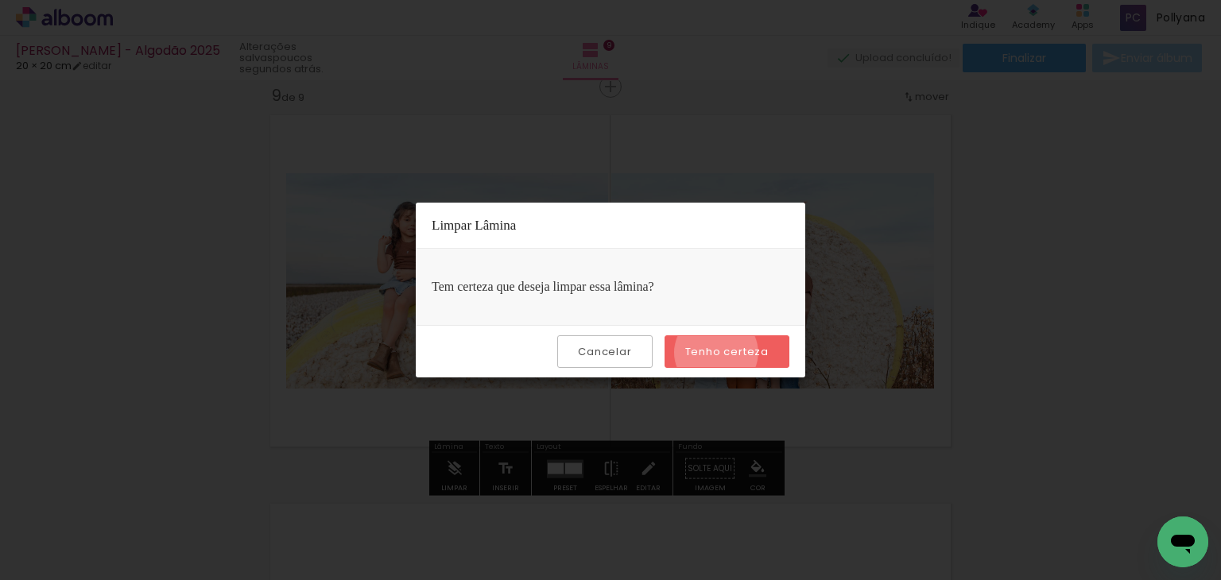
click at [0, 0] on slot "Tenho certeza" at bounding box center [0, 0] width 0 height 0
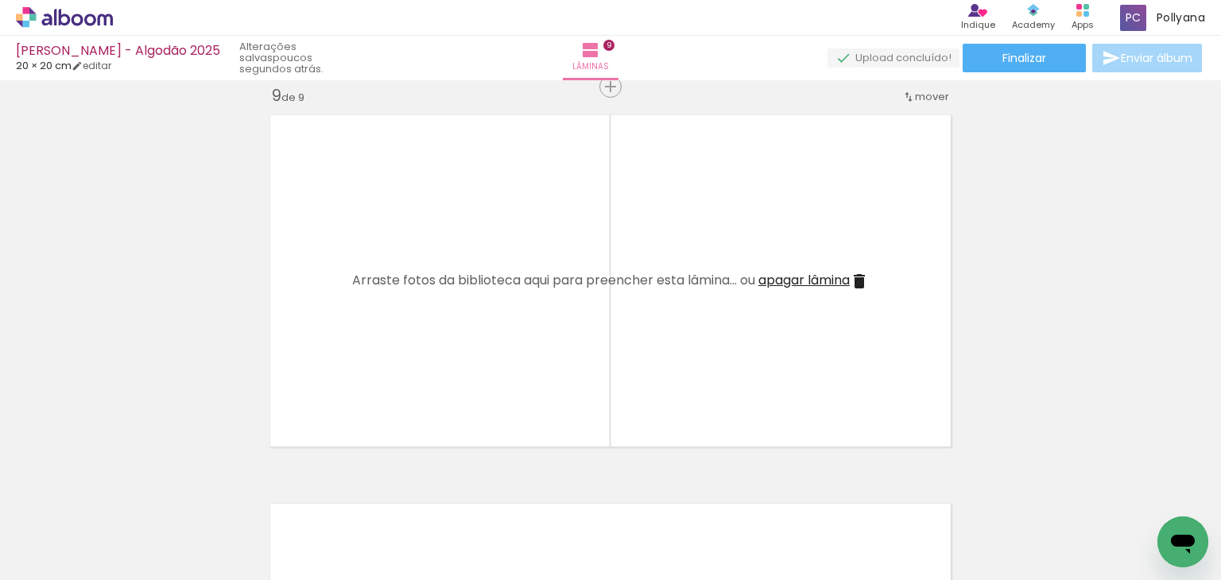
scroll to position [0, 1442]
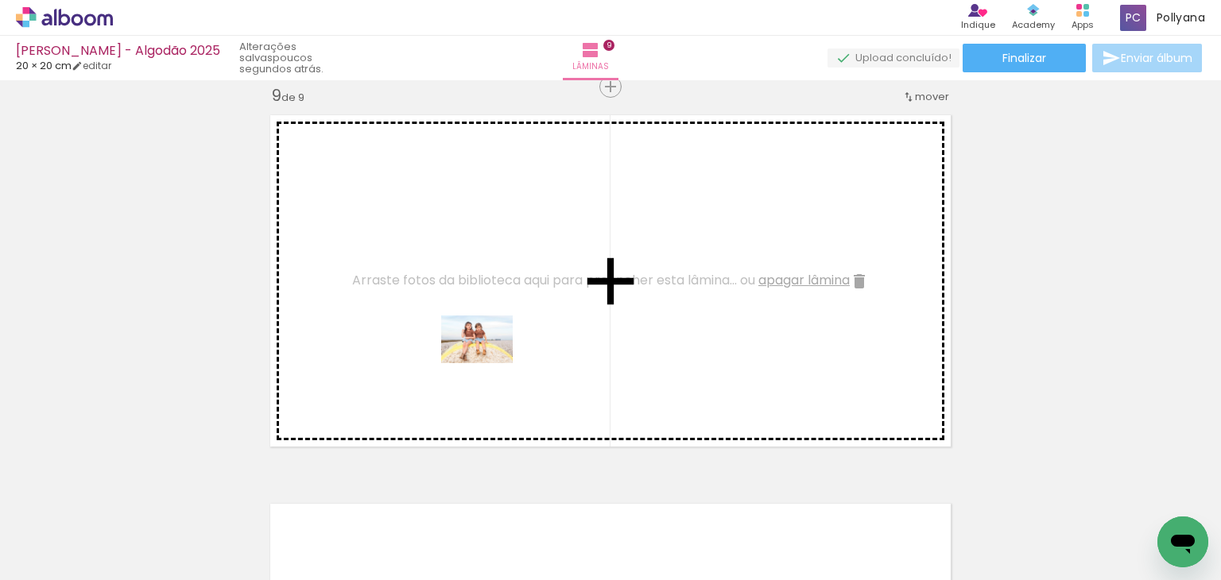
drag, startPoint x: 513, startPoint y: 548, endPoint x: 489, endPoint y: 363, distance: 186.0
click at [489, 363] on quentale-workspace at bounding box center [610, 290] width 1221 height 580
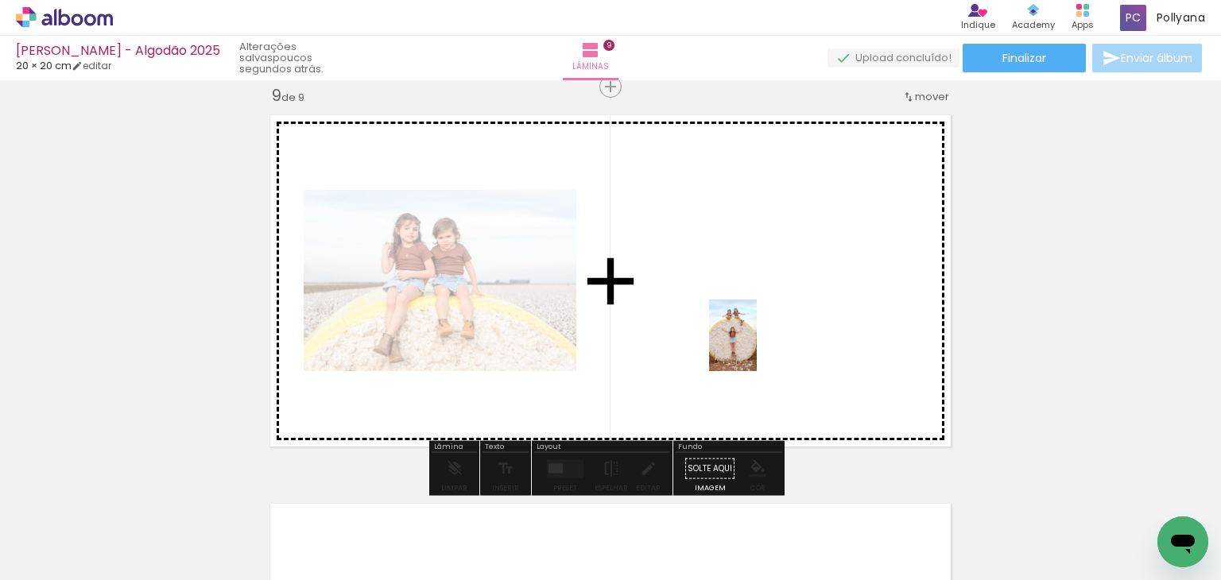
drag, startPoint x: 777, startPoint y: 551, endPoint x: 757, endPoint y: 347, distance: 204.5
click at [757, 347] on quentale-workspace at bounding box center [610, 290] width 1221 height 580
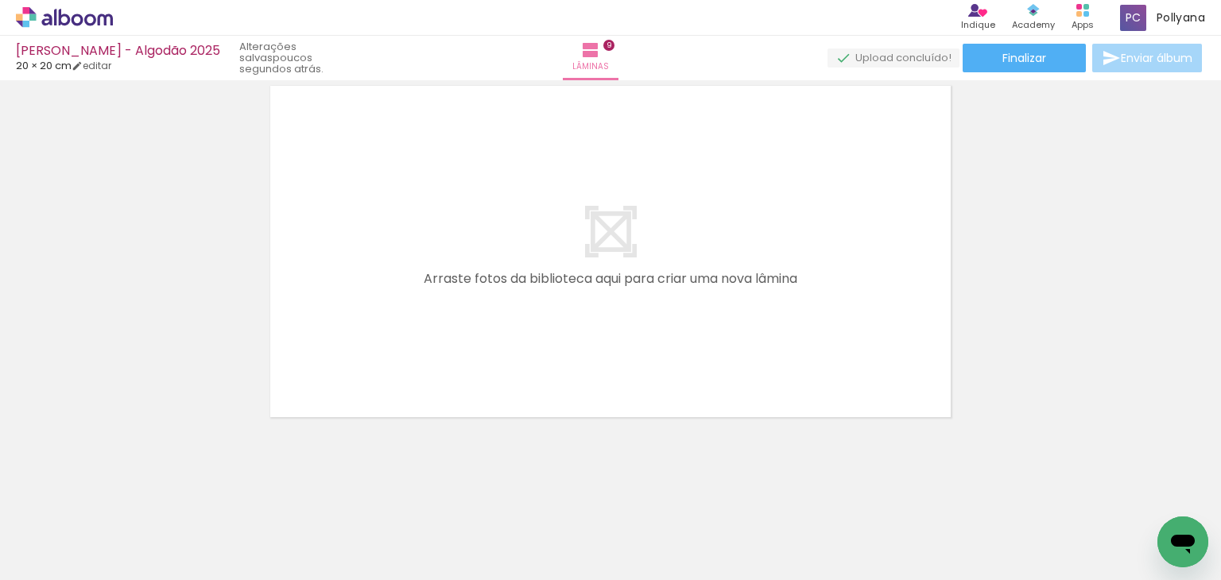
scroll to position [3548, 0]
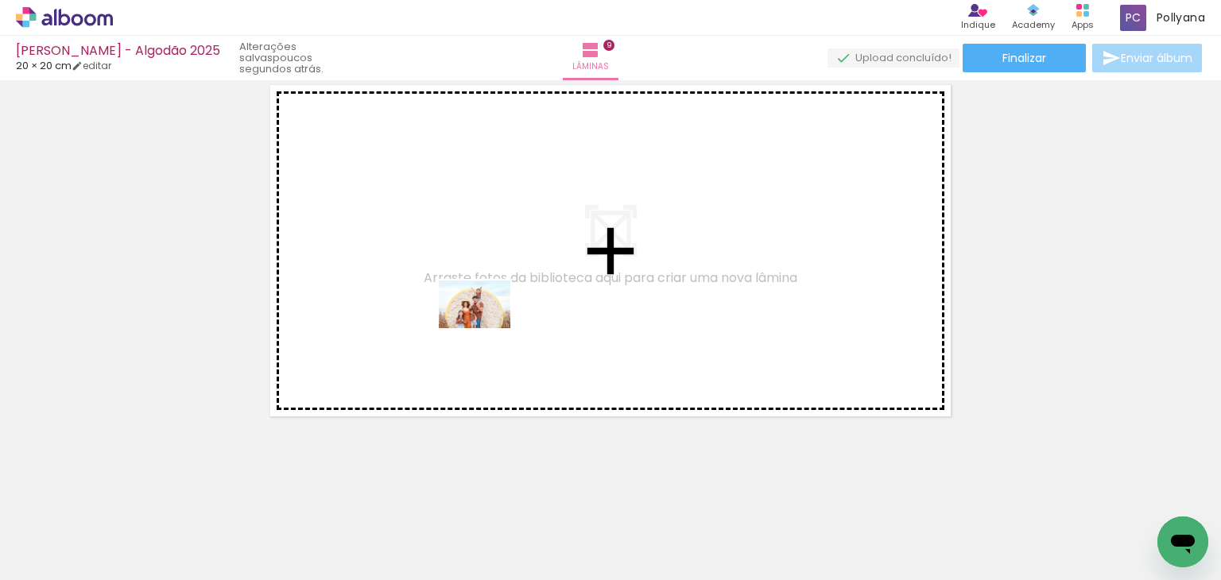
drag, startPoint x: 595, startPoint y: 540, endPoint x: 481, endPoint y: 324, distance: 243.9
click at [481, 324] on quentale-workspace at bounding box center [610, 290] width 1221 height 580
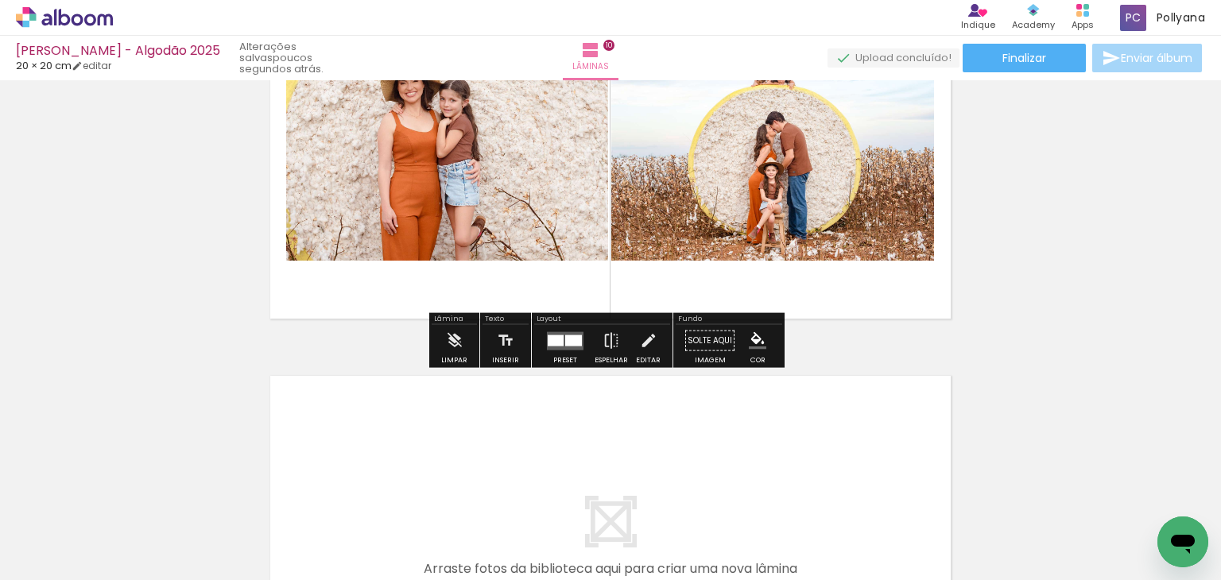
scroll to position [3656, 0]
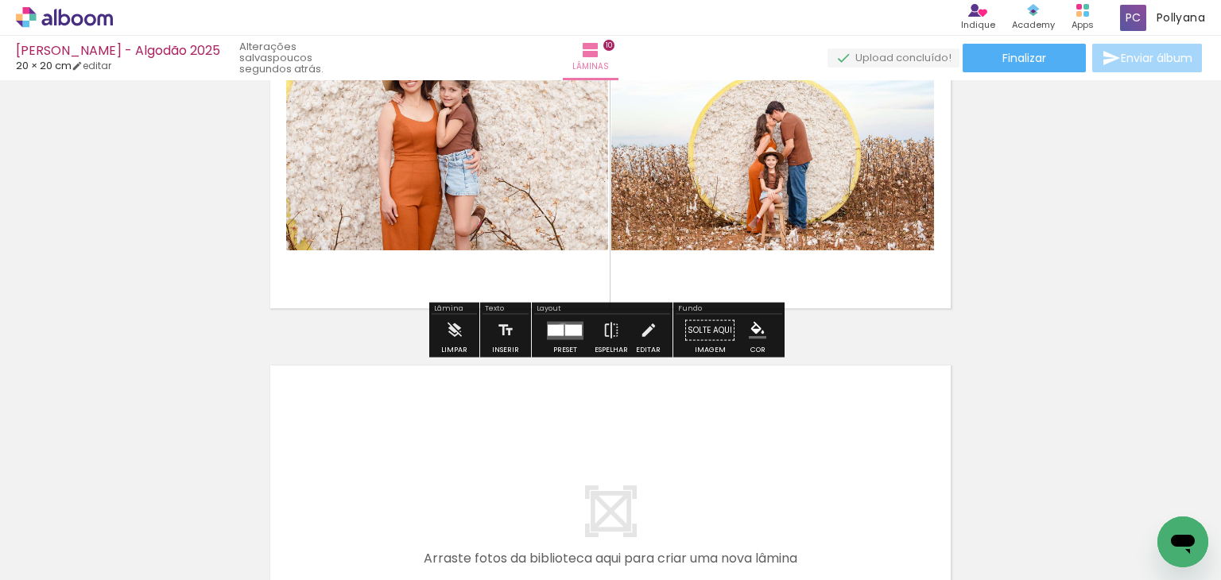
click at [559, 329] on div at bounding box center [556, 329] width 16 height 11
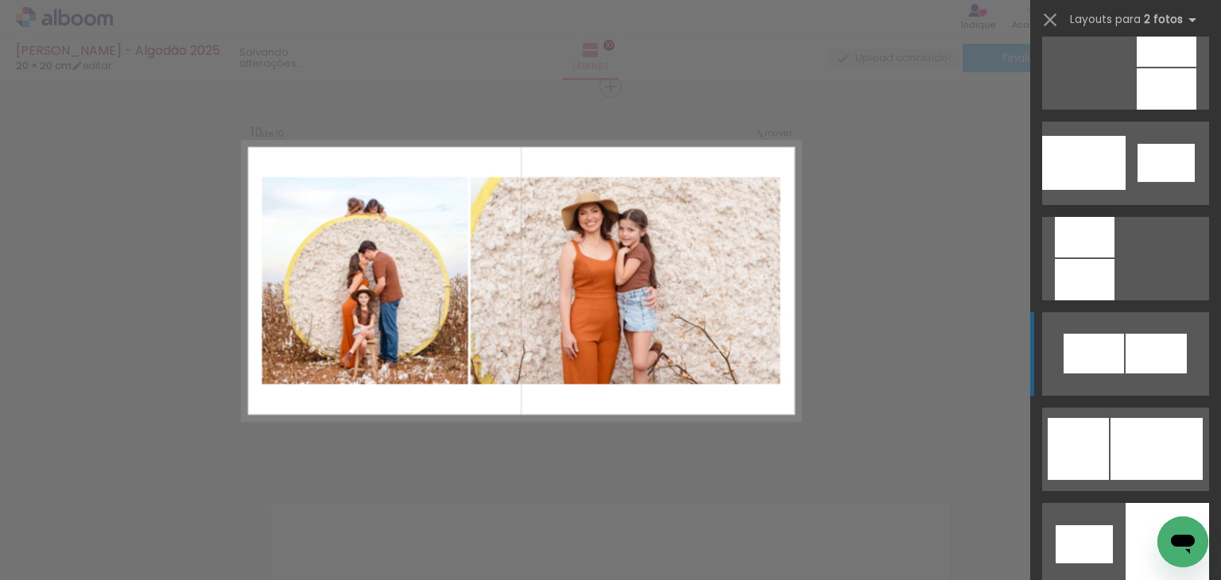
scroll to position [1987, 0]
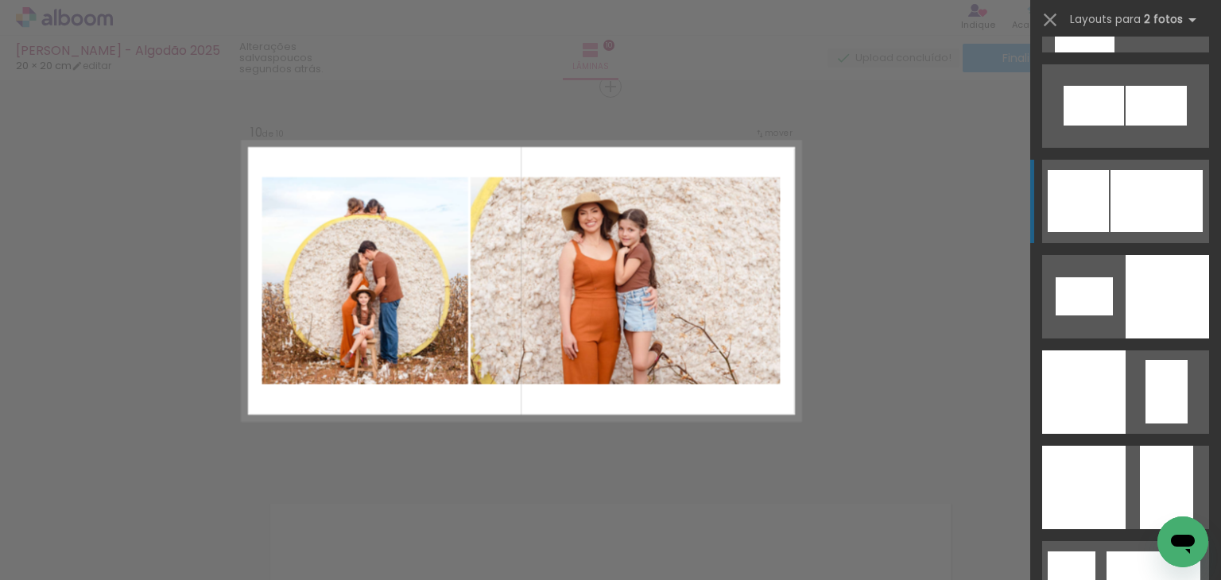
click at [1136, 219] on div at bounding box center [1156, 201] width 92 height 62
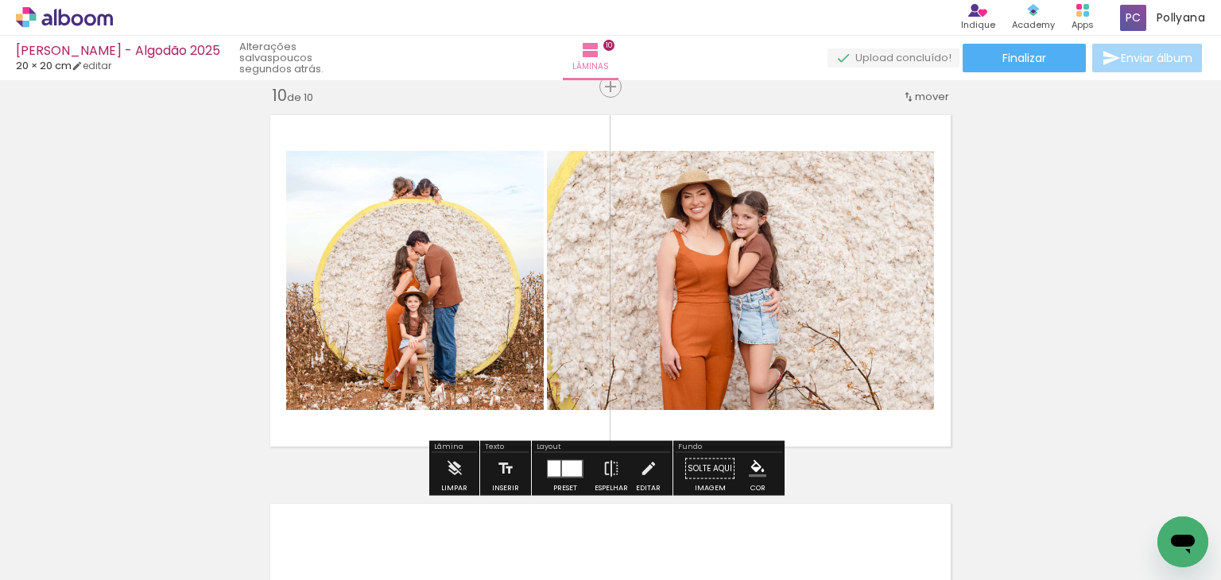
click at [563, 465] on div at bounding box center [572, 468] width 20 height 16
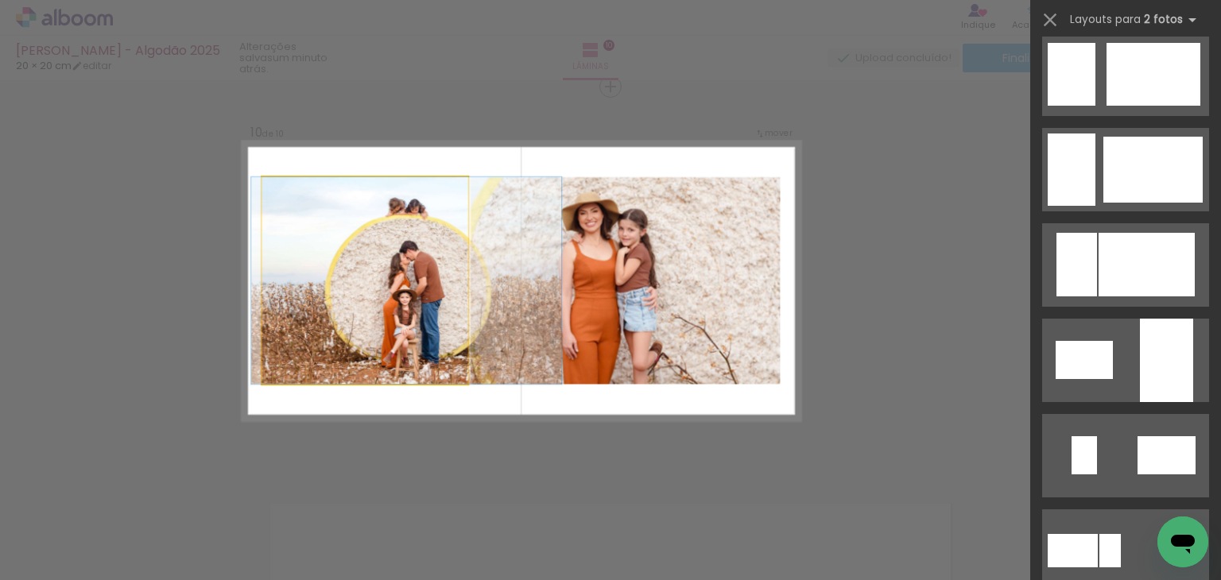
scroll to position [2098, 0]
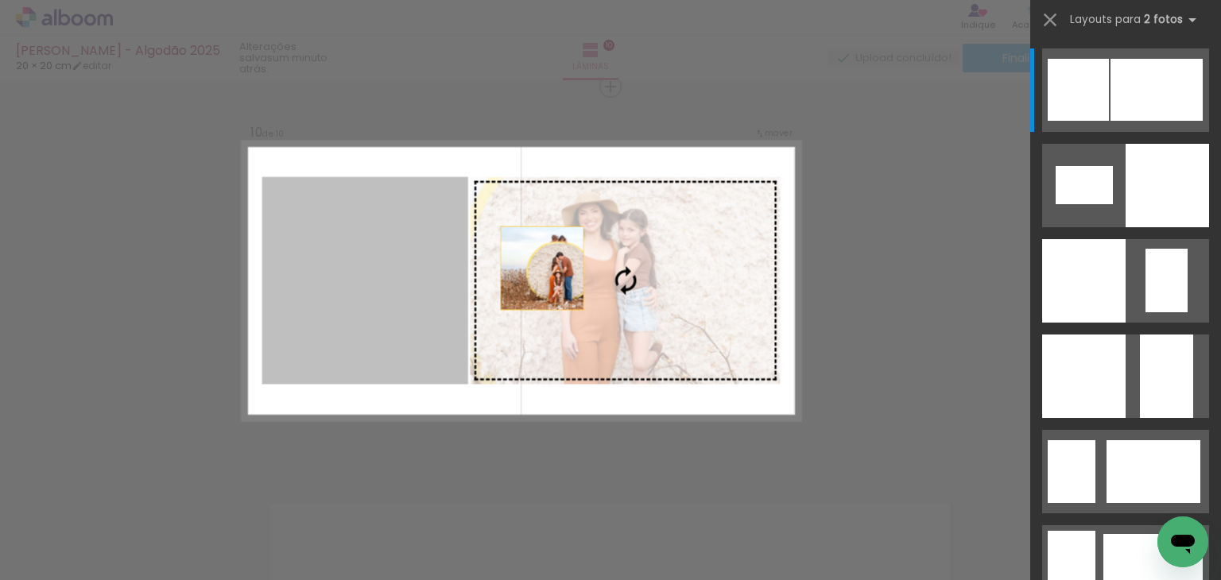
drag, startPoint x: 386, startPoint y: 287, endPoint x: 599, endPoint y: 265, distance: 214.2
click at [0, 0] on slot at bounding box center [0, 0] width 0 height 0
drag, startPoint x: 417, startPoint y: 306, endPoint x: 613, endPoint y: 287, distance: 196.4
click at [0, 0] on slot at bounding box center [0, 0] width 0 height 0
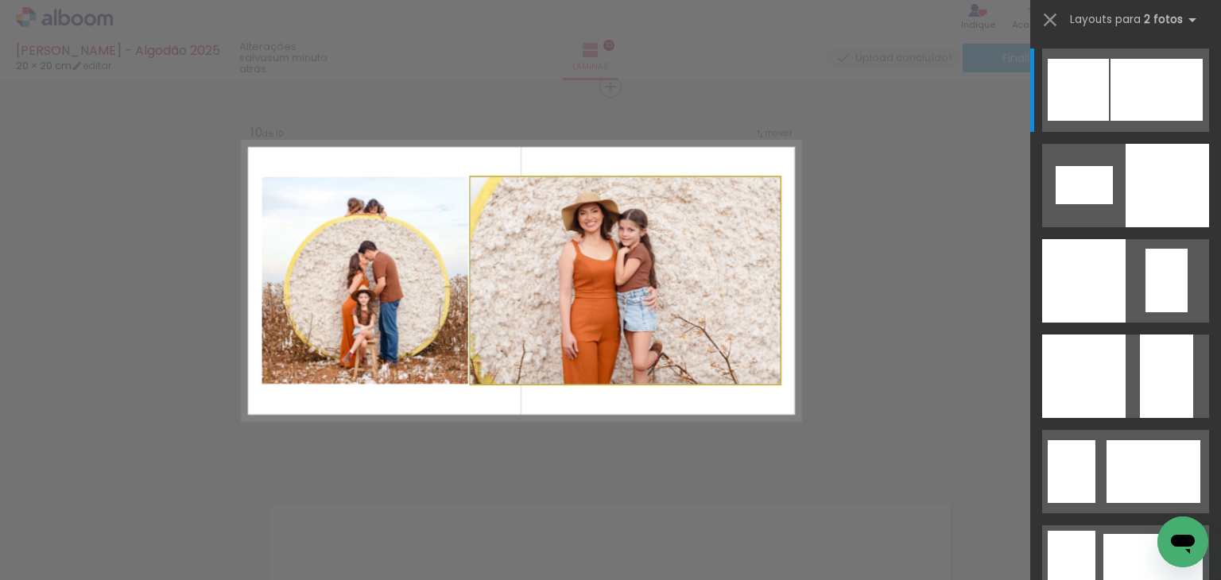
drag, startPoint x: 620, startPoint y: 290, endPoint x: 465, endPoint y: 299, distance: 155.2
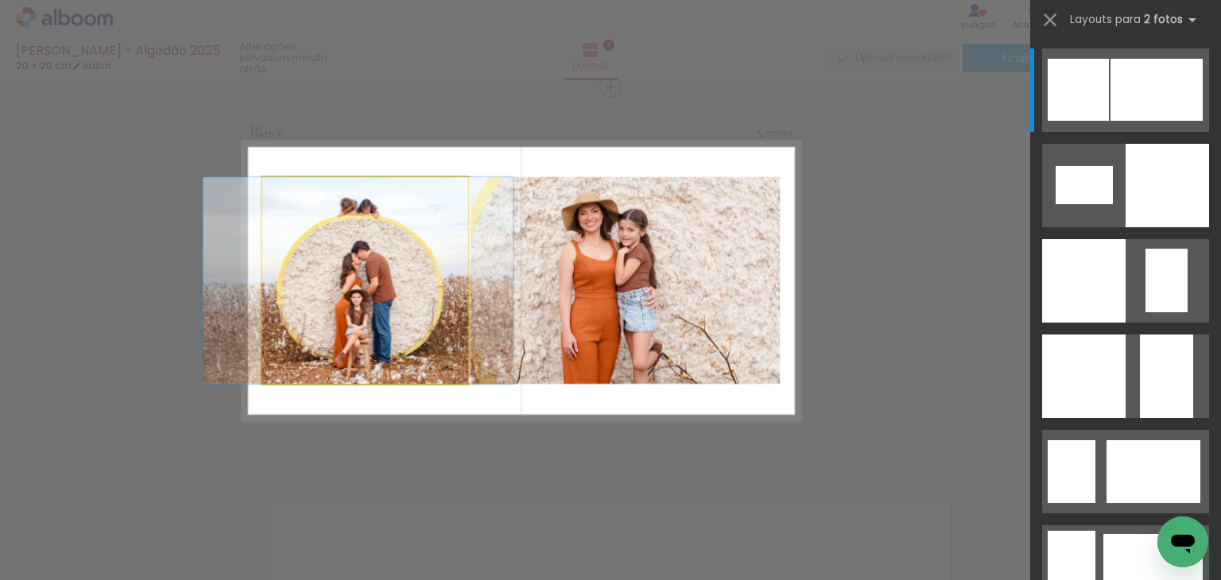
drag, startPoint x: 416, startPoint y: 300, endPoint x: 408, endPoint y: 300, distance: 8.8
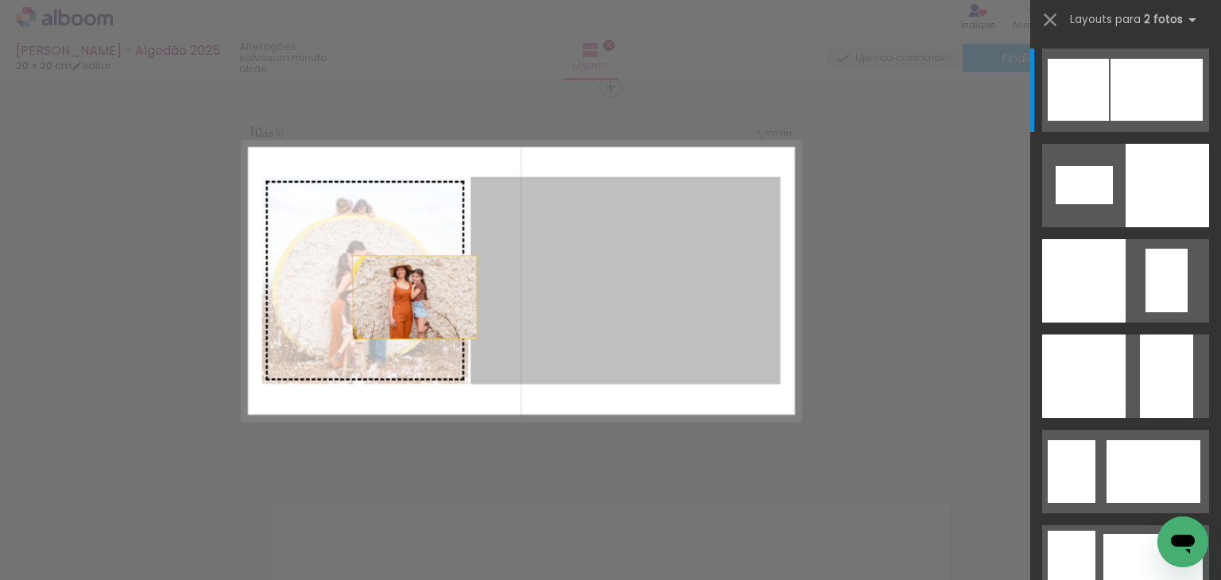
drag, startPoint x: 555, startPoint y: 297, endPoint x: 356, endPoint y: 301, distance: 198.7
click at [0, 0] on slot at bounding box center [0, 0] width 0 height 0
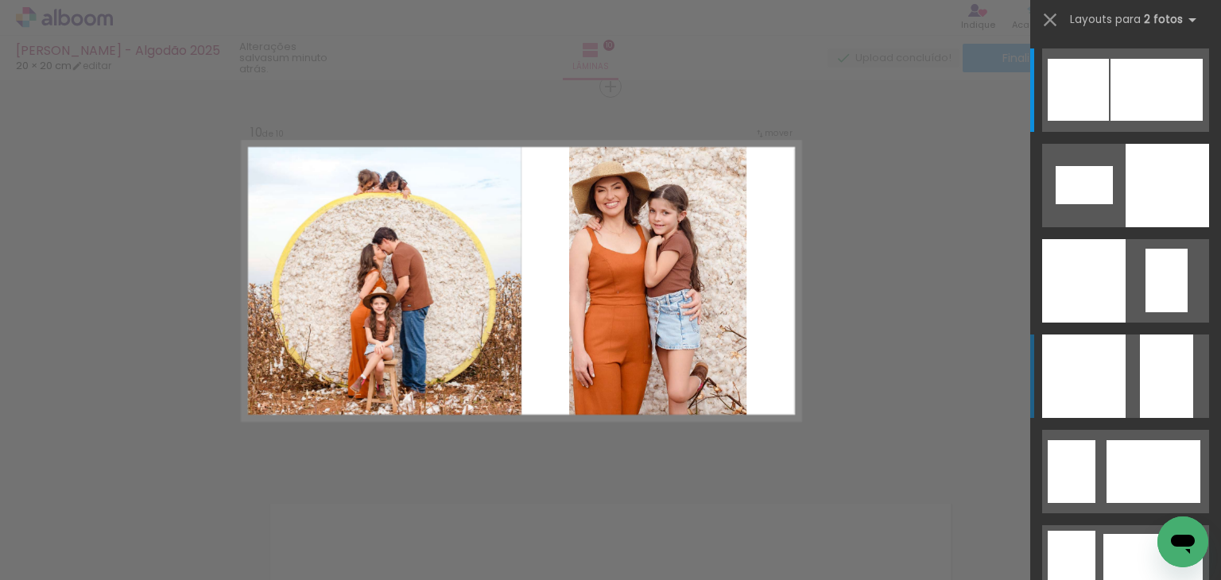
click at [1100, 377] on div at bounding box center [1083, 376] width 83 height 83
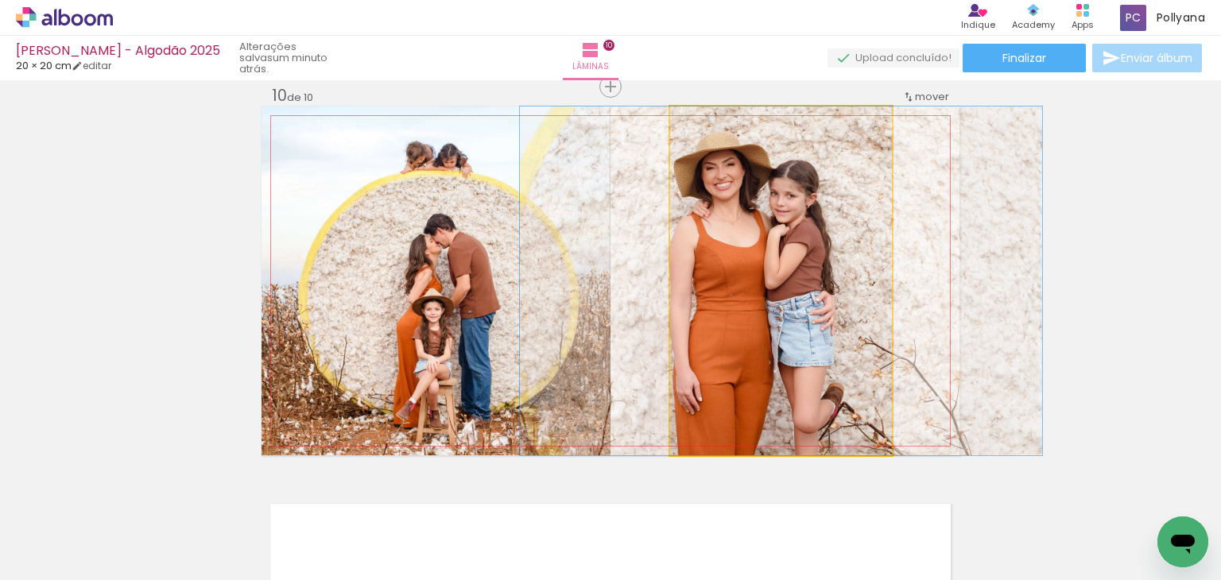
click at [805, 300] on quentale-photo at bounding box center [781, 280] width 222 height 349
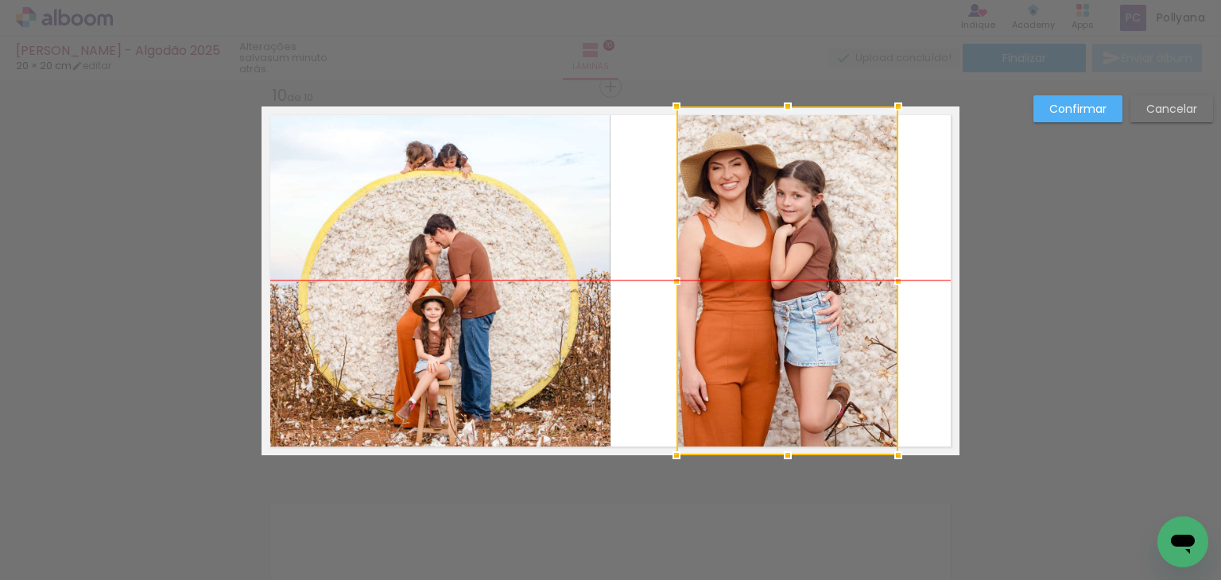
click at [801, 295] on div at bounding box center [787, 280] width 222 height 349
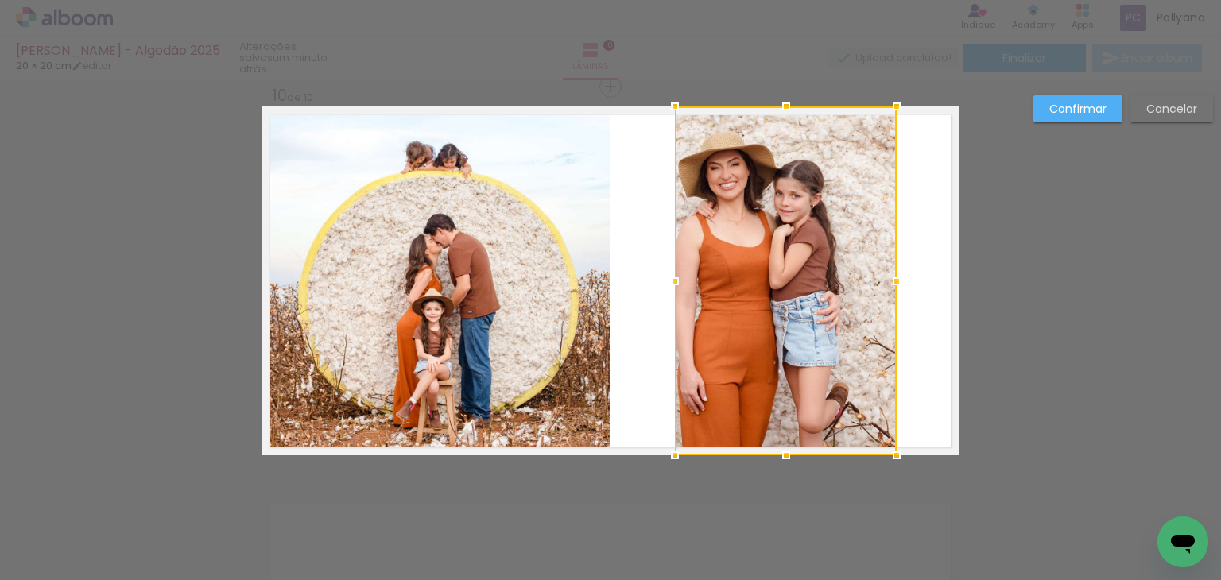
click at [800, 295] on div at bounding box center [786, 280] width 222 height 349
click at [785, 212] on div at bounding box center [786, 280] width 222 height 349
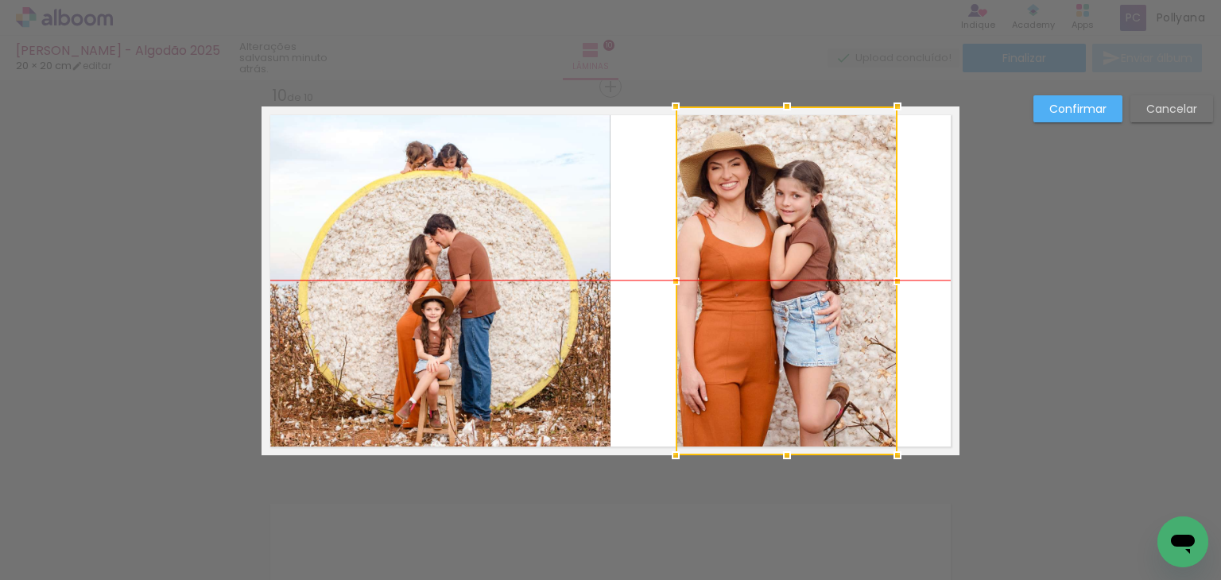
drag, startPoint x: 775, startPoint y: 325, endPoint x: 784, endPoint y: 261, distance: 64.2
click at [784, 261] on div at bounding box center [787, 280] width 222 height 349
click at [782, 261] on div at bounding box center [787, 280] width 222 height 349
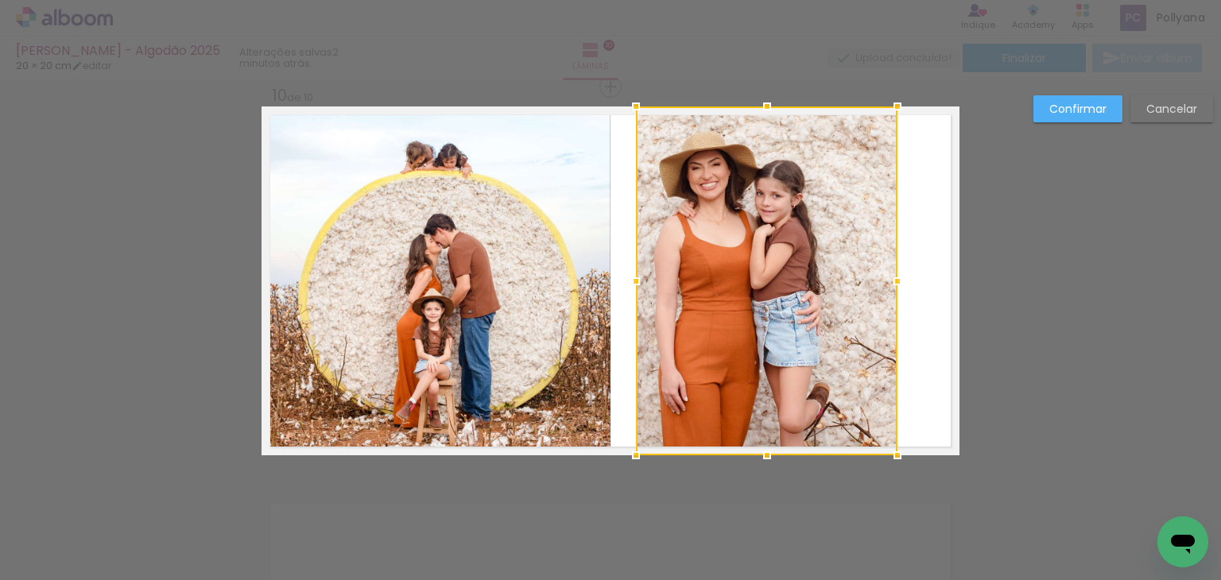
drag, startPoint x: 671, startPoint y: 283, endPoint x: 630, endPoint y: 289, distance: 41.0
click at [630, 289] on div at bounding box center [636, 281] width 32 height 32
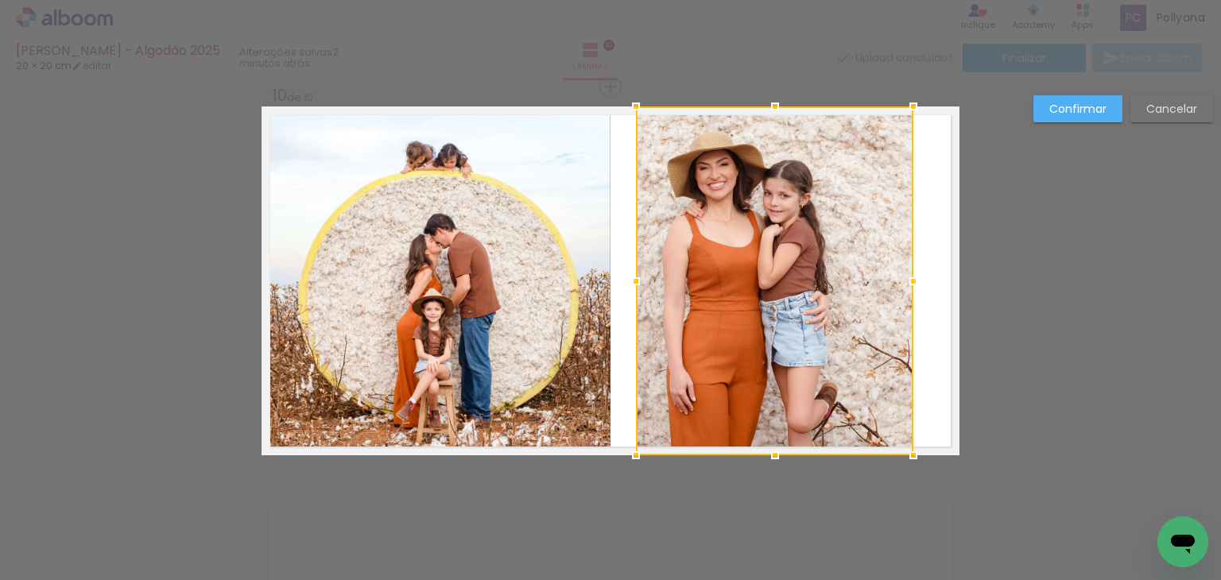
drag, startPoint x: 887, startPoint y: 285, endPoint x: 906, endPoint y: 301, distance: 24.8
click at [906, 301] on div at bounding box center [774, 280] width 277 height 349
click at [1144, 106] on paper-button "Cancelar" at bounding box center [1171, 108] width 83 height 27
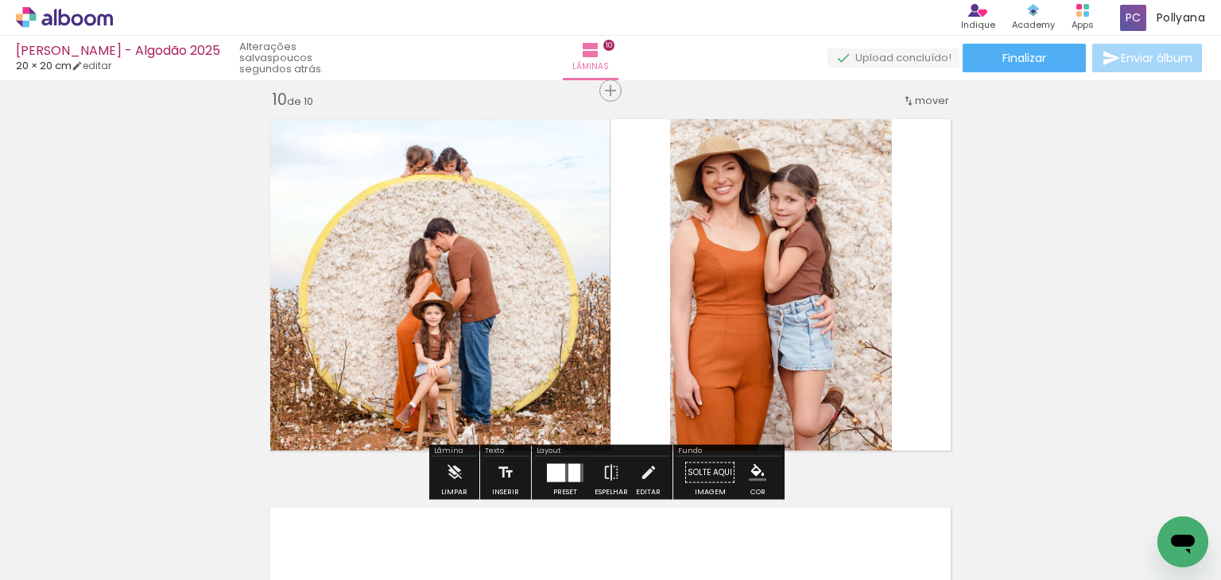
scroll to position [3539, 0]
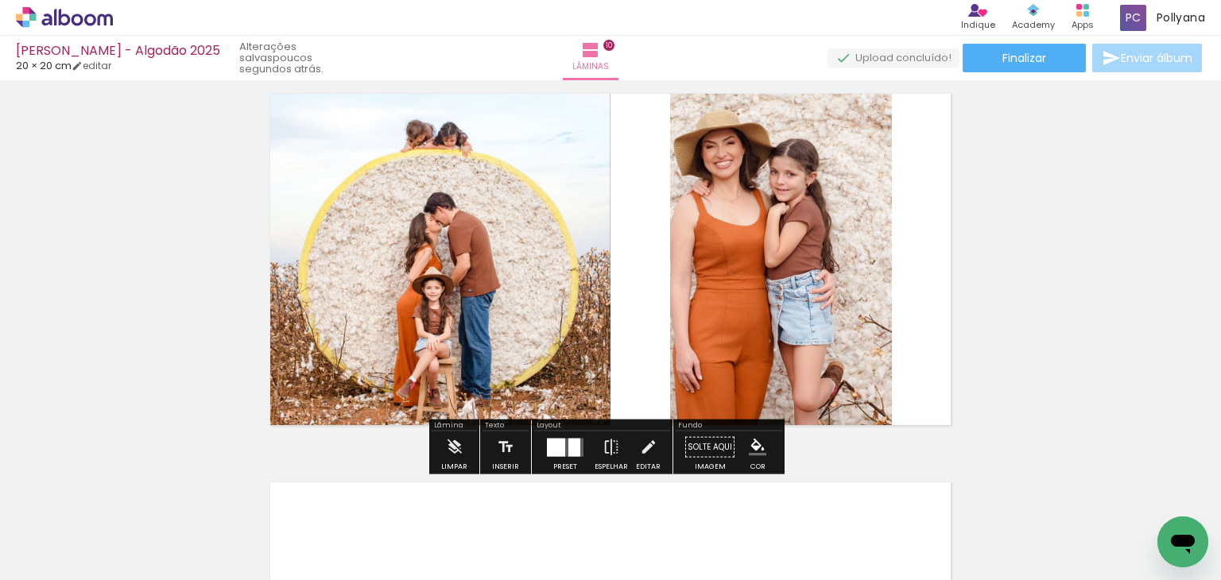
click at [568, 448] on div at bounding box center [574, 447] width 12 height 18
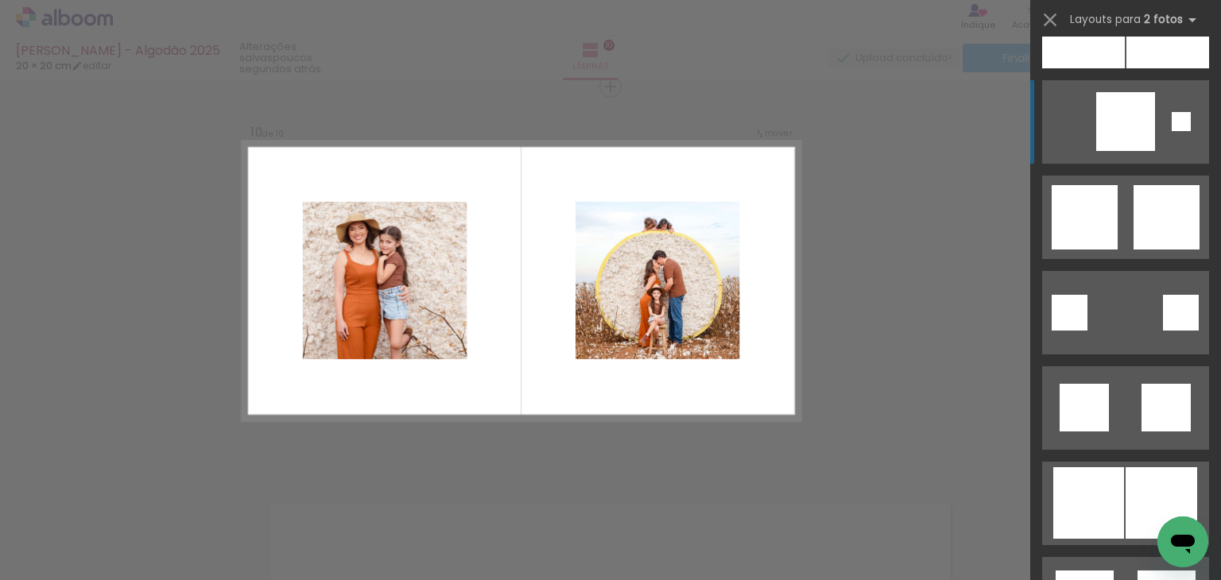
scroll to position [4201, 0]
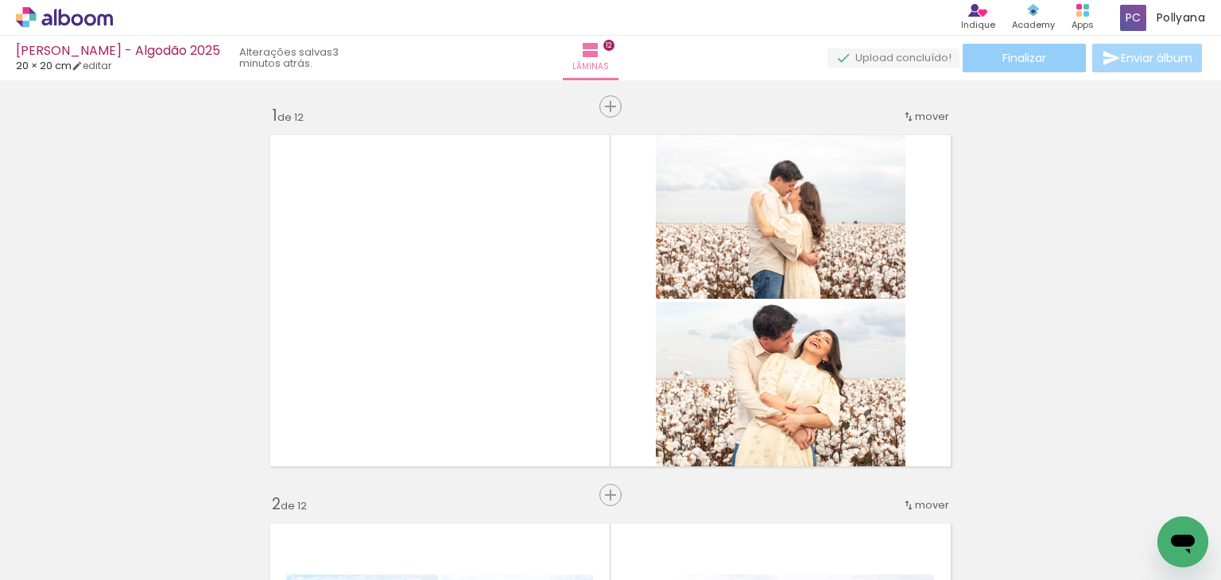
click at [1033, 52] on span "Finalizar" at bounding box center [1024, 57] width 44 height 11
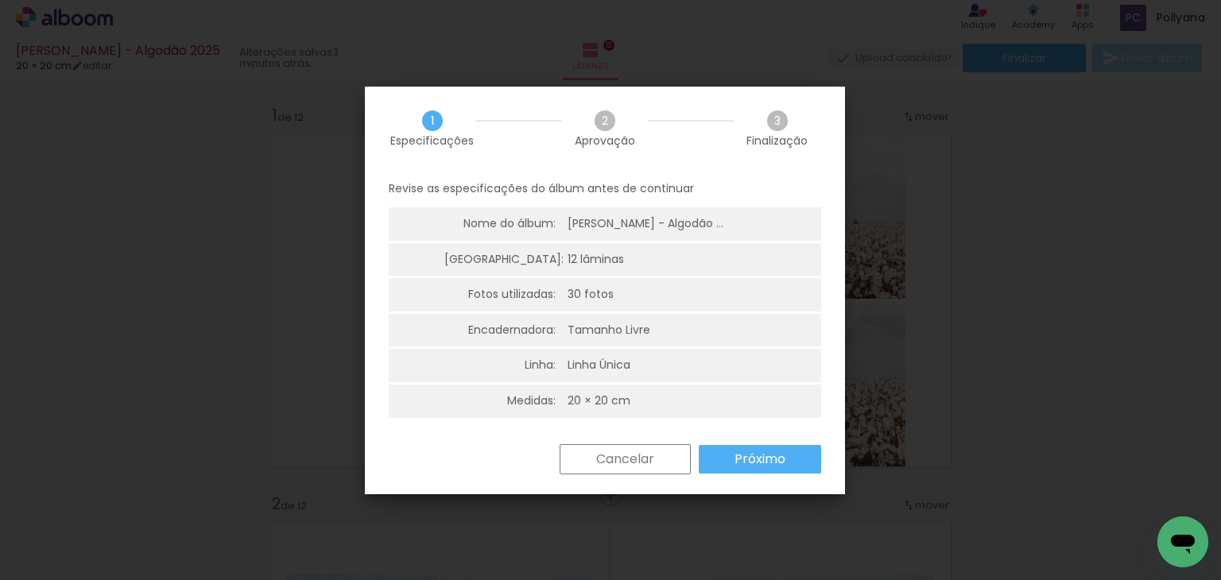
click at [0, 0] on slot "Próximo" at bounding box center [0, 0] width 0 height 0
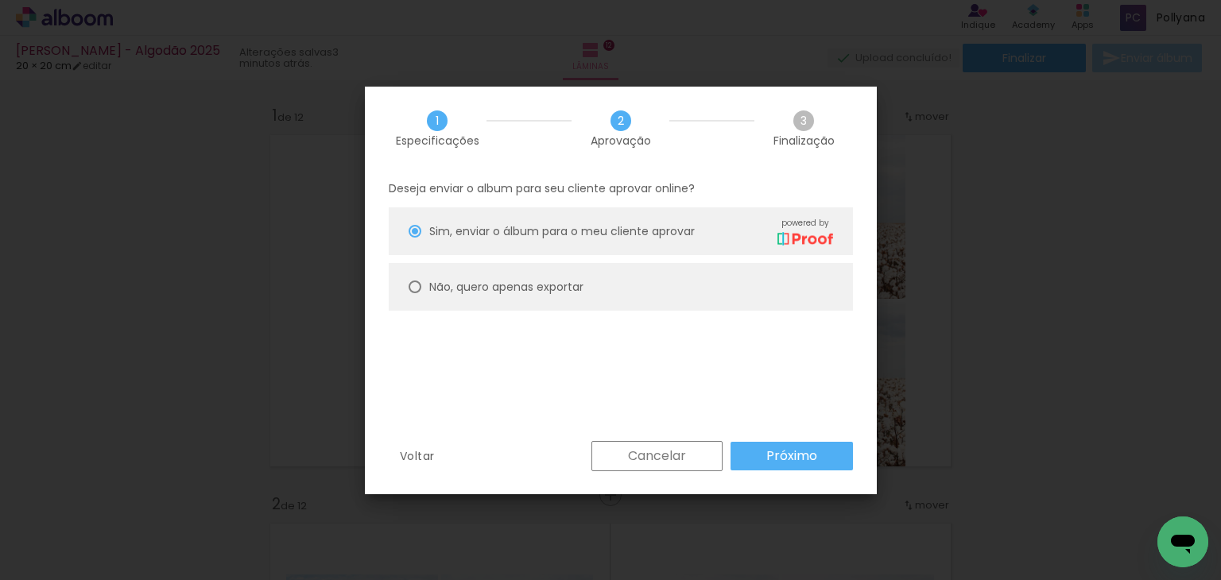
click at [409, 285] on div at bounding box center [415, 287] width 13 height 13
type paper-radio-button "on"
click at [0, 0] on slot "Próximo" at bounding box center [0, 0] width 0 height 0
type input "Alta, 300 DPI"
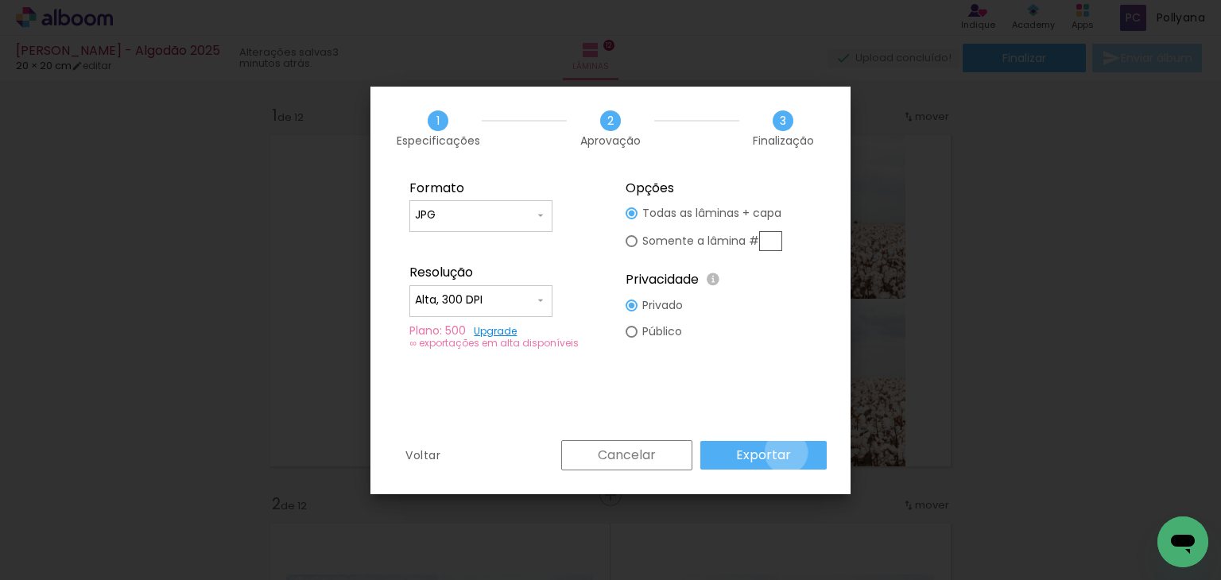
click at [0, 0] on slot "Exportar" at bounding box center [0, 0] width 0 height 0
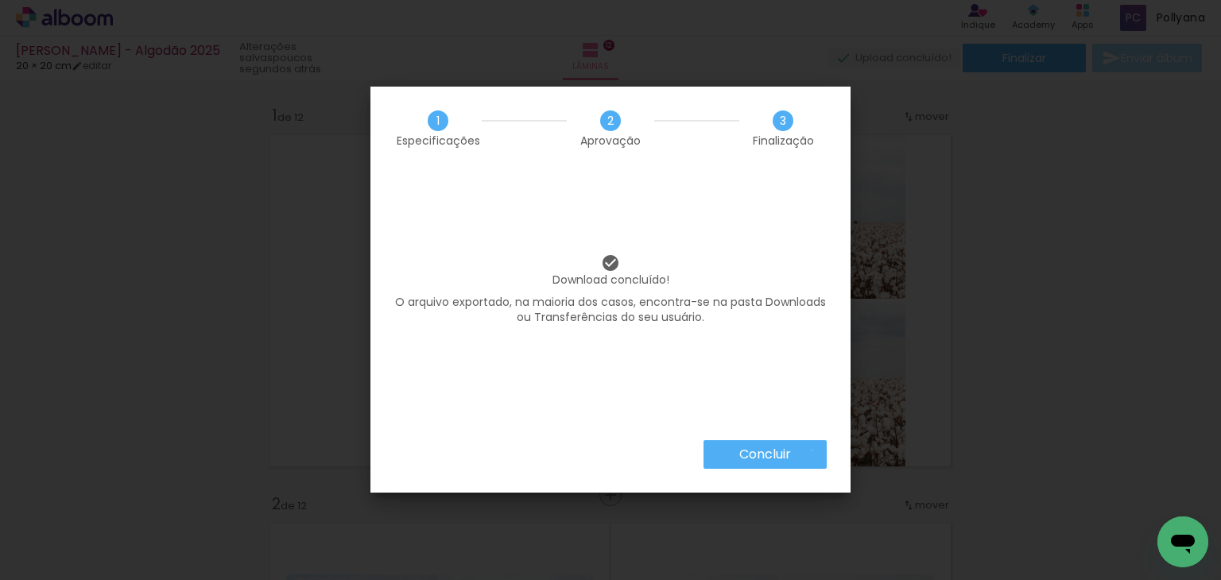
click at [811, 451] on paper-button "Concluir" at bounding box center [764, 454] width 123 height 29
